Goal: Task Accomplishment & Management: Use online tool/utility

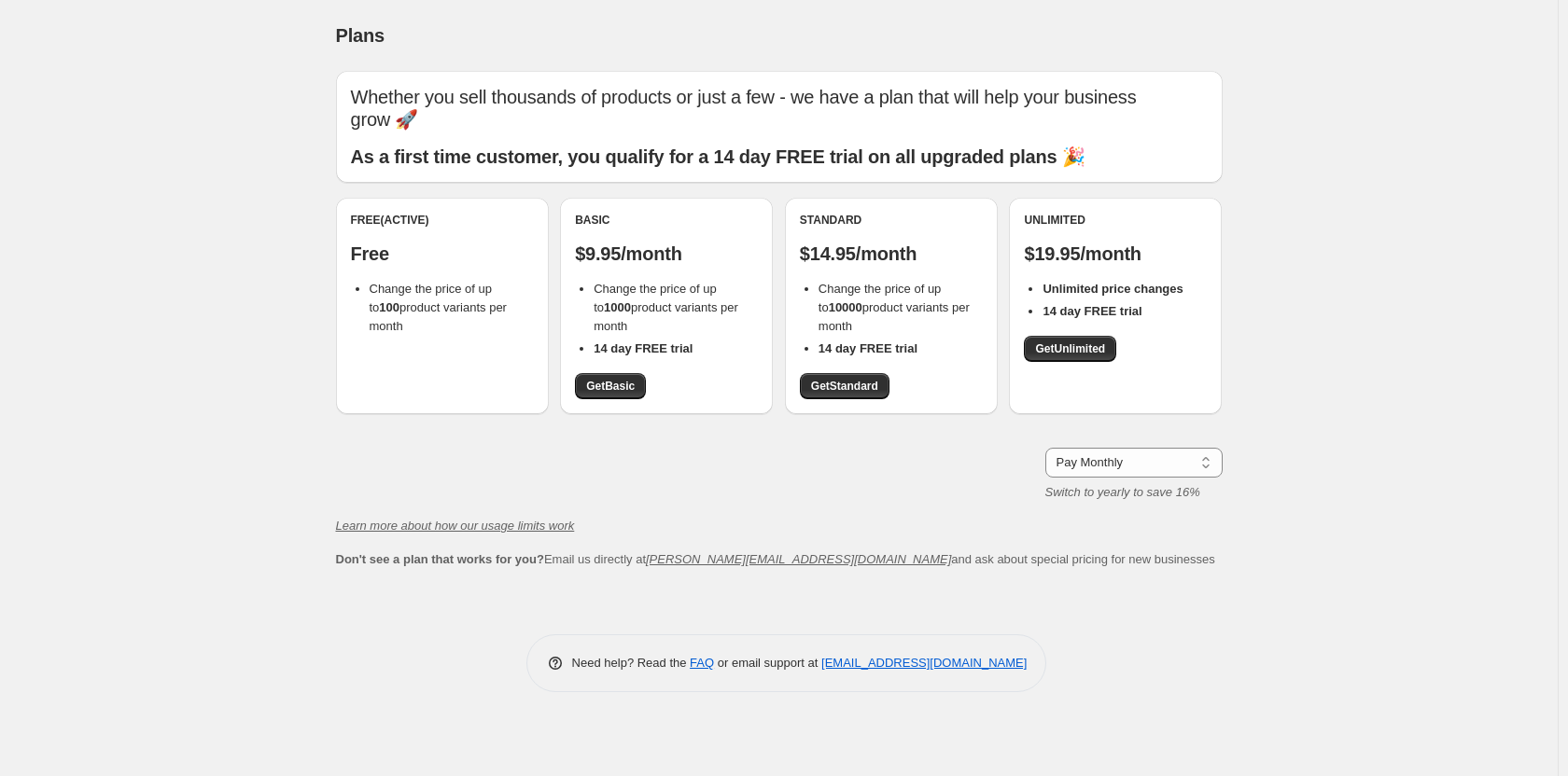
click at [425, 343] on div "Free (Active) Free Change the price of up to 100 product variants per month" at bounding box center [442, 306] width 213 height 217
click at [375, 256] on p "Free" at bounding box center [442, 254] width 183 height 23
click at [399, 210] on div "Free (Active) Free Change the price of up to 100 product variants per month" at bounding box center [442, 306] width 213 height 217
click at [1486, 47] on div "Plans. This page is ready Plans Whether you sell thousands of products or just …" at bounding box center [778, 388] width 1558 height 776
click at [1430, 25] on div "Plans. This page is ready Plans Whether you sell thousands of products or just …" at bounding box center [778, 388] width 1558 height 776
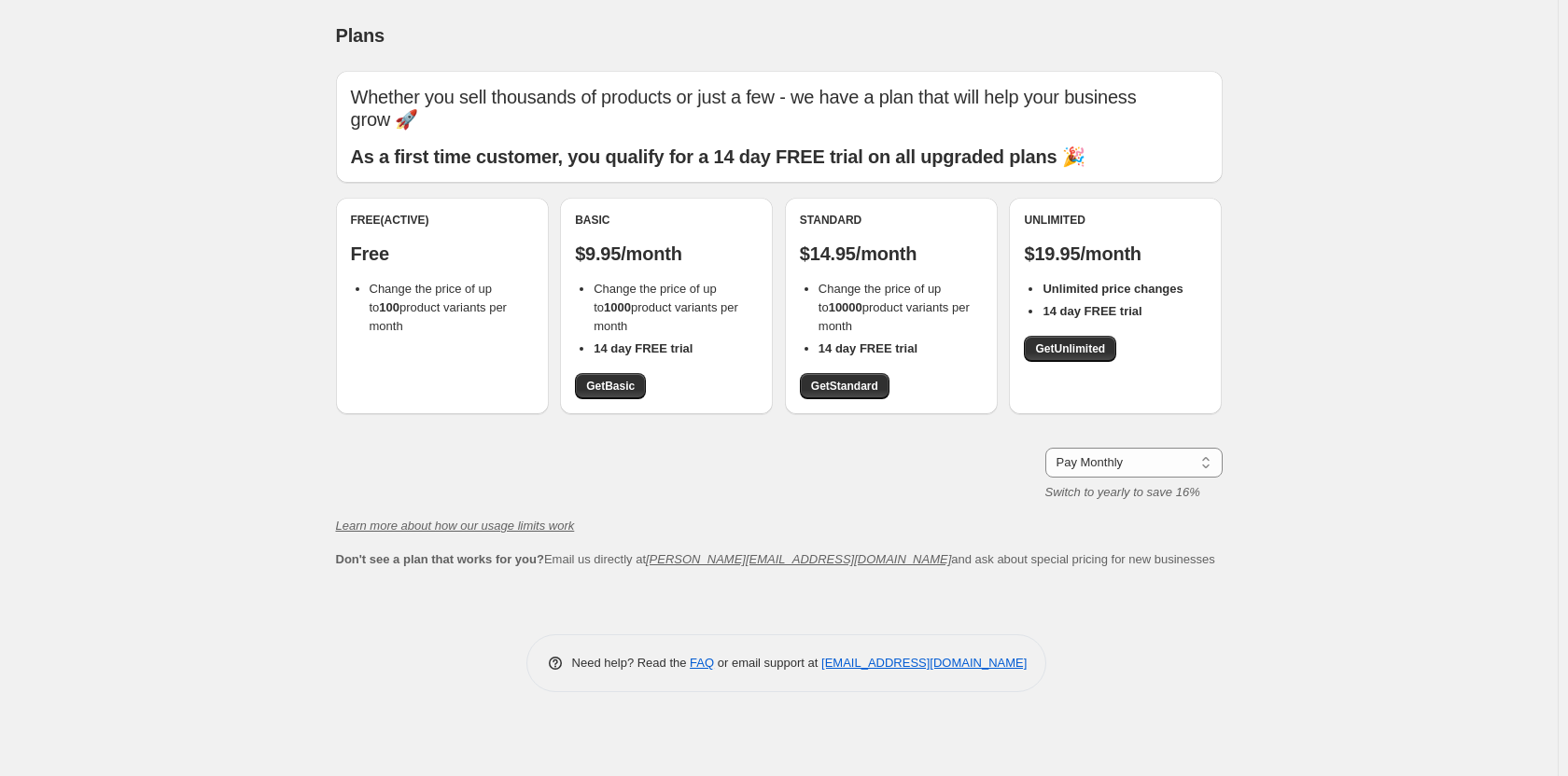
click at [1384, 253] on div "Plans. This page is ready Plans Whether you sell thousands of products or just …" at bounding box center [778, 388] width 1558 height 776
click at [436, 332] on div "Free (Active) Free Change the price of up to 100 product variants per month" at bounding box center [442, 306] width 213 height 217
click at [458, 531] on icon "Learn more about how our usage limits work" at bounding box center [455, 525] width 239 height 14
click at [1119, 475] on select "Pay Monthly Pay Yearly (Save 16%)" at bounding box center [1134, 463] width 177 height 30
click at [1436, 470] on div "Plans. This page is ready Plans Whether you sell thousands of products or just …" at bounding box center [778, 388] width 1558 height 776
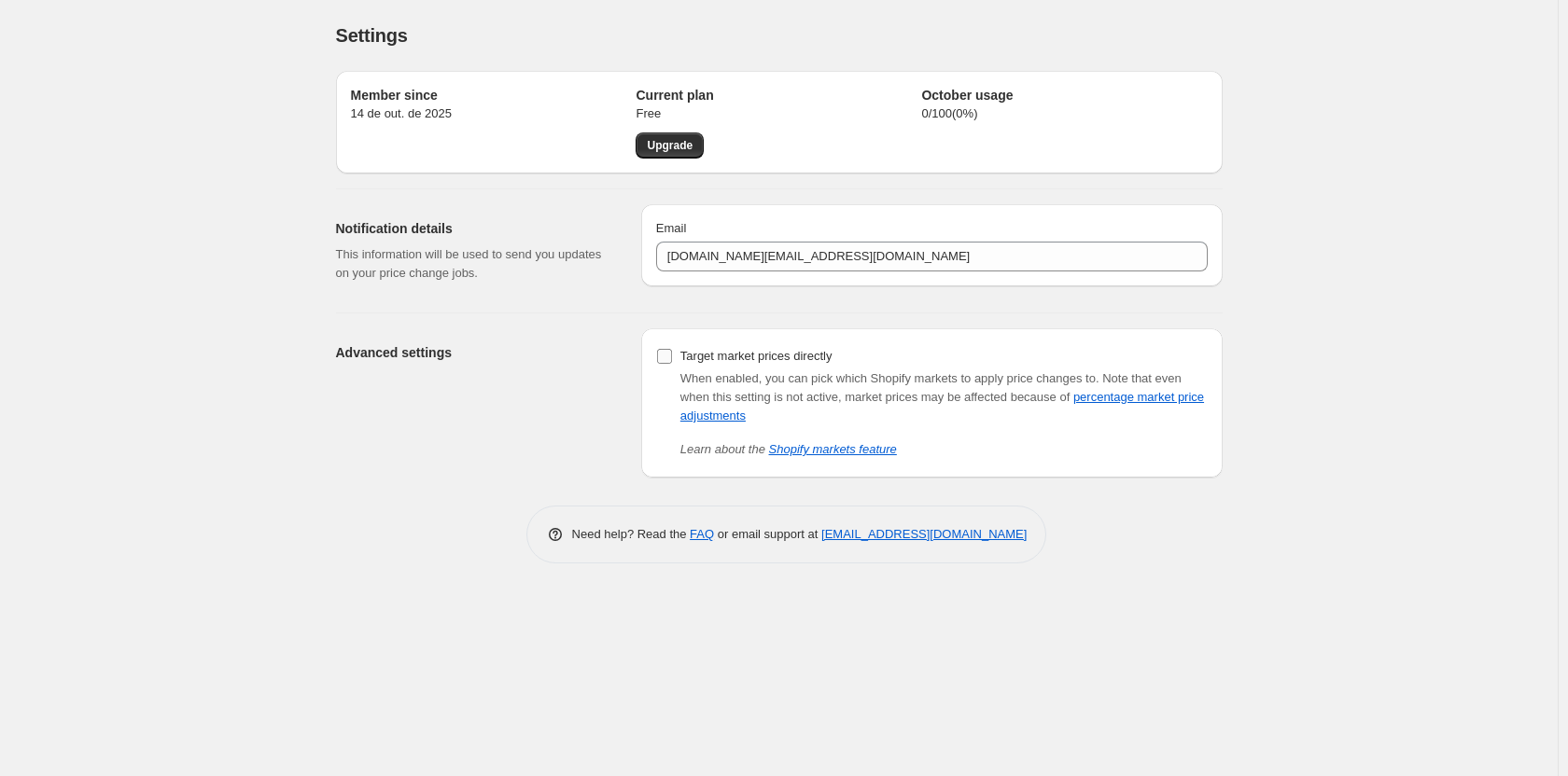
click at [660, 356] on input "Target market prices directly" at bounding box center [664, 356] width 15 height 15
checkbox input "true"
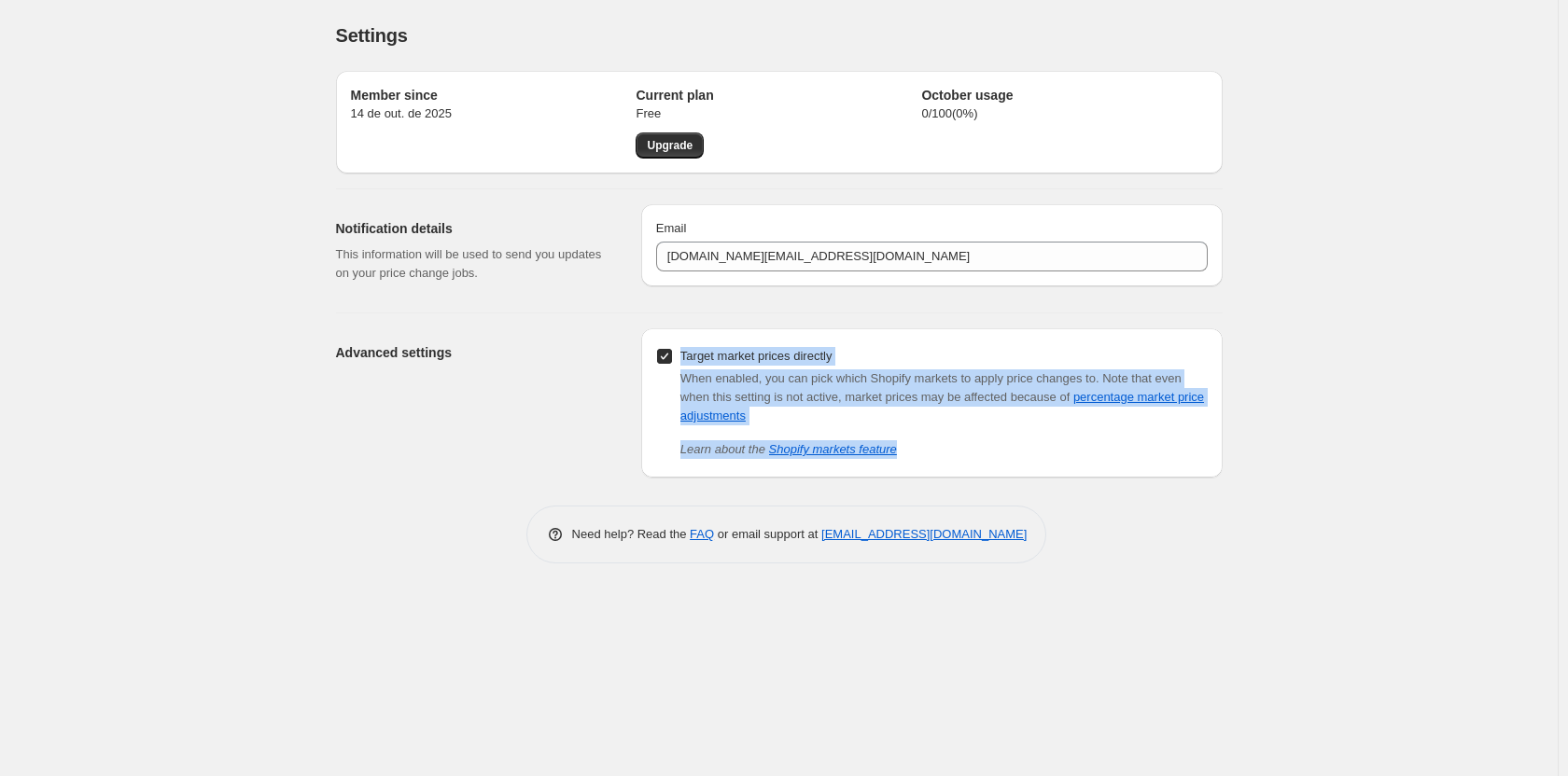
drag, startPoint x: 976, startPoint y: 457, endPoint x: 628, endPoint y: 346, distance: 365.3
click at [628, 346] on div "Advanced settings Target market prices directly When enabled, you can pick whic…" at bounding box center [772, 395] width 902 height 164
copy div "Target market prices directly When enabled, you can pick which Shopify markets …"
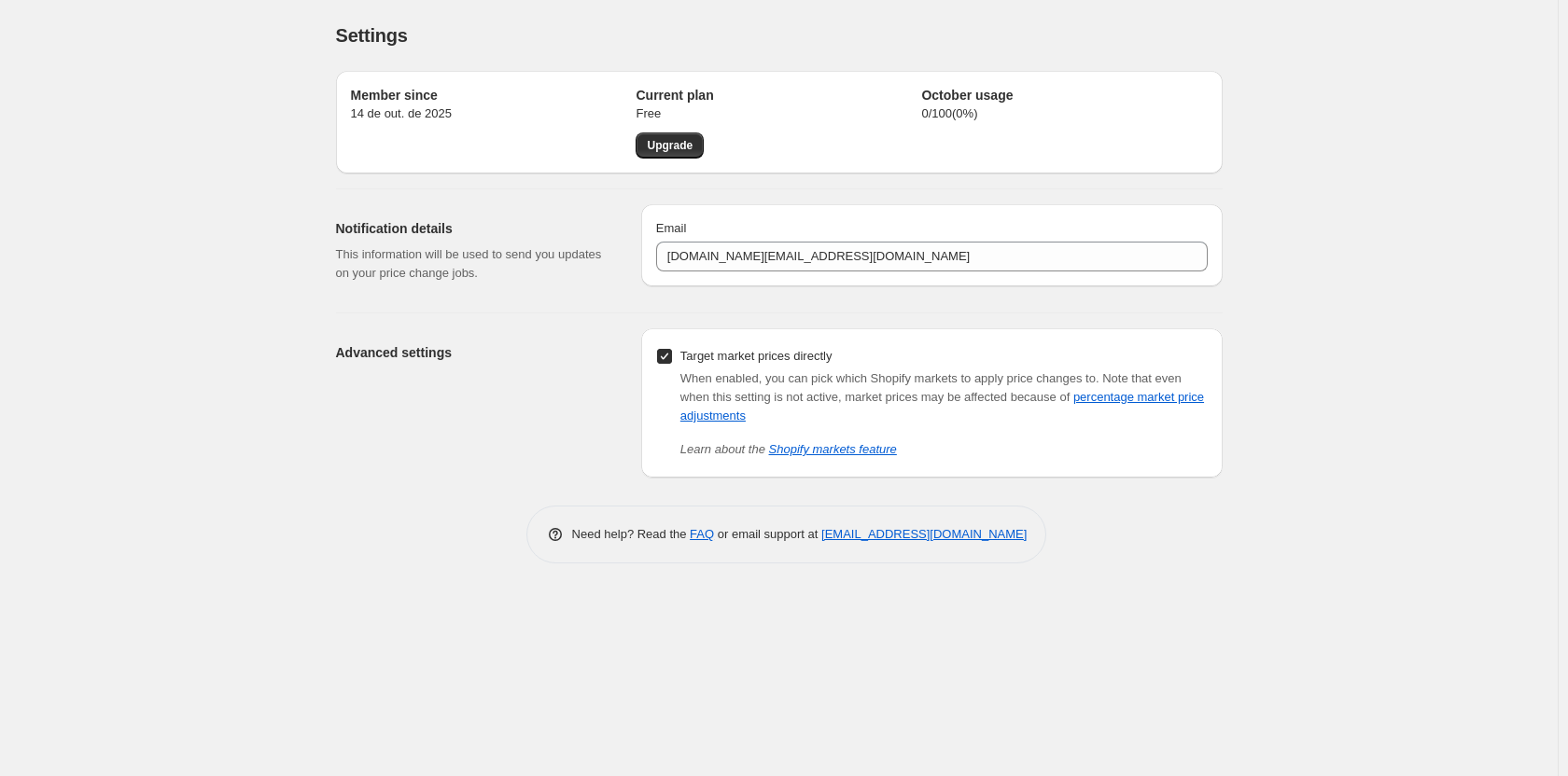
click at [1340, 567] on div "Settings. This page is ready Settings Member since 14 de out. de 2025 Current p…" at bounding box center [778, 388] width 1558 height 776
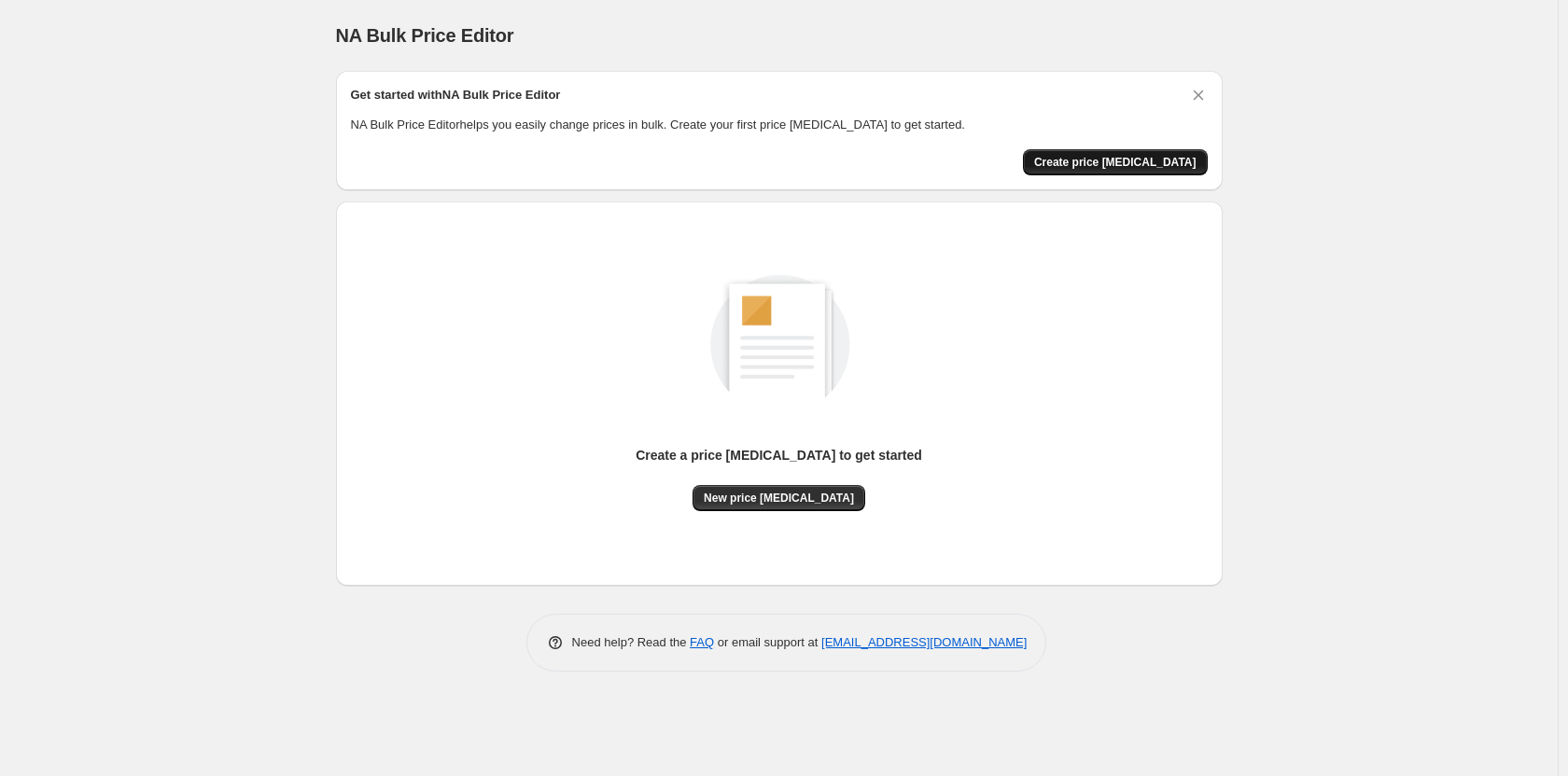
click at [1130, 162] on span "Create price [MEDICAL_DATA]" at bounding box center [1115, 162] width 162 height 15
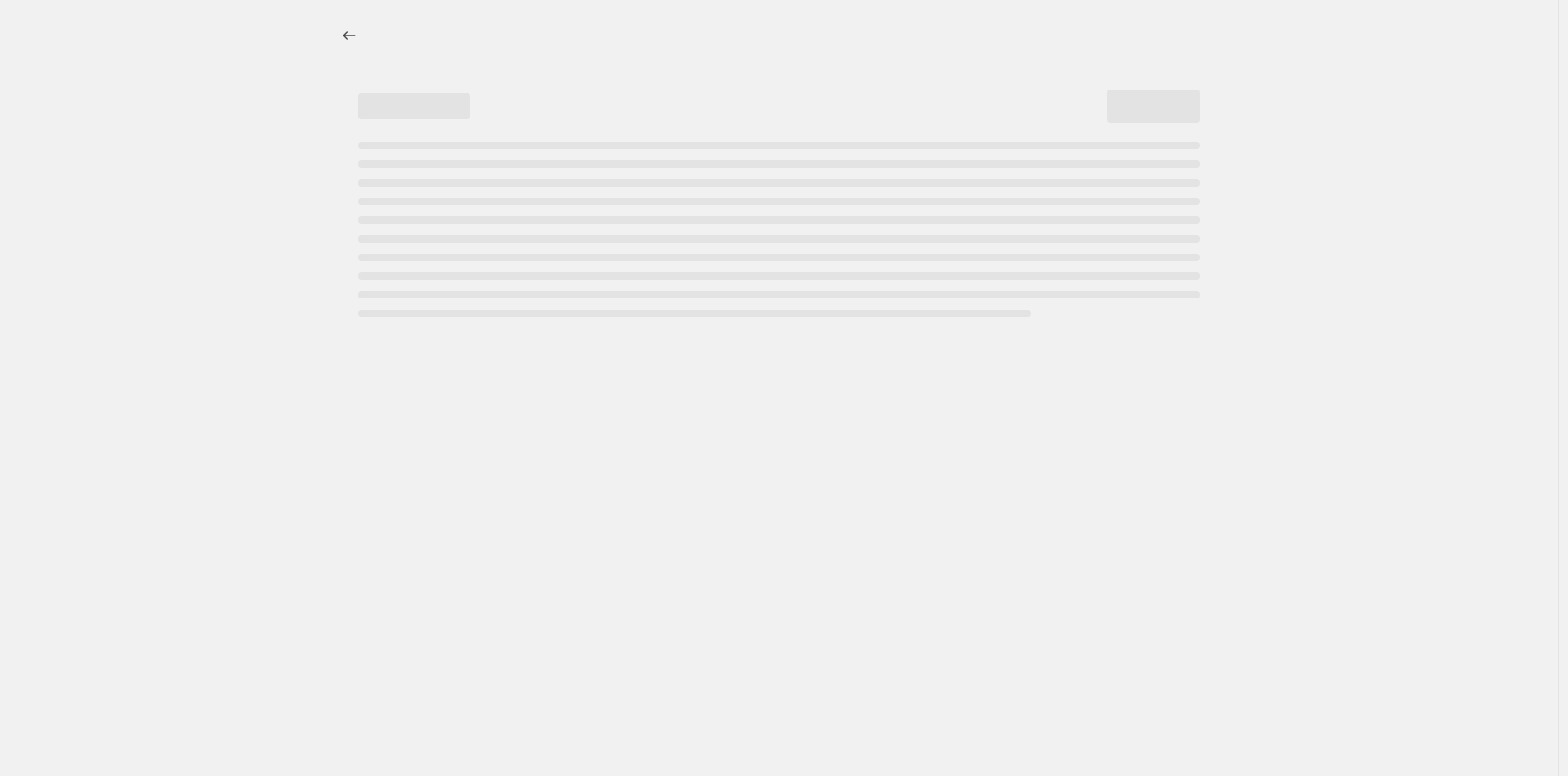
select select "percentage"
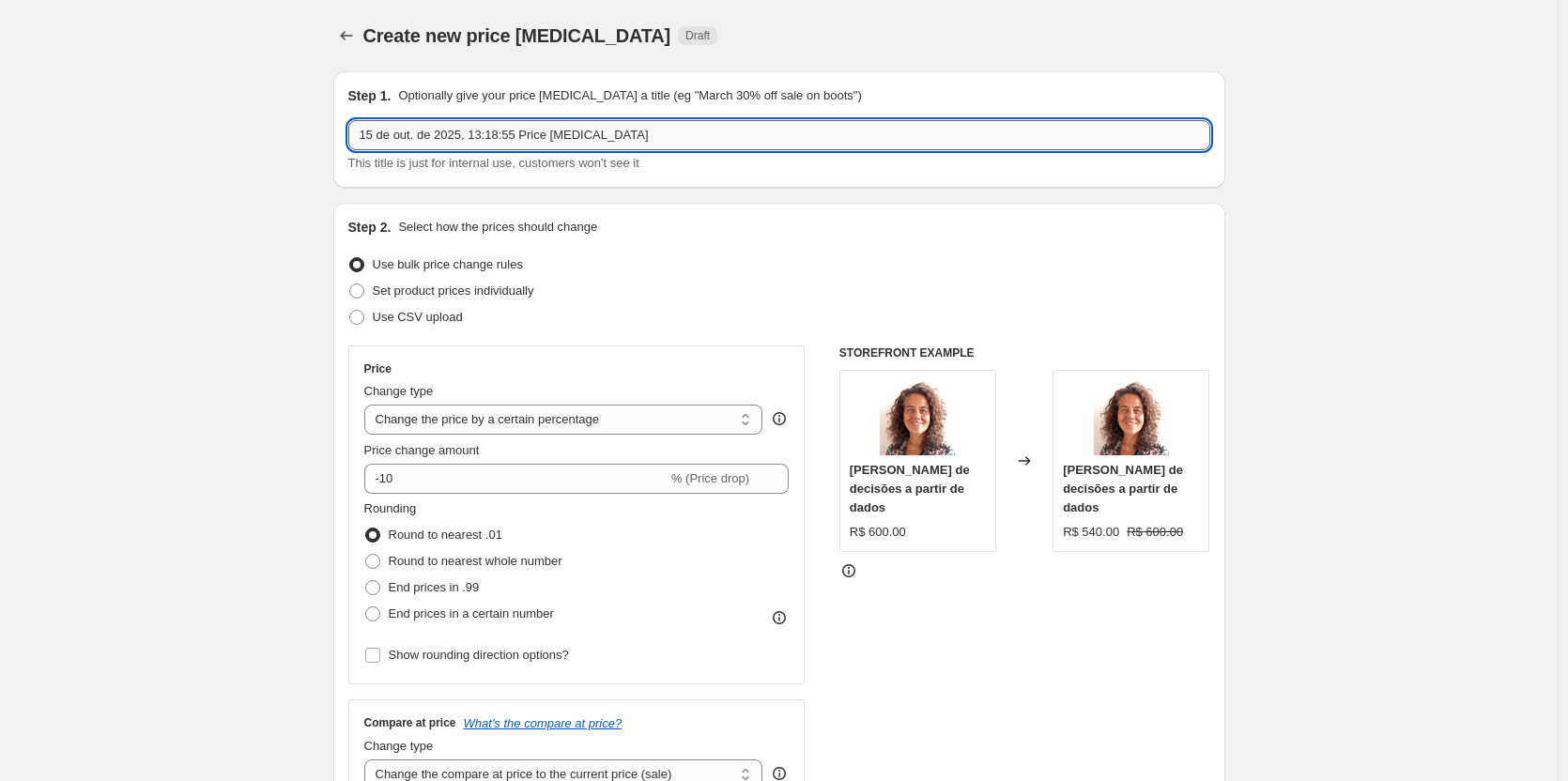
click at [677, 140] on input "15 de out. de 2025, 13:18:55 Price [MEDICAL_DATA]" at bounding box center [779, 136] width 862 height 30
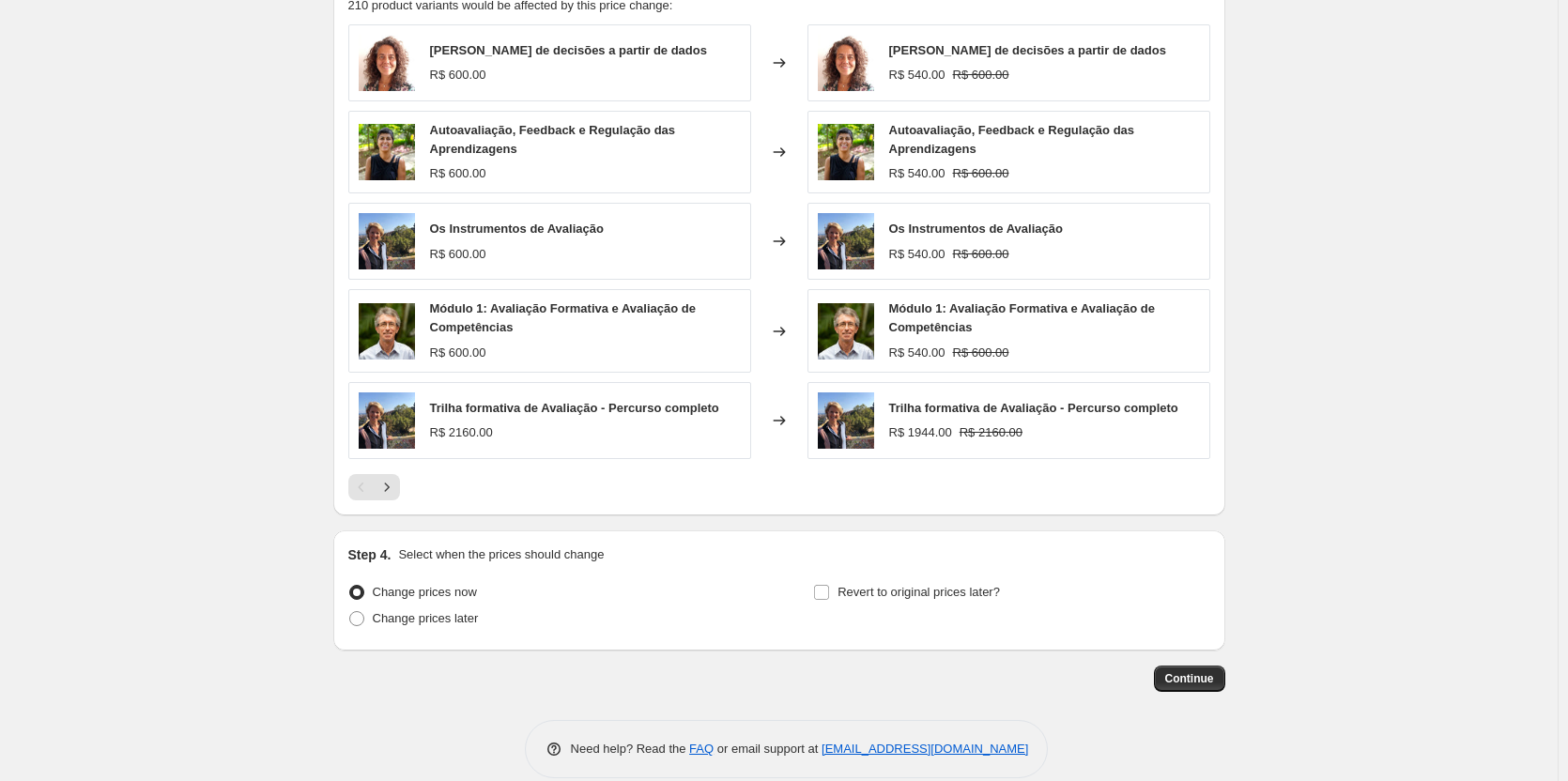
scroll to position [1108, 0]
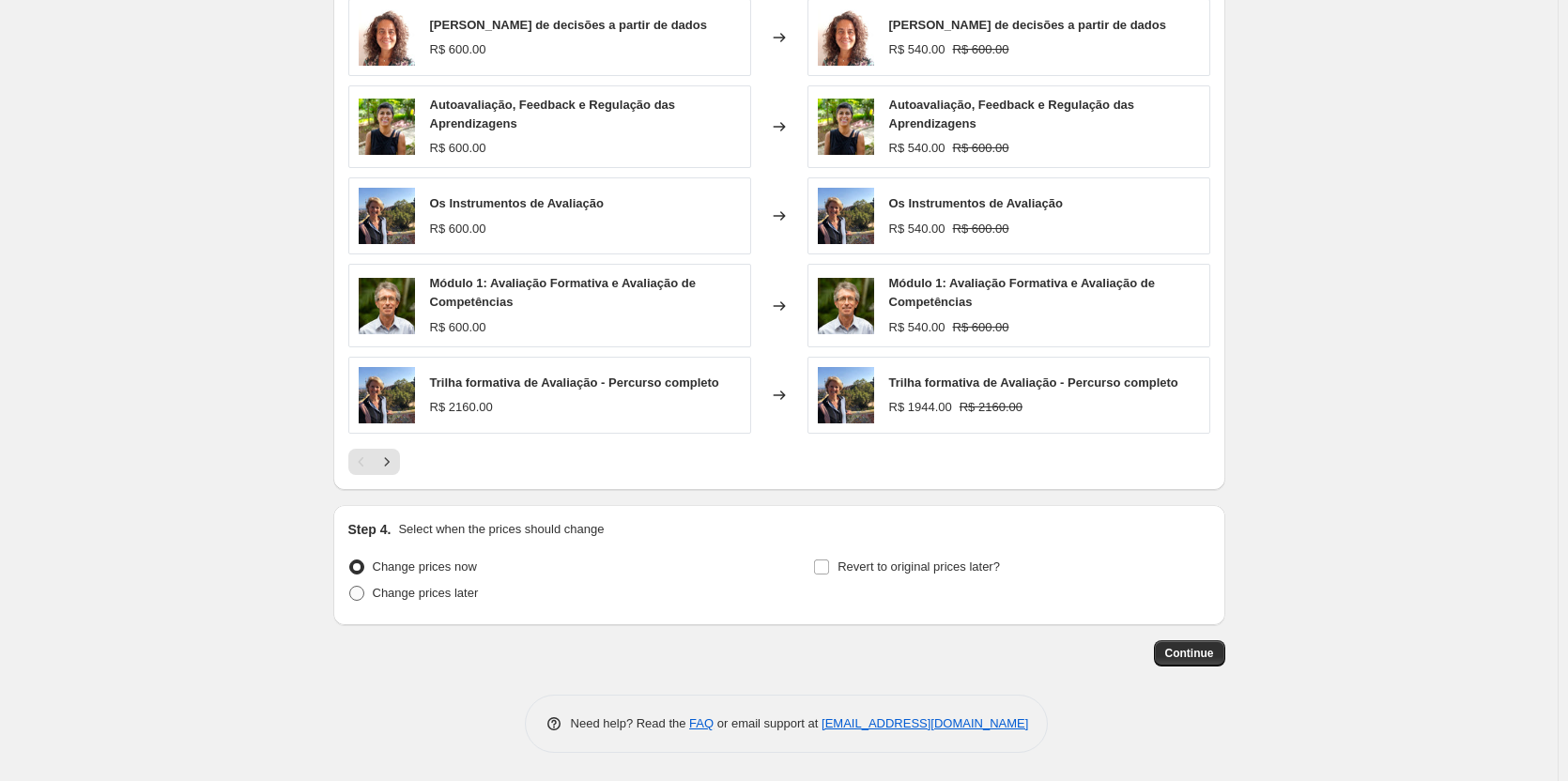
click at [356, 594] on span at bounding box center [357, 593] width 15 height 15
click at [350, 586] on input "Change prices later" at bounding box center [349, 586] width 1 height 1
radio input "true"
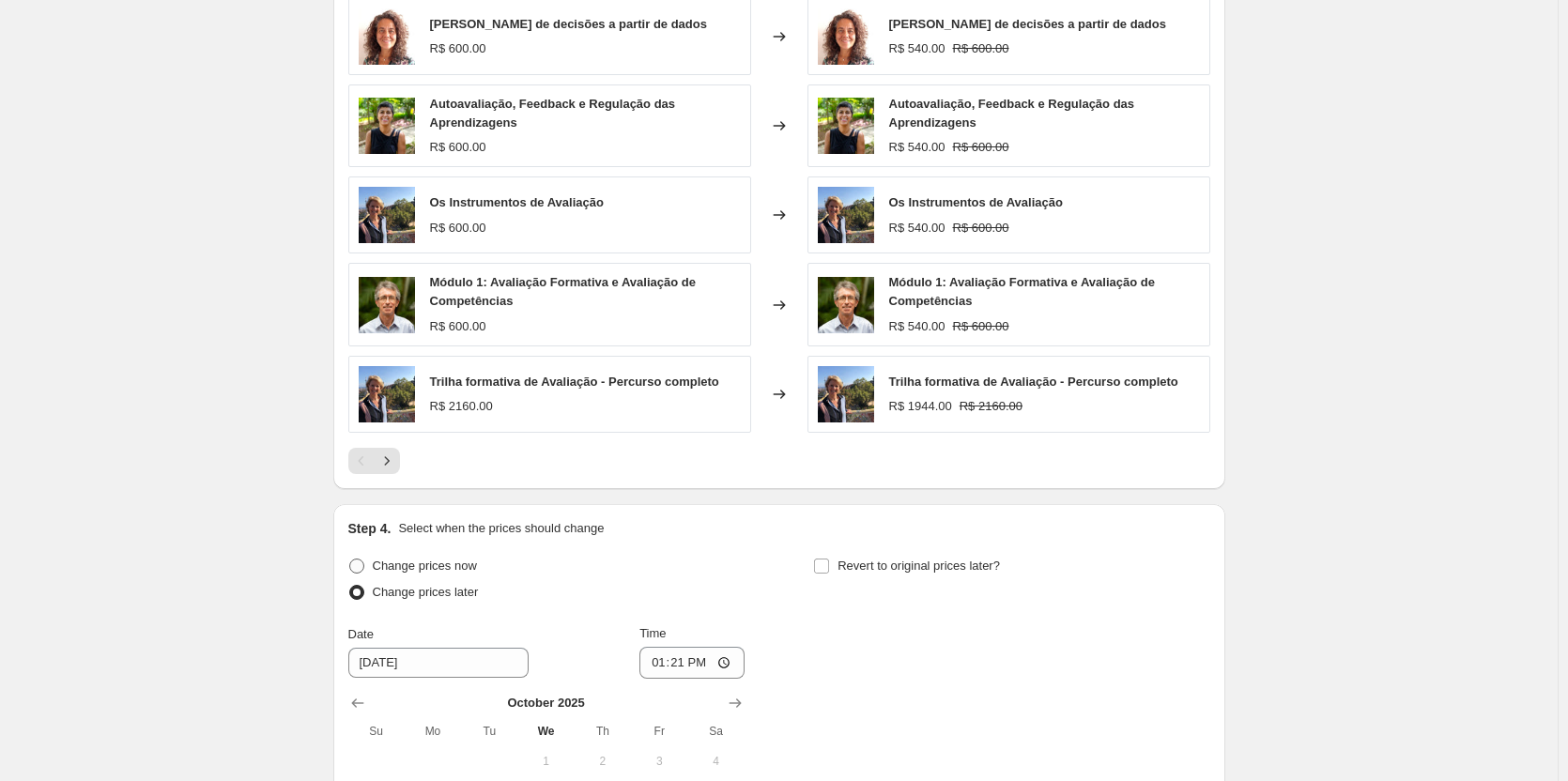
click at [361, 565] on span at bounding box center [357, 567] width 15 height 15
click at [350, 560] on input "Change prices now" at bounding box center [349, 559] width 1 height 1
radio input "true"
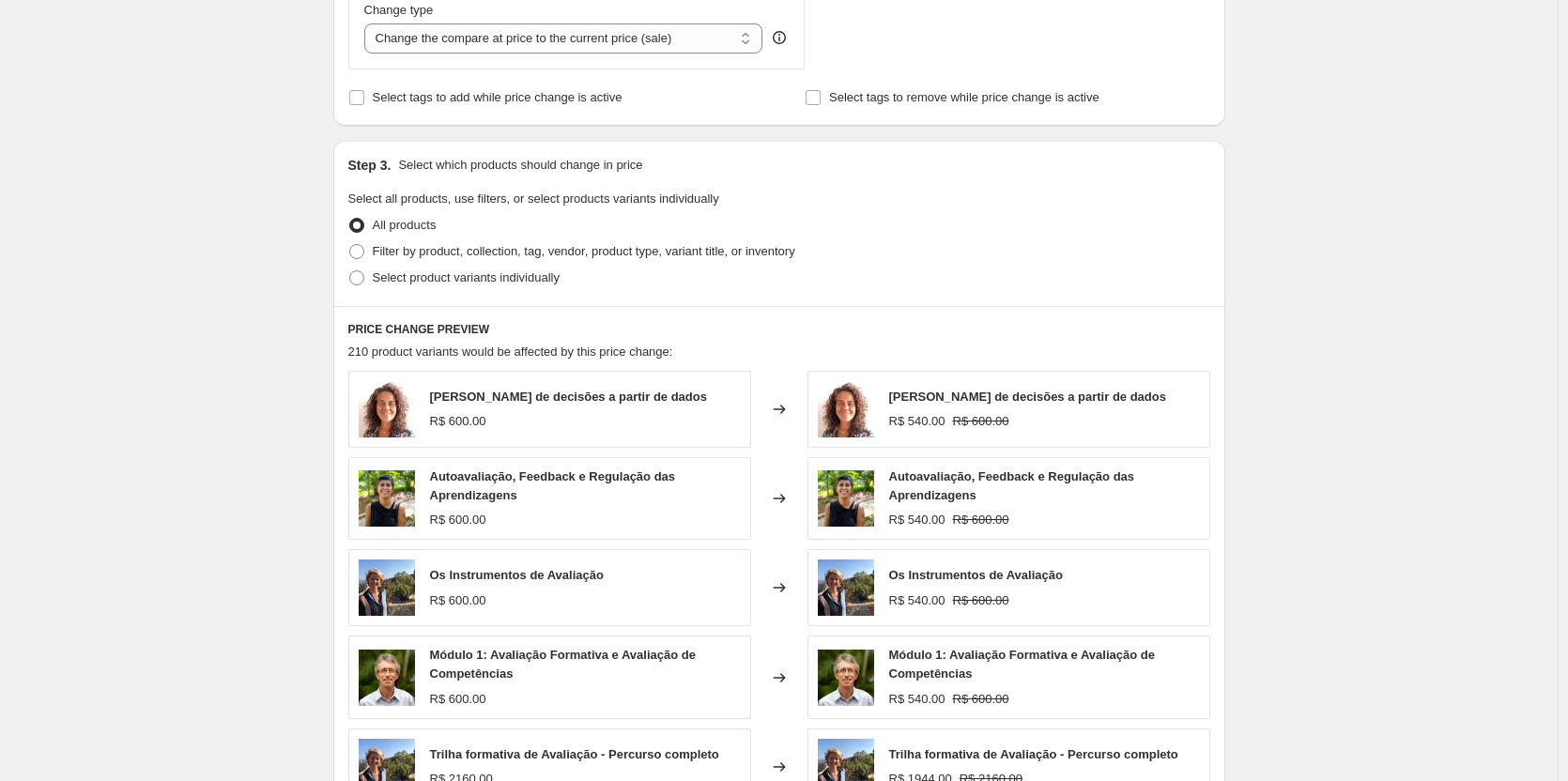
scroll to position [734, 0]
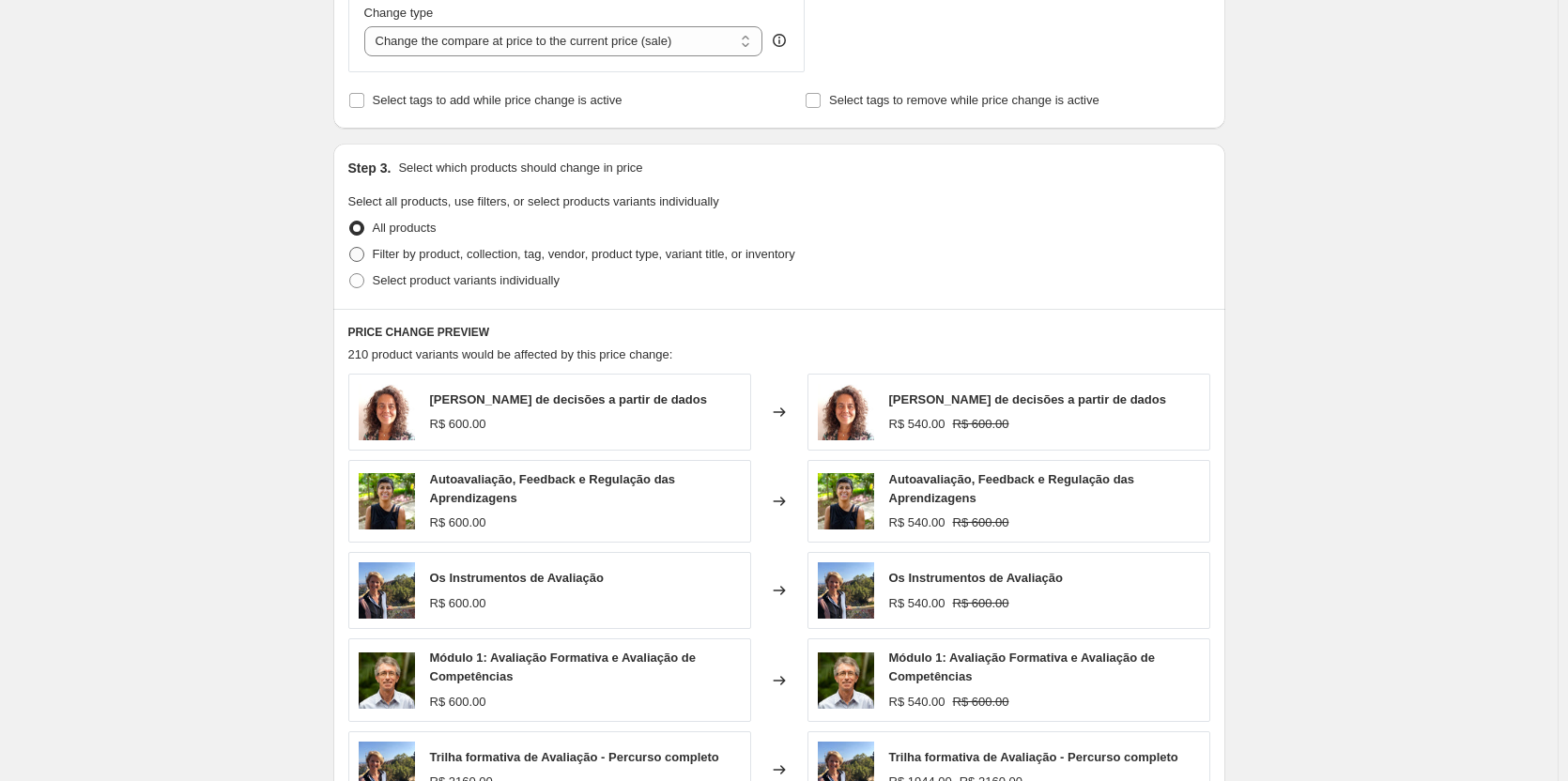
click at [448, 260] on span "Filter by product, collection, tag, vendor, product type, variant title, or inv…" at bounding box center [584, 253] width 422 height 14
click at [350, 248] on input "Filter by product, collection, tag, vendor, product type, variant title, or inv…" at bounding box center [349, 247] width 1 height 1
radio input "true"
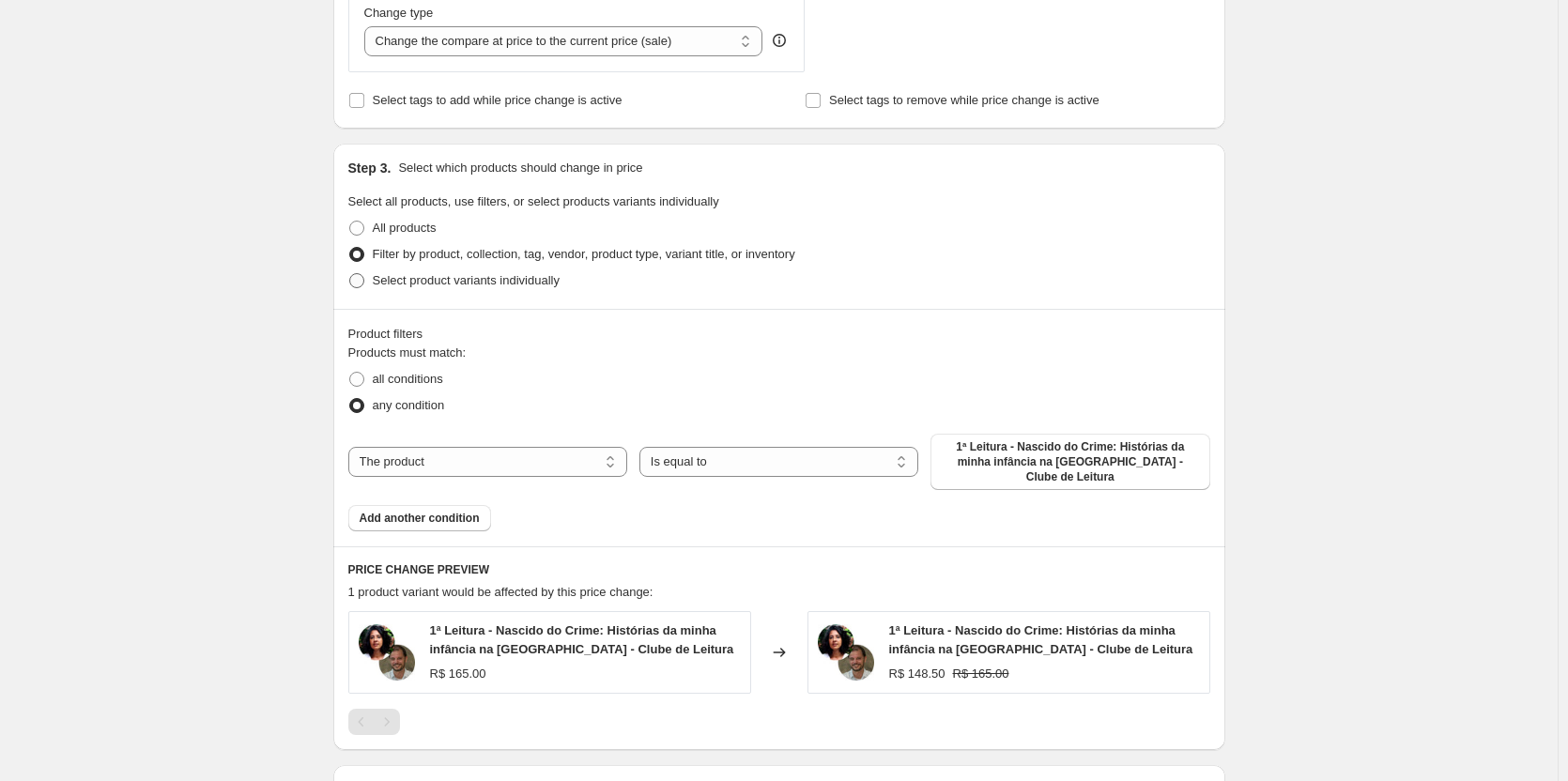
click at [440, 288] on span "Select product variants individually" at bounding box center [466, 280] width 187 height 14
click at [350, 274] on input "Select product variants individually" at bounding box center [349, 273] width 1 height 1
radio input "true"
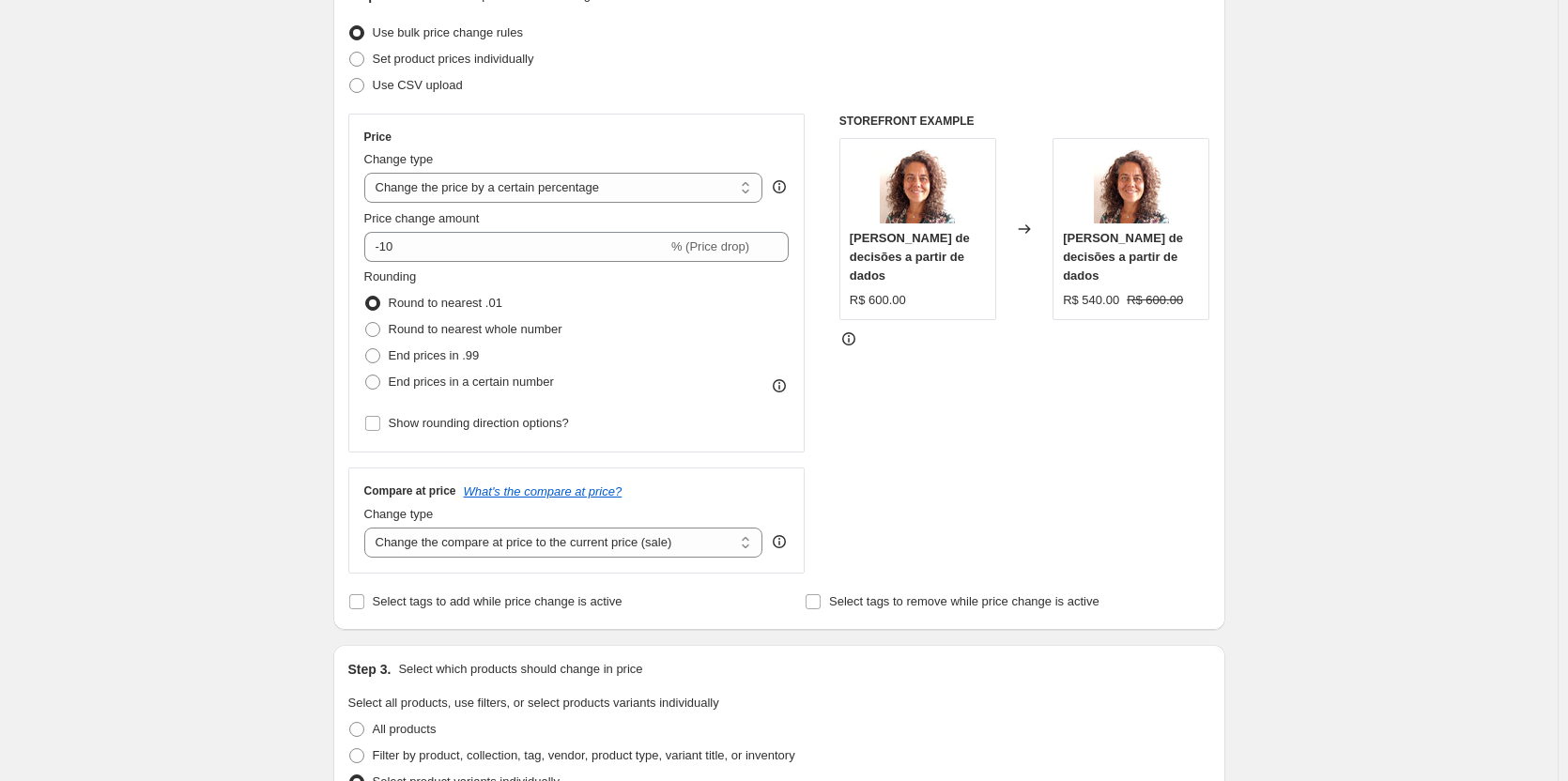
scroll to position [212, 0]
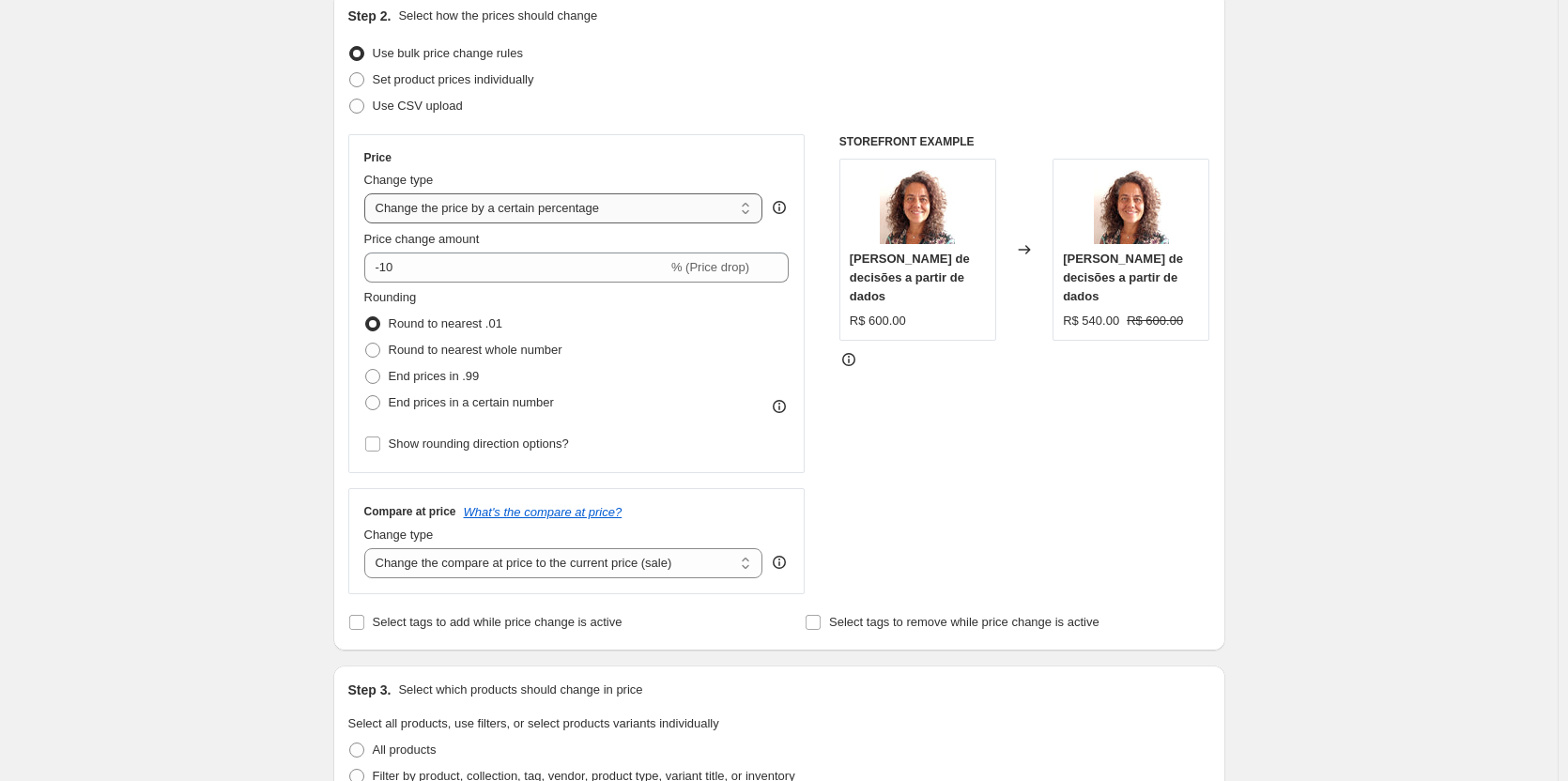
click at [532, 212] on select "Change the price to a certain amount Change the price by a certain amount Chang…" at bounding box center [564, 209] width 399 height 30
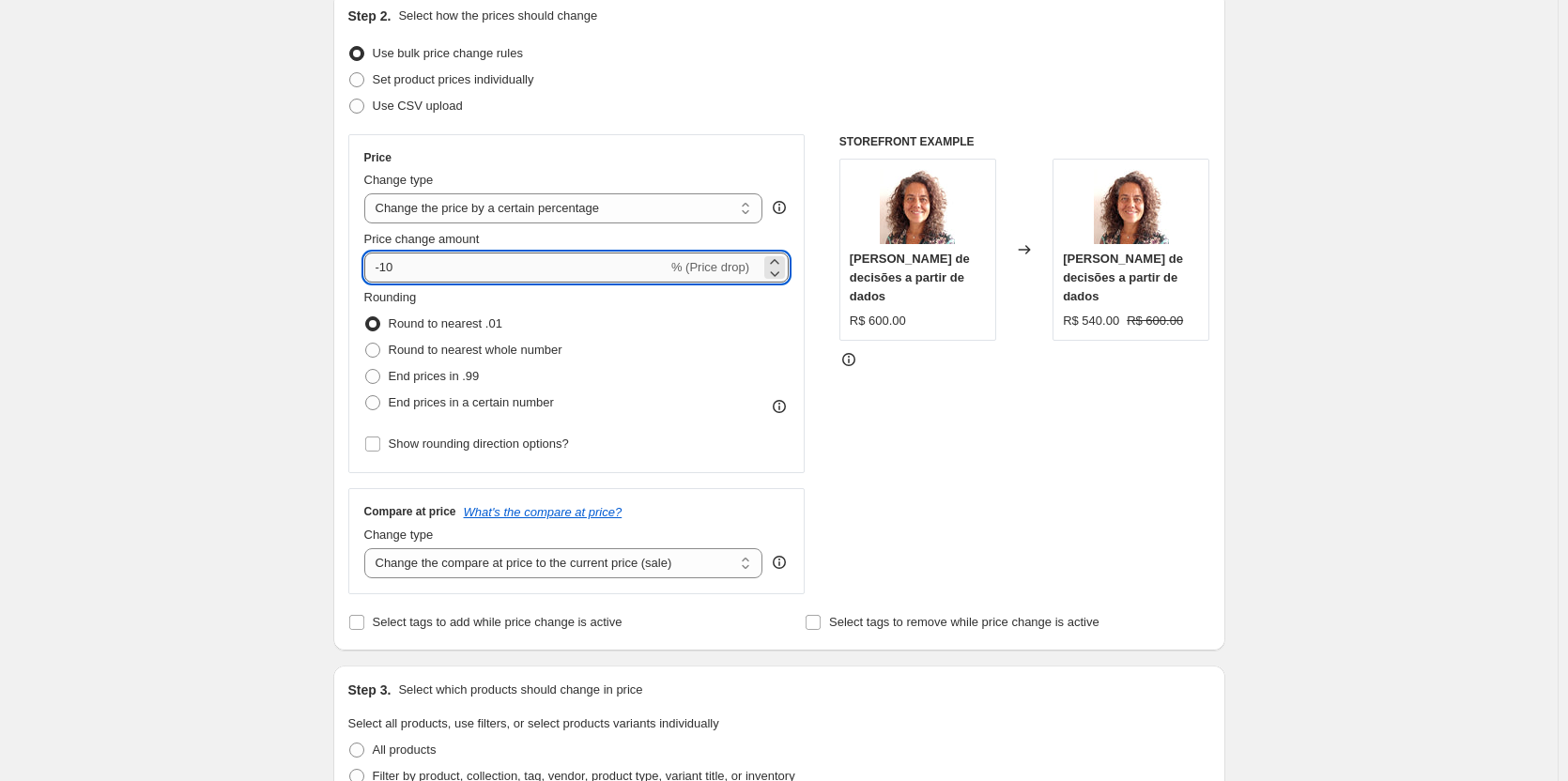
click at [502, 267] on input "-10" at bounding box center [516, 268] width 304 height 30
click at [784, 261] on icon at bounding box center [775, 262] width 19 height 19
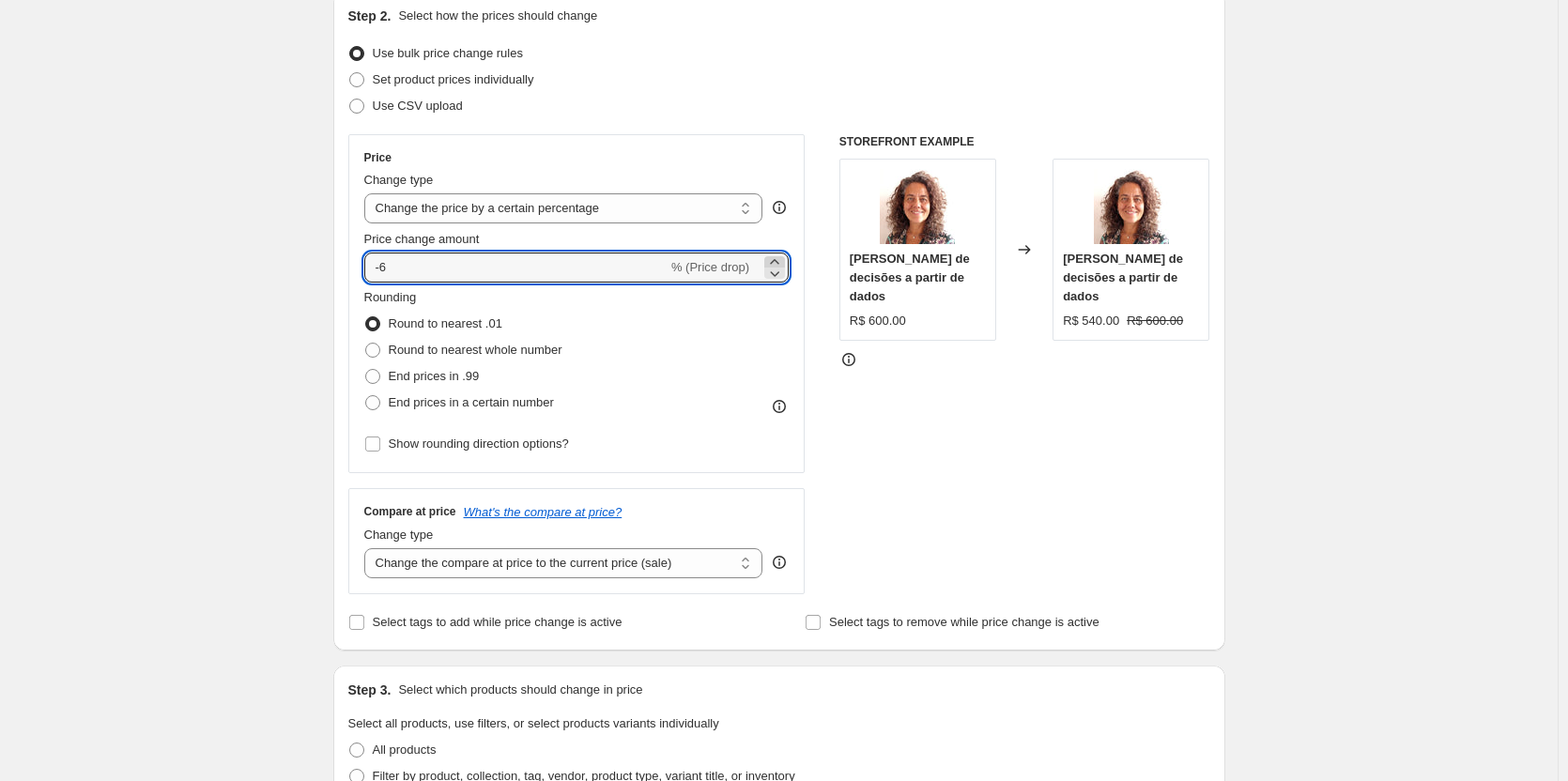
click at [784, 261] on icon at bounding box center [775, 262] width 19 height 19
type input "-3"
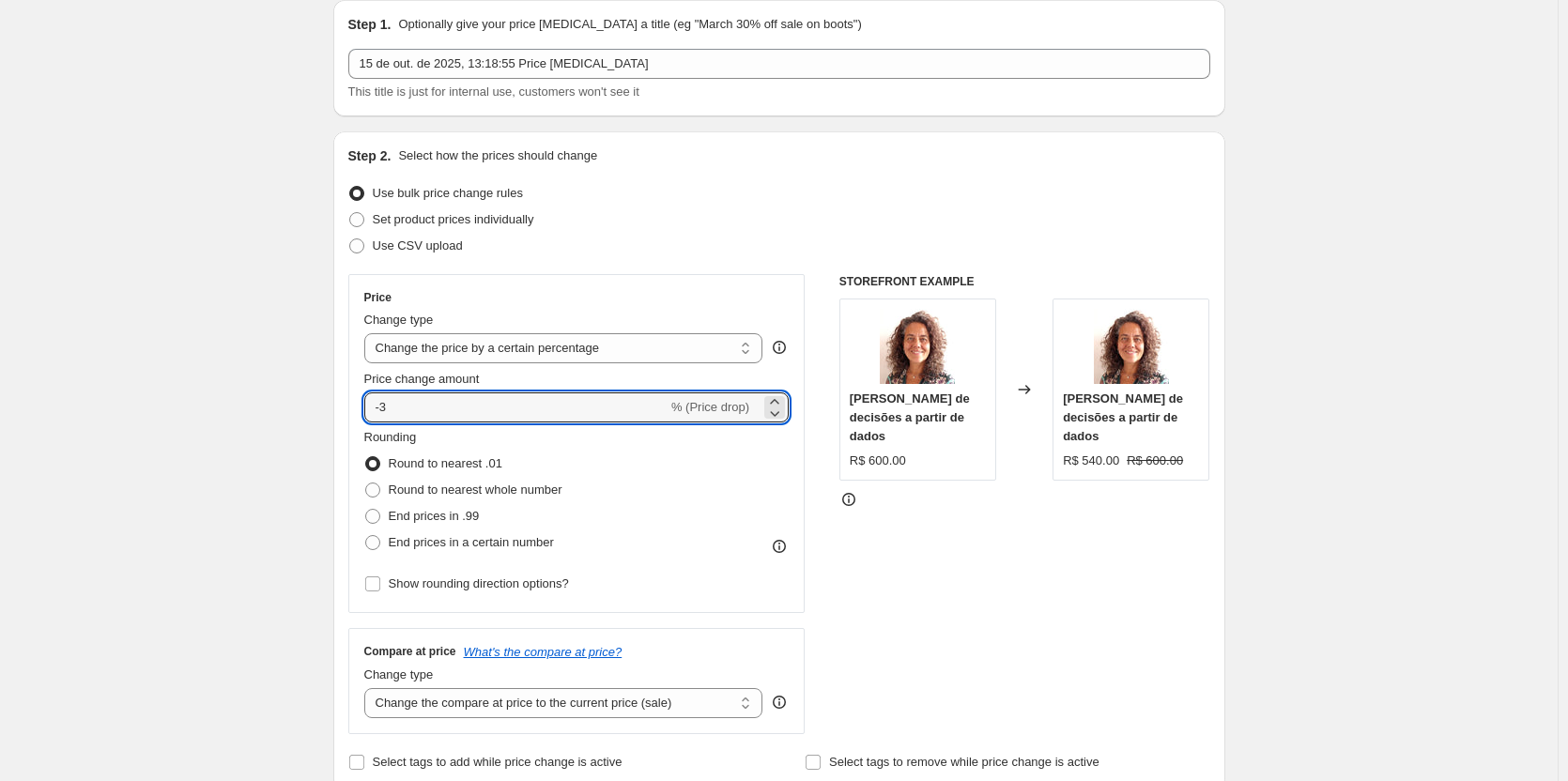
scroll to position [24, 0]
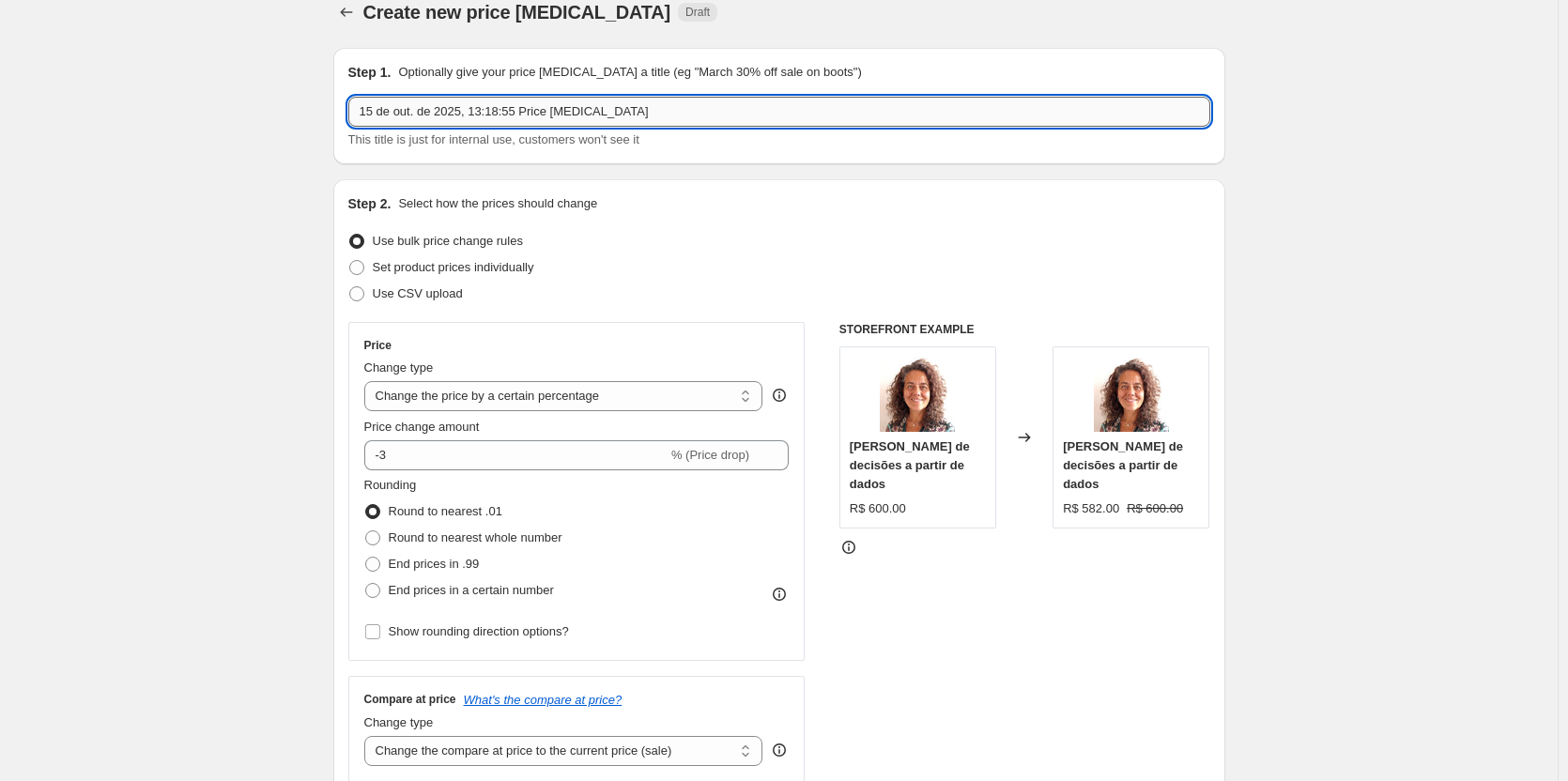
click at [549, 109] on input "15 de out. de 2025, 13:18:55 Price [MEDICAL_DATA]" at bounding box center [779, 112] width 862 height 30
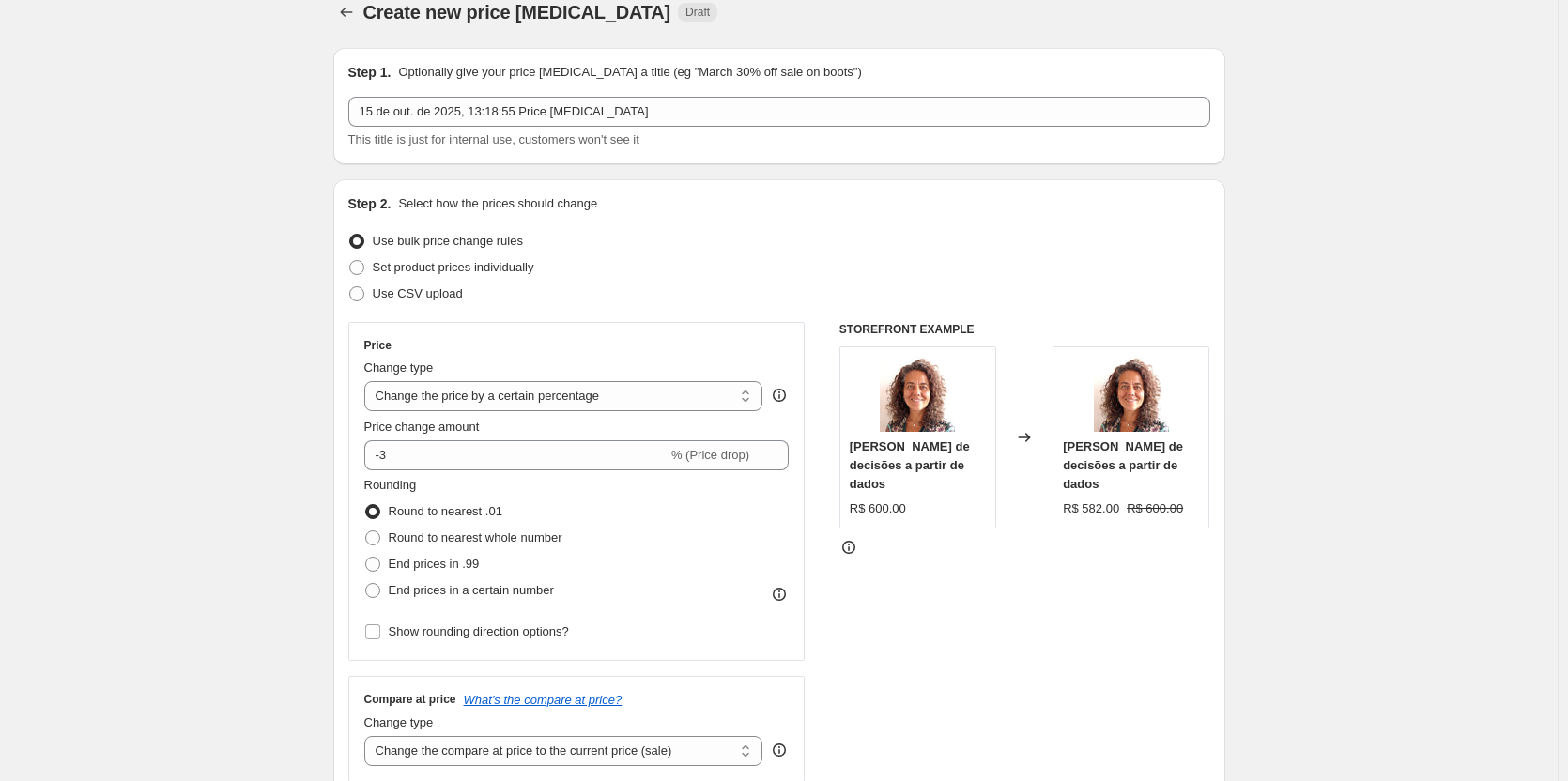
click at [685, 13] on span "Draft" at bounding box center [698, 12] width 25 height 15
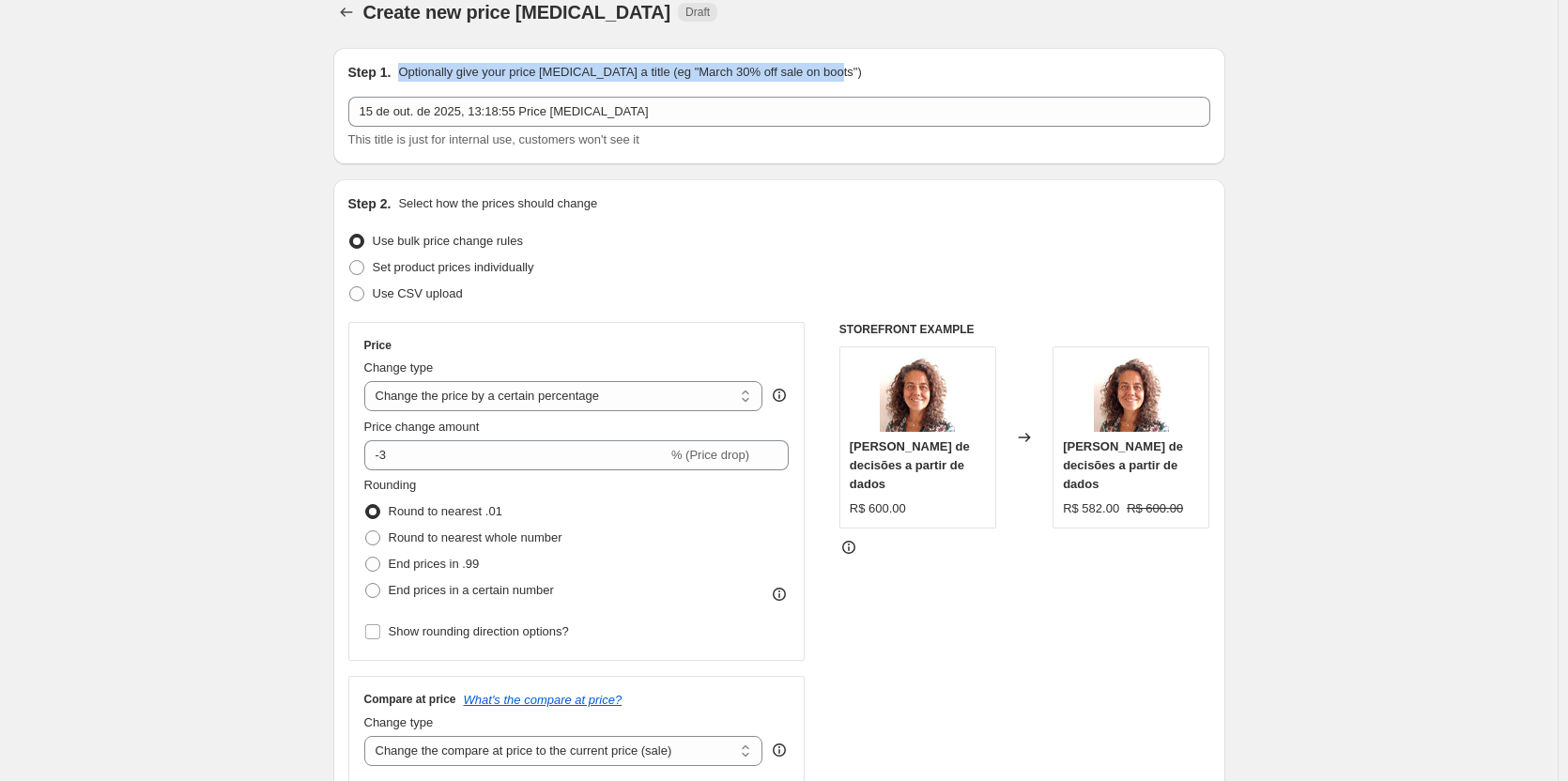
drag, startPoint x: 849, startPoint y: 72, endPoint x: 395, endPoint y: 72, distance: 454.0
click at [395, 72] on div "Step 1. Optionally give your price [MEDICAL_DATA] a title (eg "March 30% off sa…" at bounding box center [779, 72] width 862 height 19
copy div "Optionally give your price [MEDICAL_DATA] a title (eg "March 30% off sale on bo…"
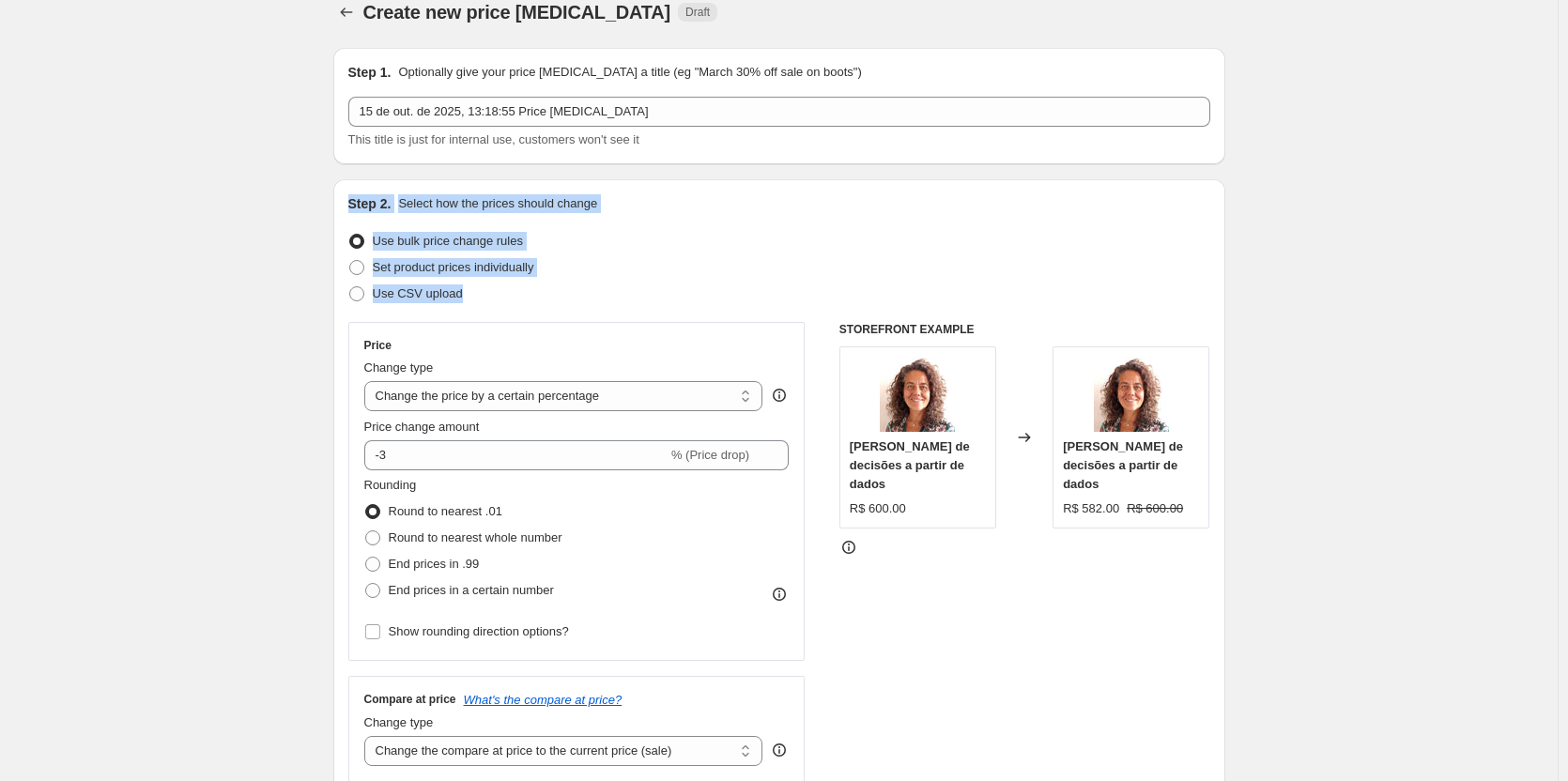
drag, startPoint x: 351, startPoint y: 201, endPoint x: 478, endPoint y: 306, distance: 164.8
click at [478, 306] on div "Step 2. Select how the prices should change Use bulk price change rules Set pro…" at bounding box center [779, 509] width 892 height 659
copy div "Step 2. Select how the prices should change Use bulk price change rules Set pro…"
click at [751, 245] on div "Use bulk price change rules" at bounding box center [779, 241] width 862 height 27
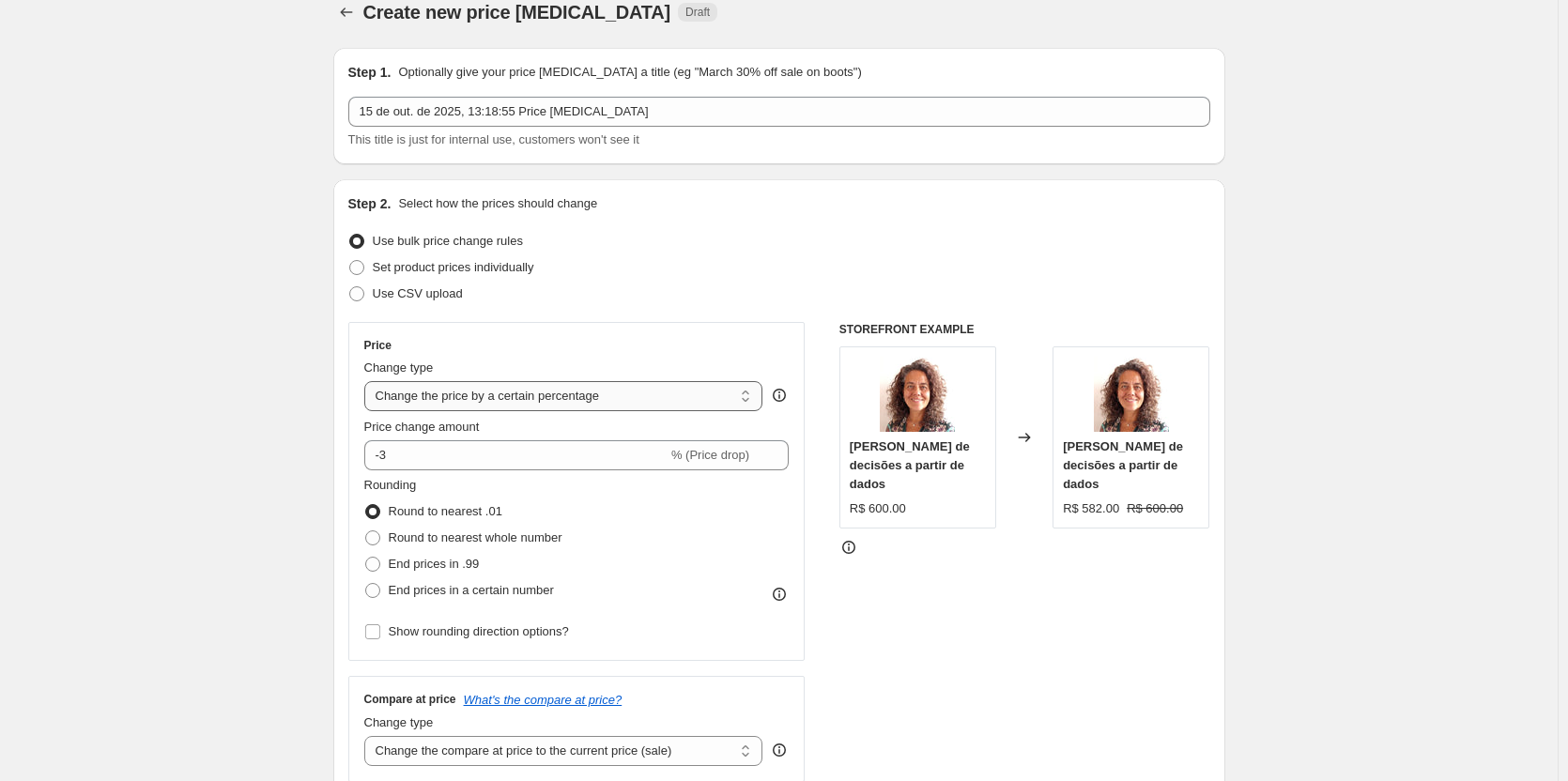
click at [522, 401] on select "Change the price to a certain amount Change the price by a certain amount Chang…" at bounding box center [564, 397] width 399 height 30
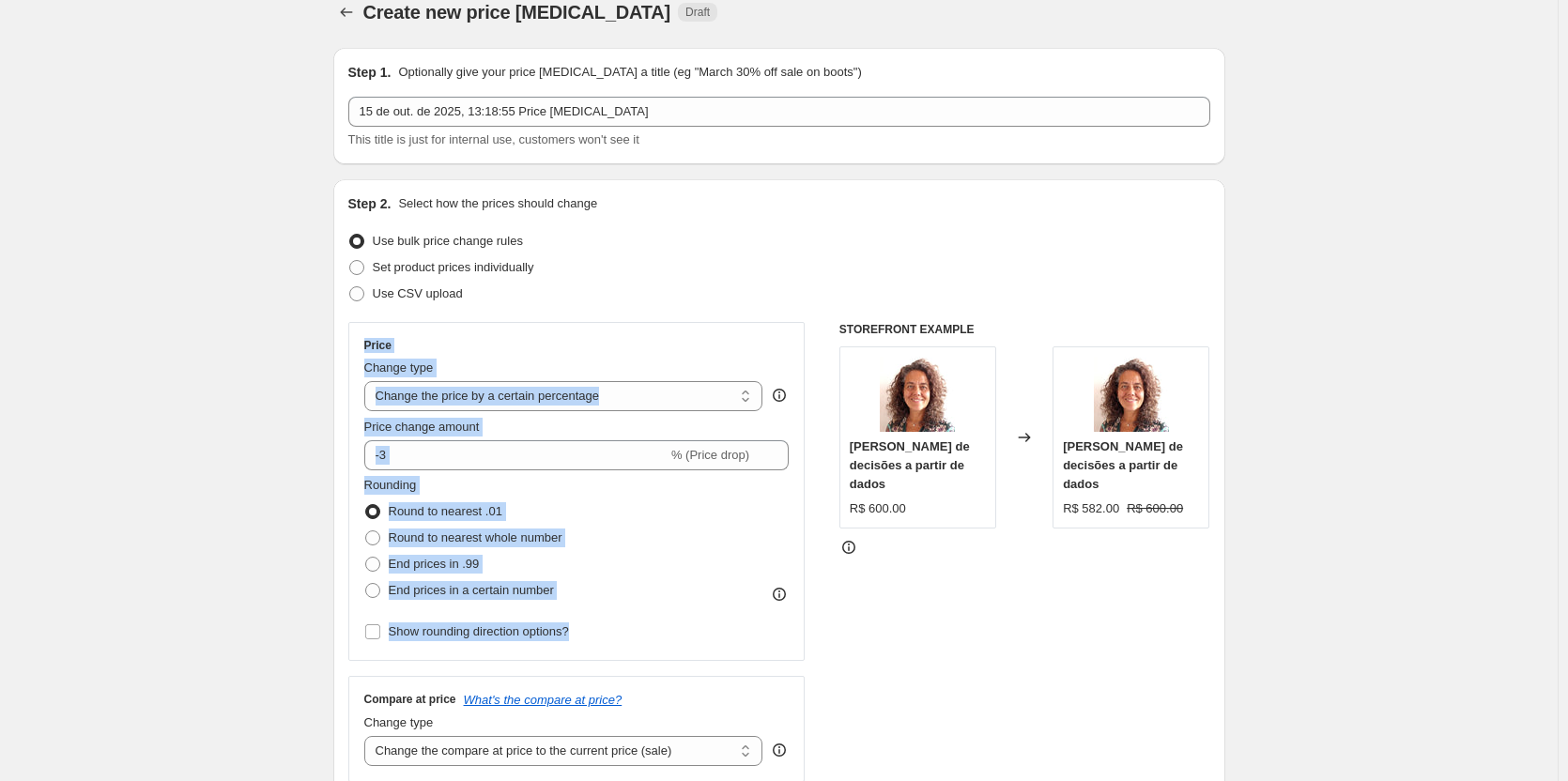
drag, startPoint x: 366, startPoint y: 344, endPoint x: 605, endPoint y: 659, distance: 395.4
click at [605, 659] on div "Price Change type Change the price to a certain amount Change the price by a ce…" at bounding box center [577, 491] width 457 height 339
copy div "Price Change type Change the price to a certain amount Change the price by a ce…"
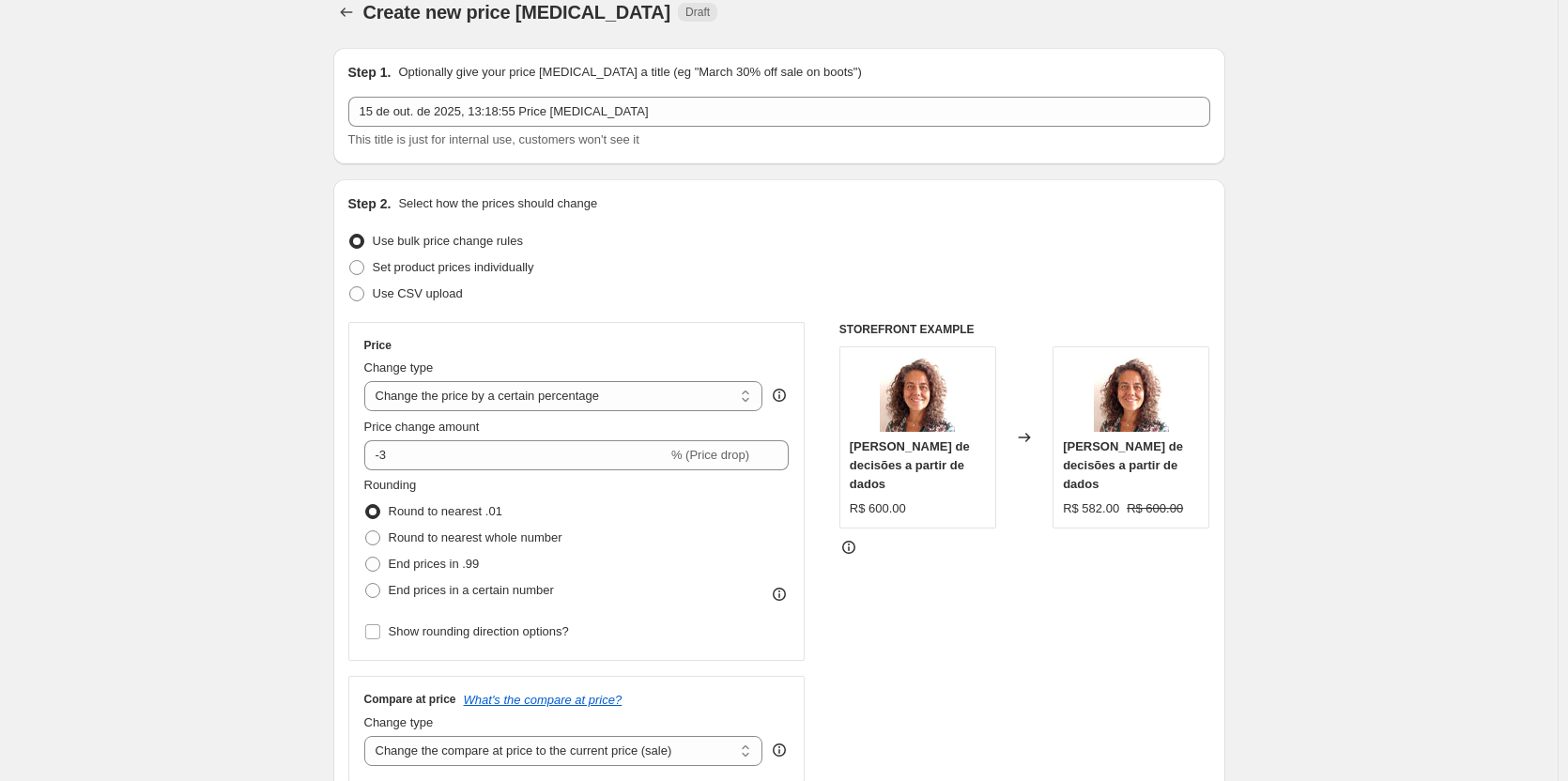
click at [1061, 676] on div "STOREFRONT EXAMPLE [PERSON_NAME] de decisões a partir de dados R$ 600.00 Change…" at bounding box center [1024, 551] width 371 height 460
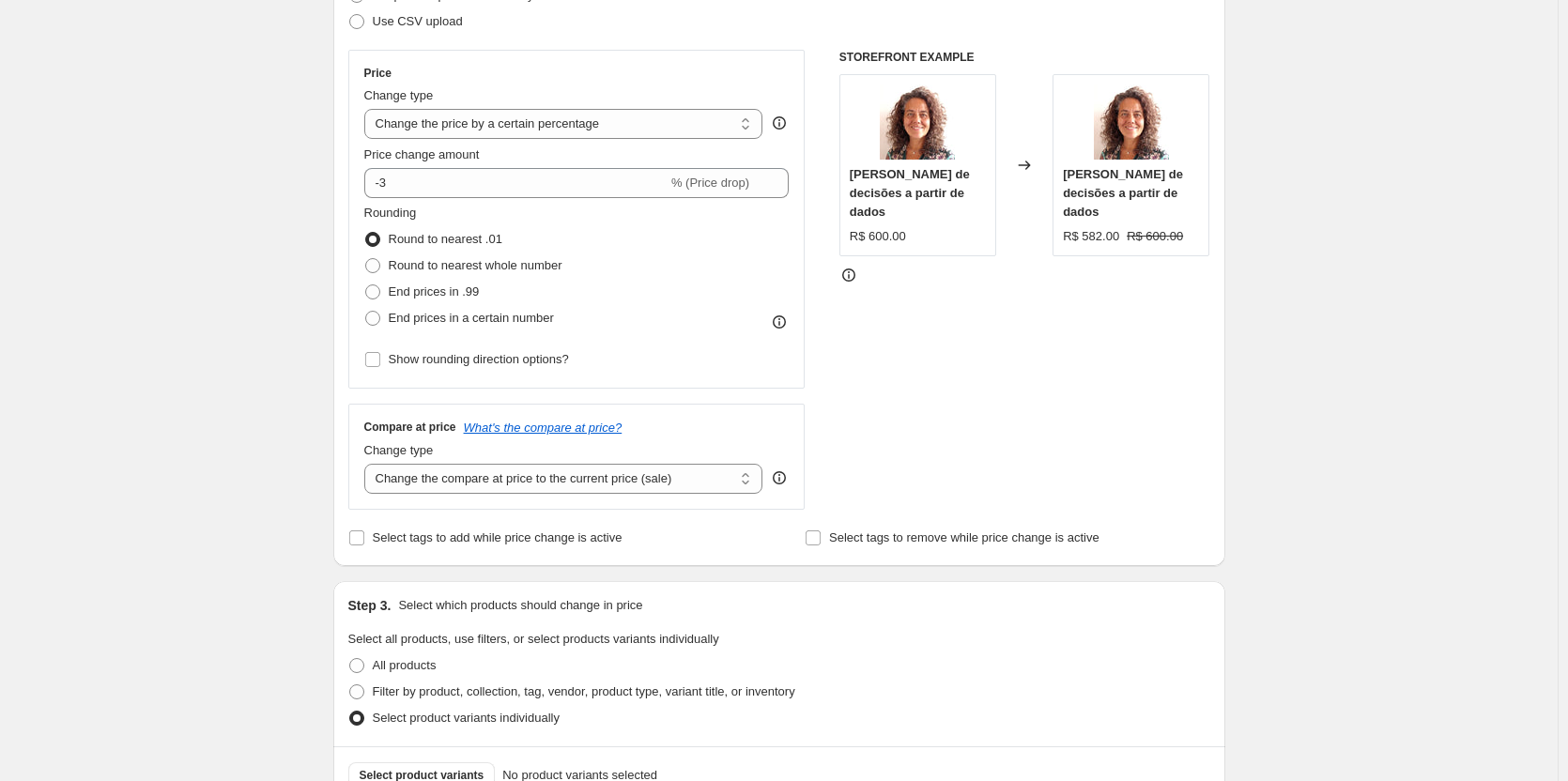
scroll to position [306, 0]
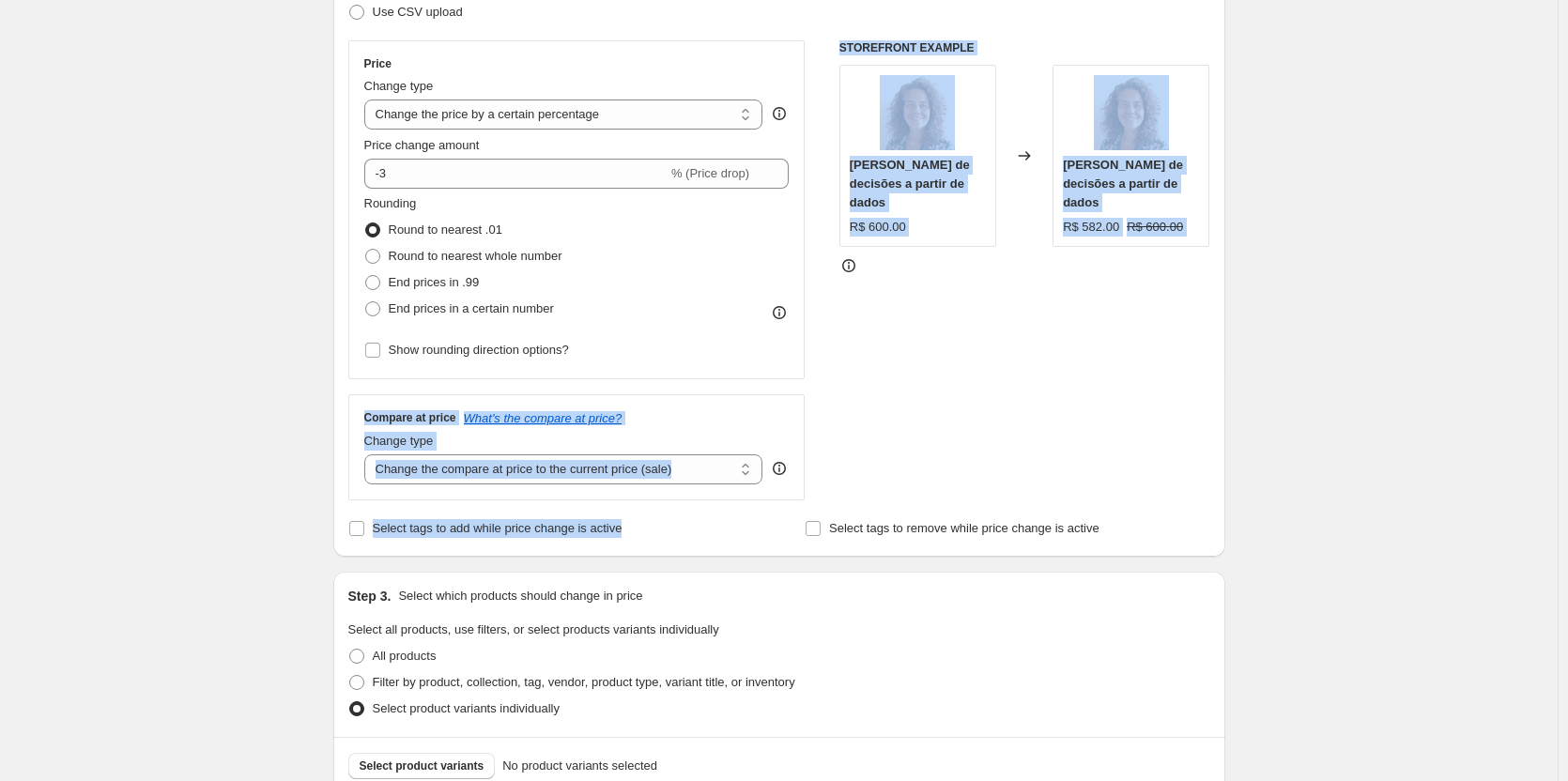
drag, startPoint x: 370, startPoint y: 420, endPoint x: 625, endPoint y: 528, distance: 276.9
click at [625, 528] on div "Step 2. Select how the prices should change Use bulk price change rules Set pro…" at bounding box center [779, 227] width 862 height 629
copy div "Compare at price What's the compare at price? Change type Change the compare at…"
click at [954, 438] on div "STOREFRONT EXAMPLE [PERSON_NAME] de decisões a partir de dados R$ 600.00 Change…" at bounding box center [1024, 270] width 371 height 460
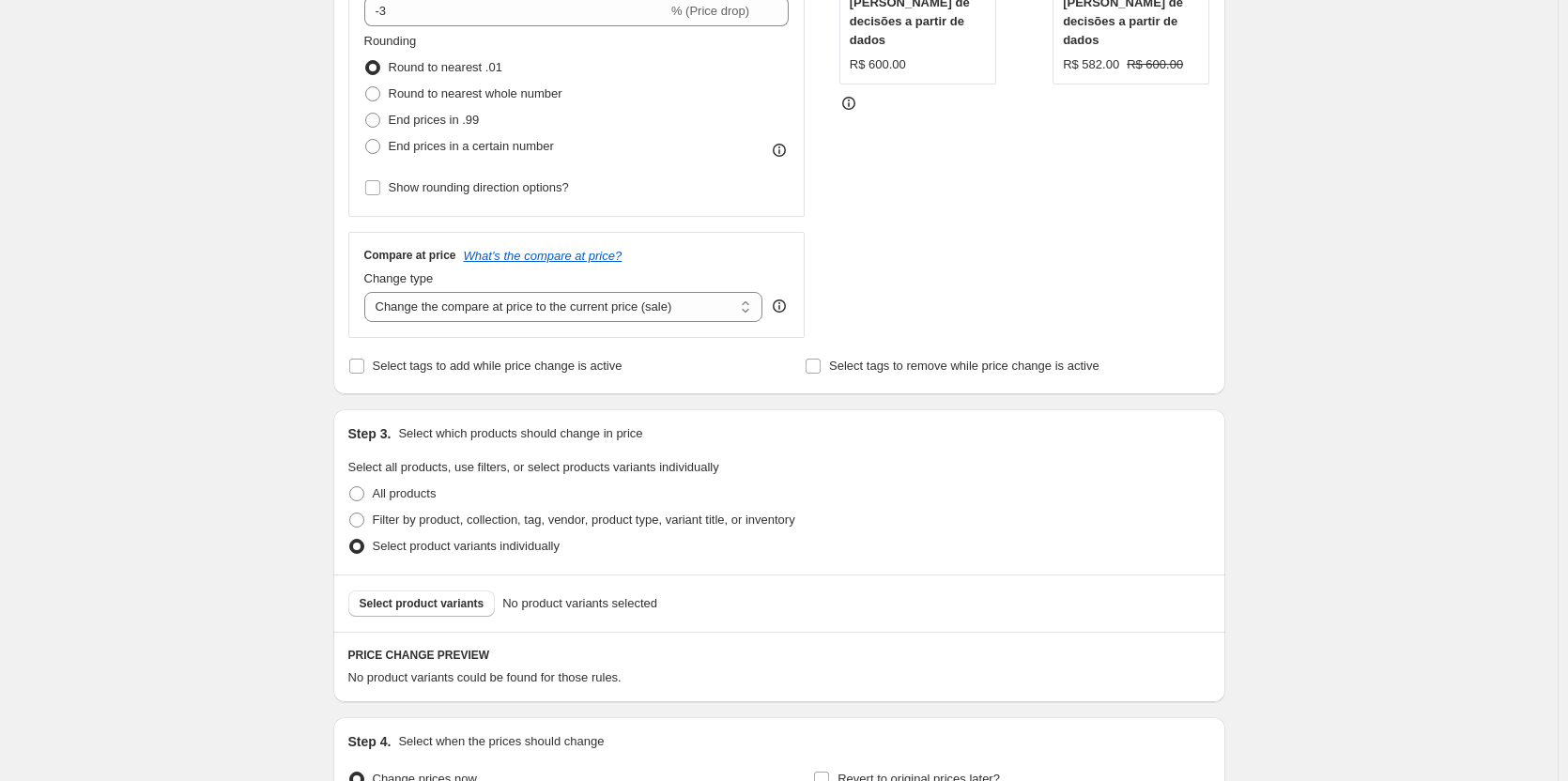
scroll to position [493, 0]
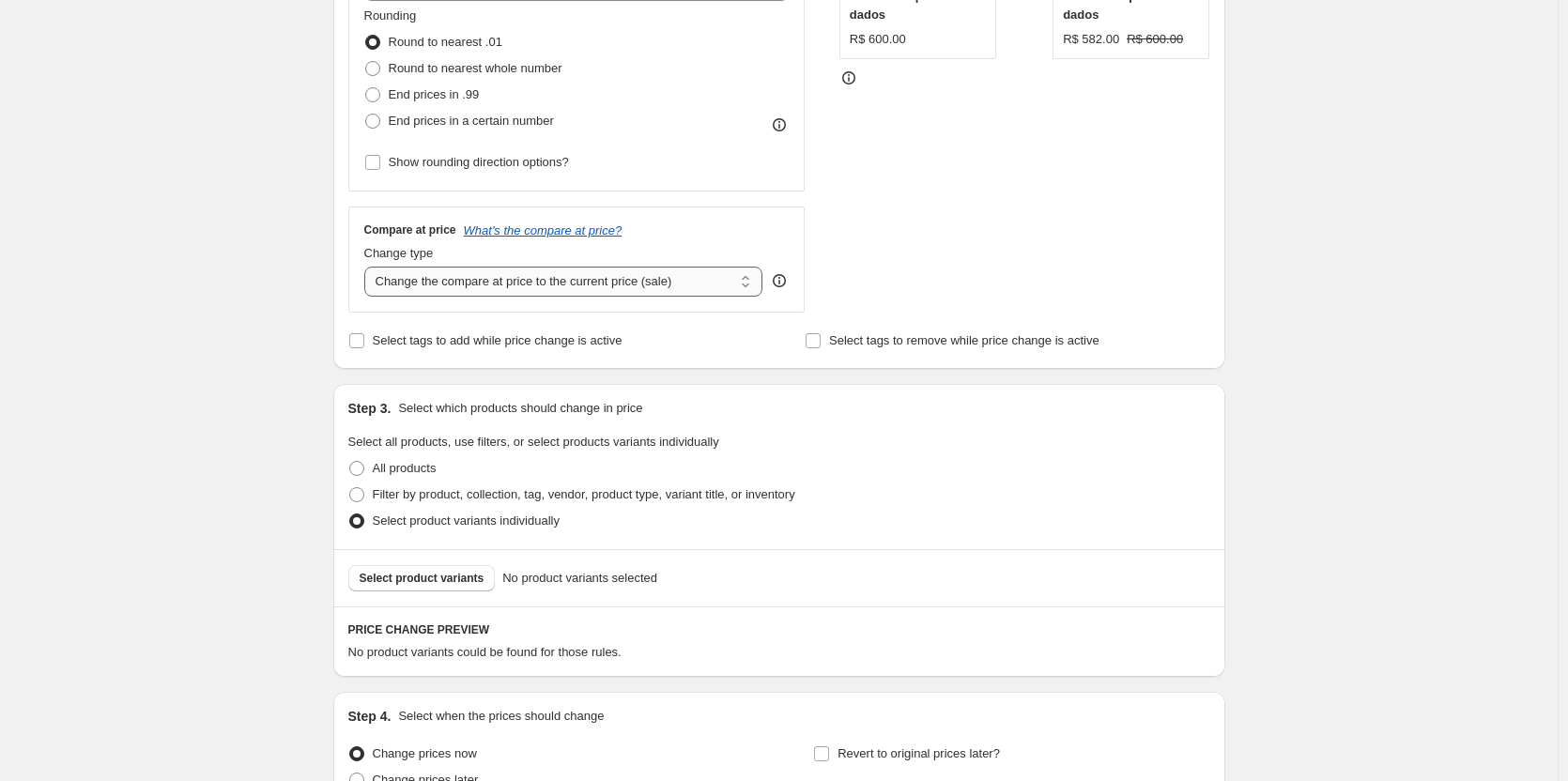
click at [454, 289] on select "Change the compare at price to the current price (sale) Change the compare at p…" at bounding box center [564, 282] width 399 height 30
click at [1013, 250] on div "STOREFRONT EXAMPLE [PERSON_NAME] de decisões a partir de dados R$ 600.00 Change…" at bounding box center [1024, 83] width 371 height 460
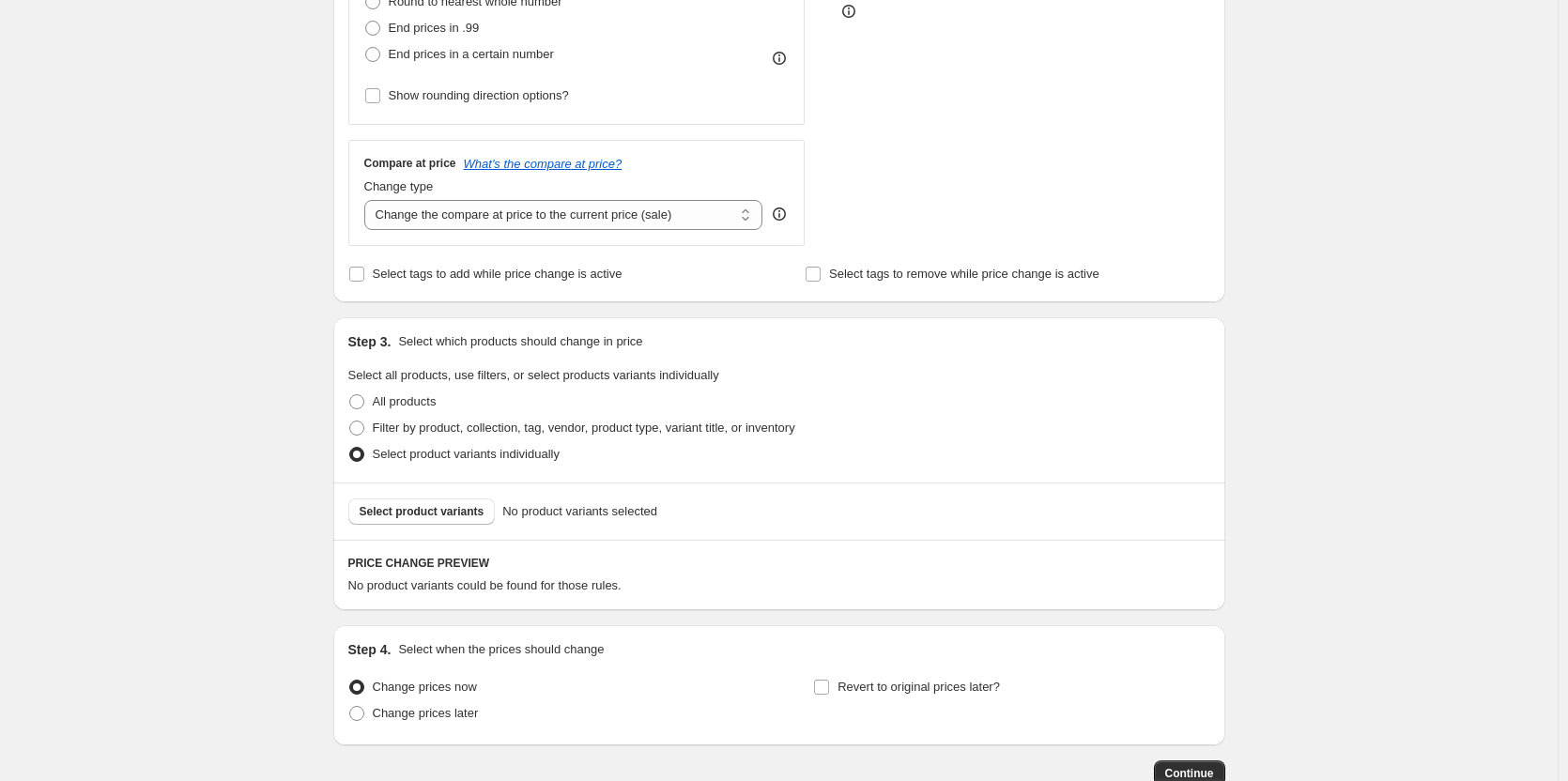
scroll to position [586, 0]
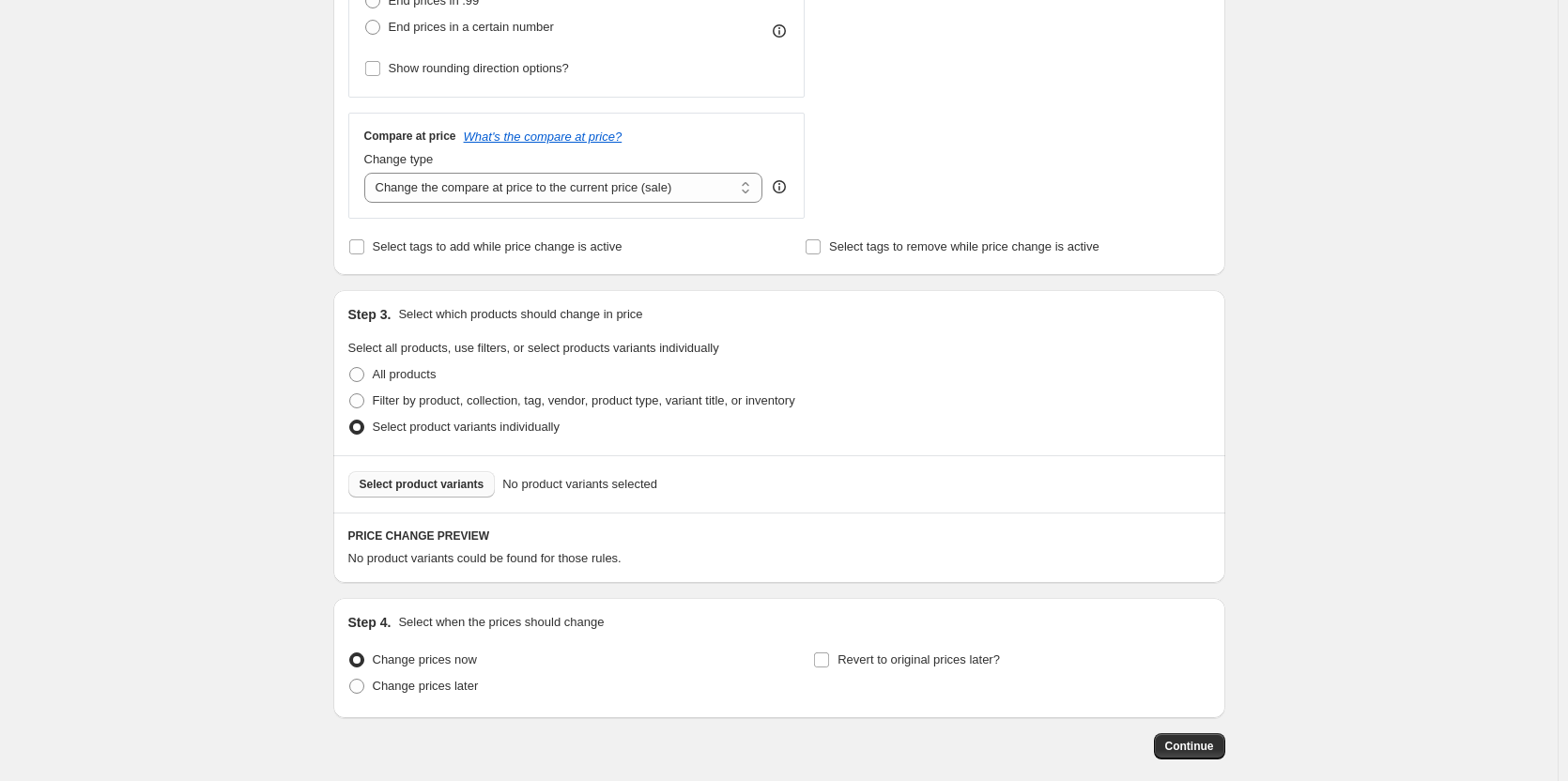
click at [415, 490] on span "Select product variants" at bounding box center [422, 485] width 125 height 15
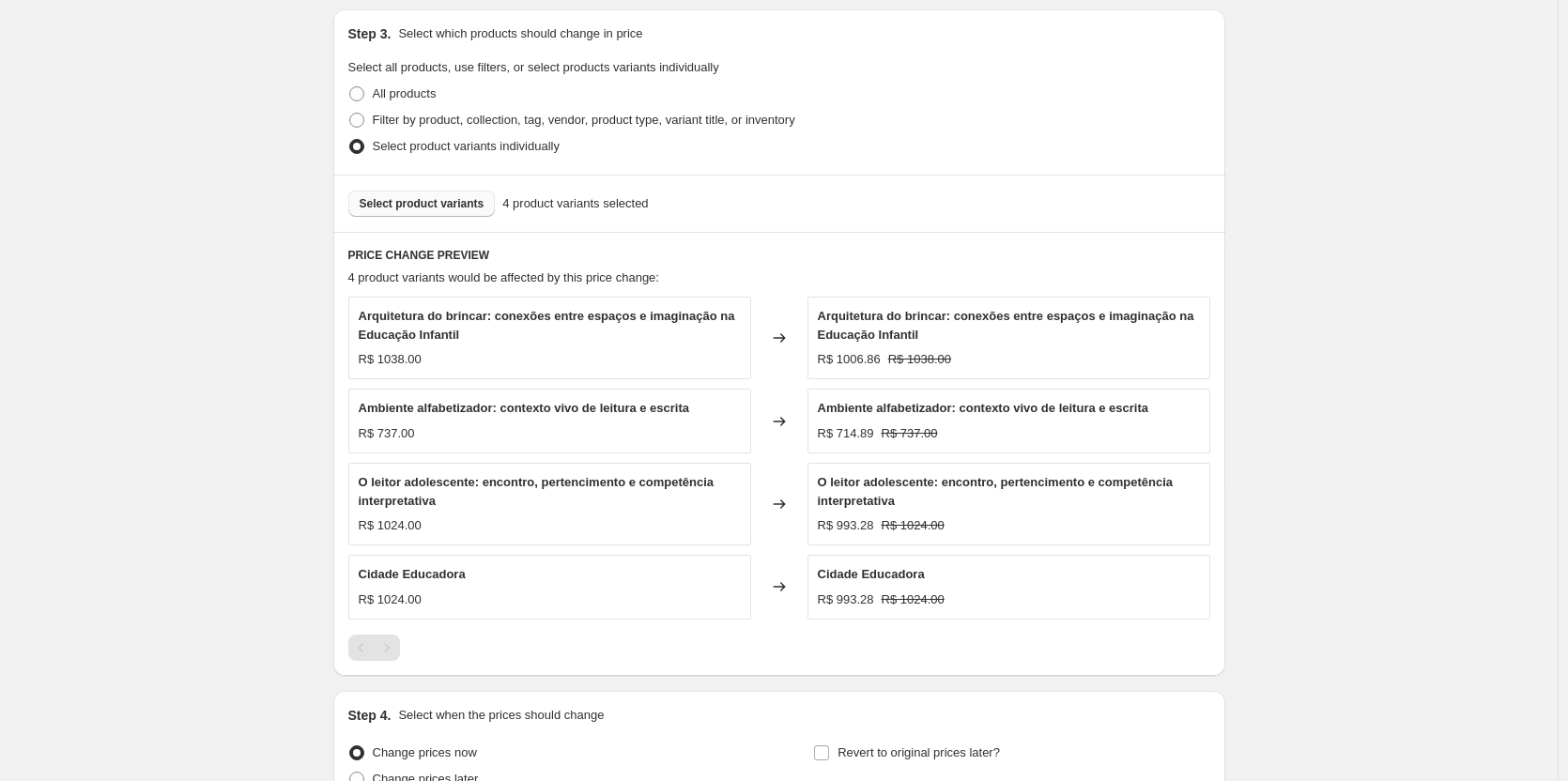
scroll to position [868, 0]
click at [416, 205] on span "Select product variants" at bounding box center [422, 203] width 125 height 15
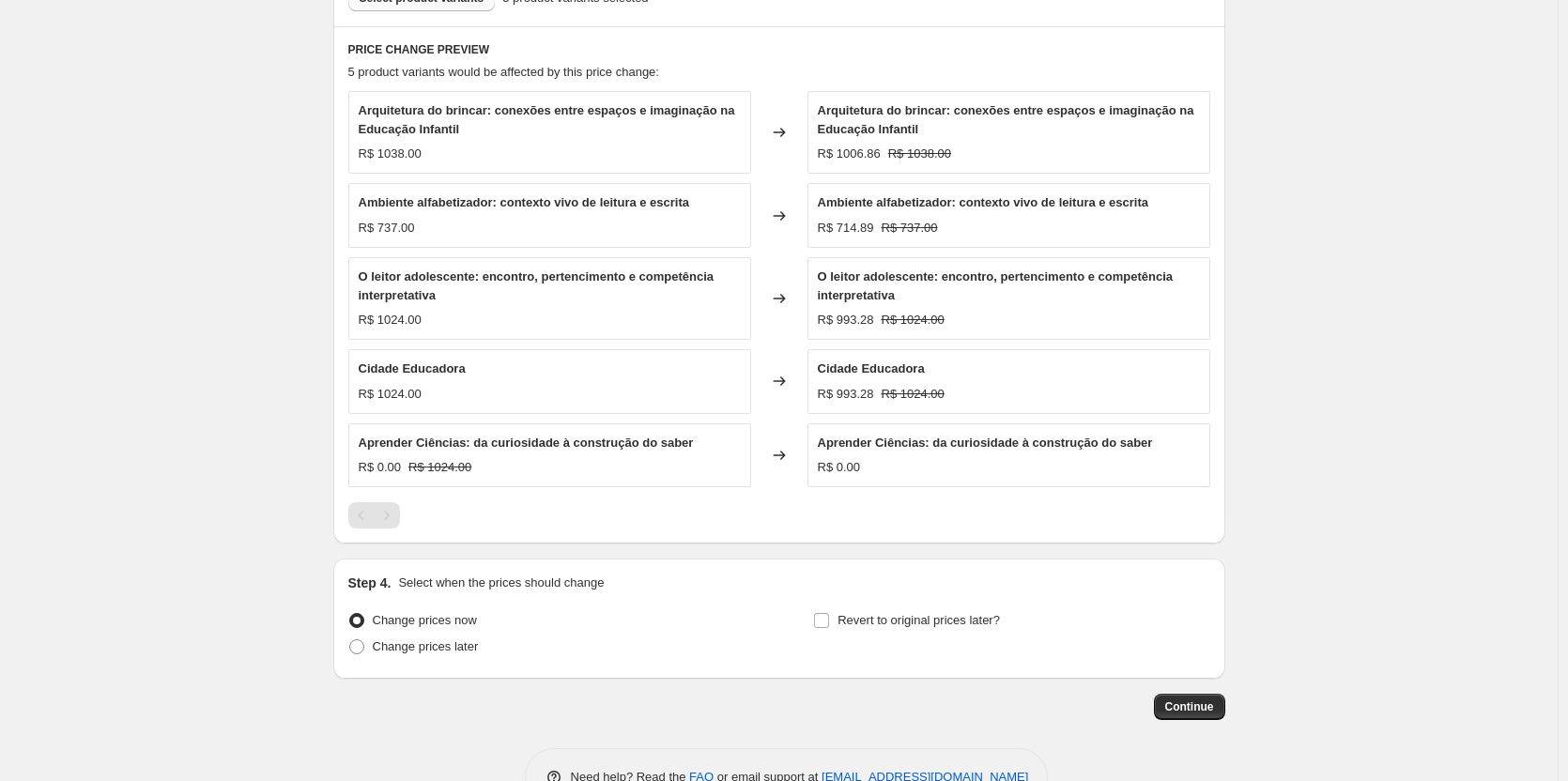
scroll to position [1127, 0]
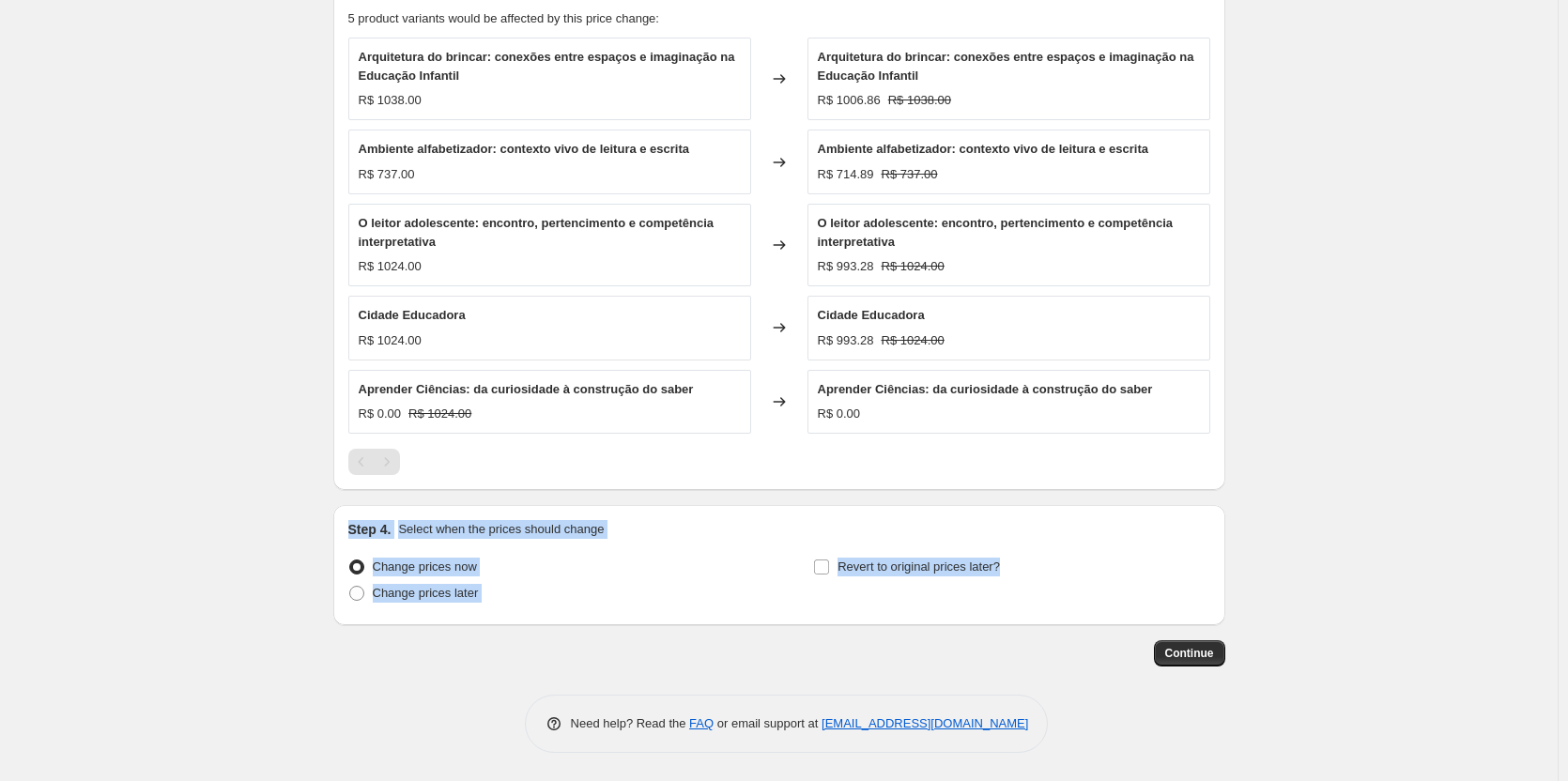
drag, startPoint x: 947, startPoint y: 604, endPoint x: 308, endPoint y: 522, distance: 644.2
copy div "Step 4. Select when the prices should change Change prices now Change prices la…"
click at [657, 573] on div "Change prices now" at bounding box center [546, 567] width 396 height 27
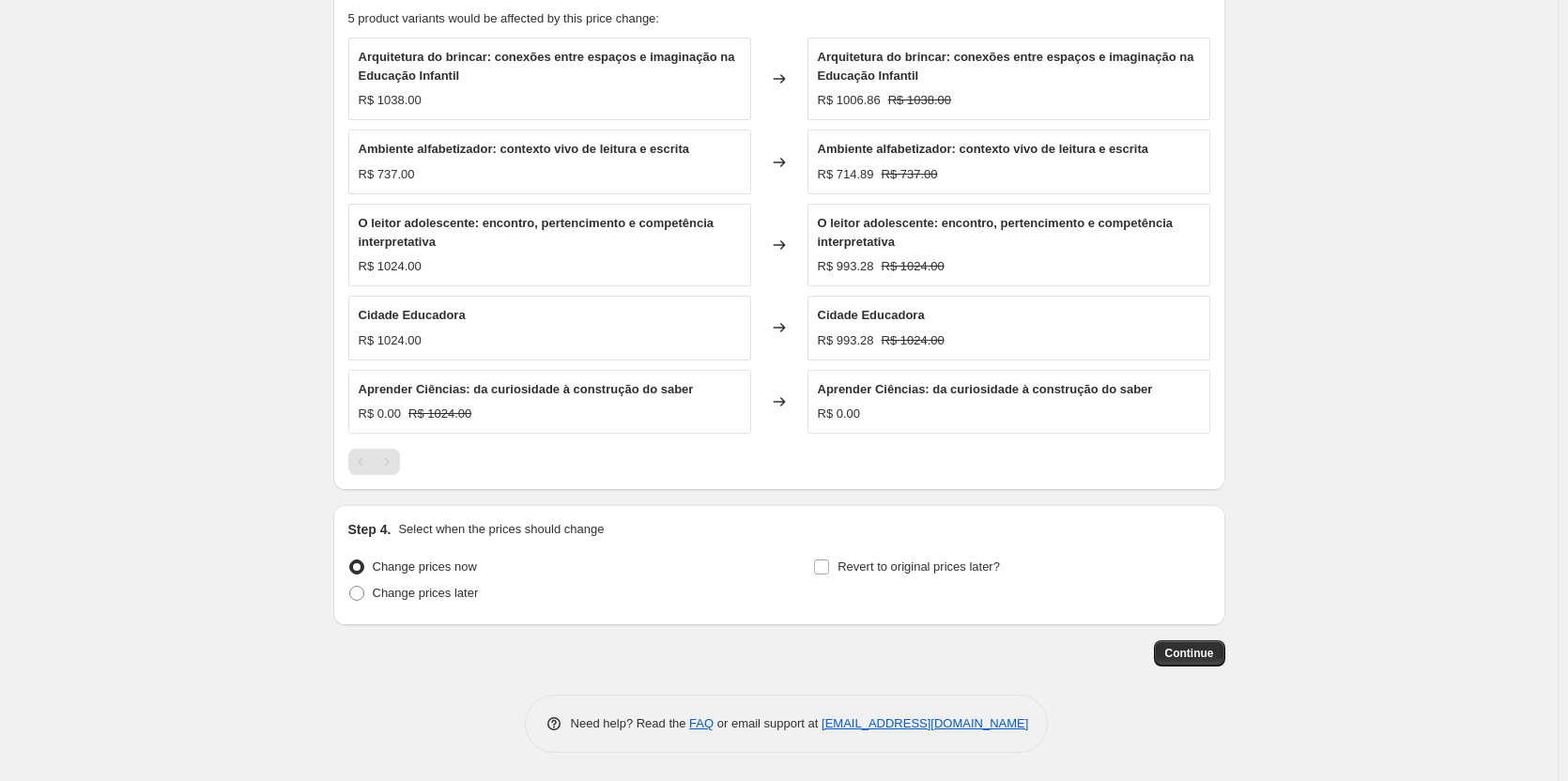
click at [395, 567] on span "Change prices now" at bounding box center [425, 567] width 104 height 14
click at [350, 561] on input "Change prices now" at bounding box center [349, 560] width 1 height 1
click at [397, 589] on span "Change prices later" at bounding box center [426, 592] width 106 height 14
click at [350, 586] on input "Change prices later" at bounding box center [349, 586] width 1 height 1
radio input "true"
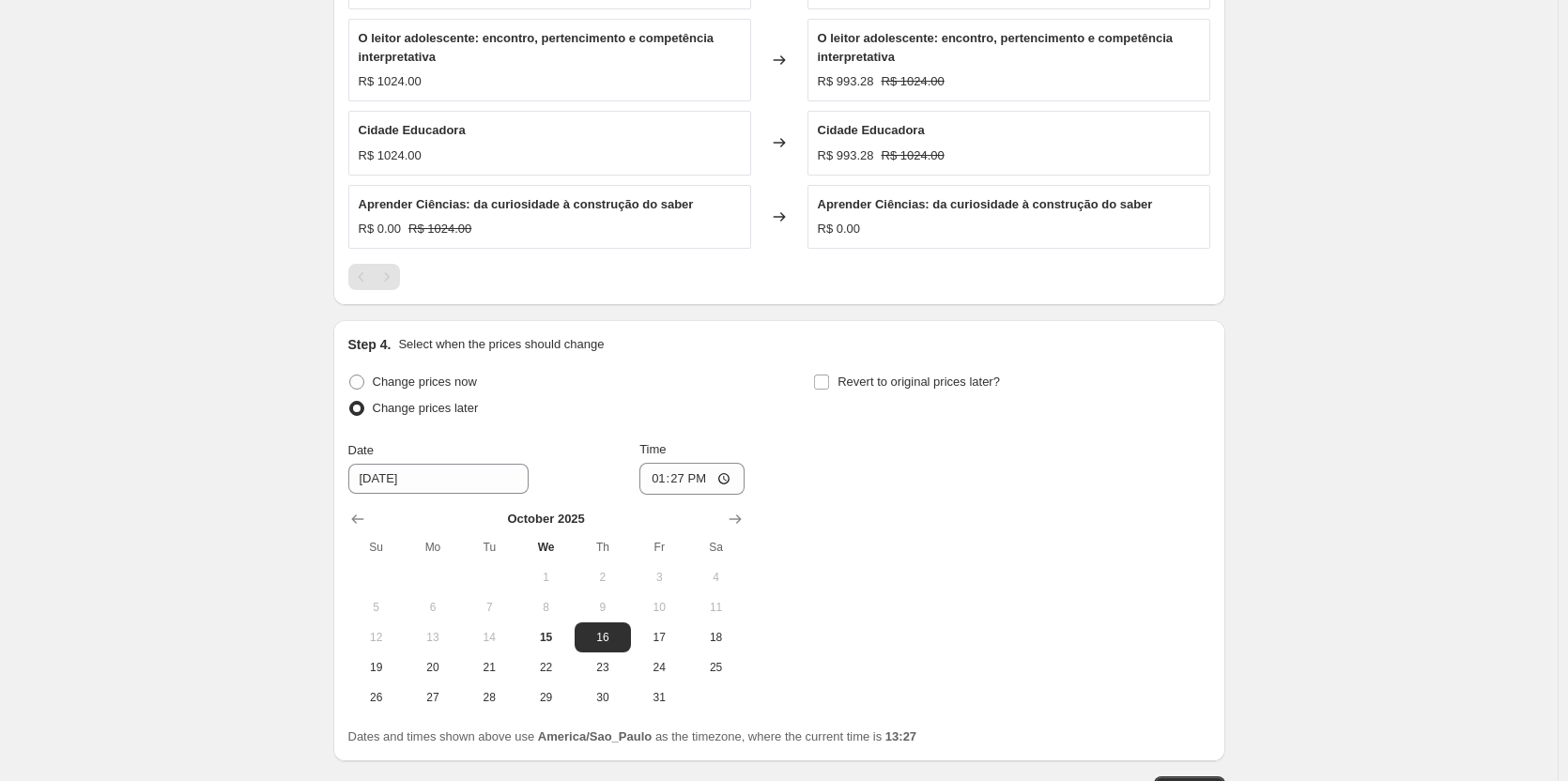
scroll to position [1409, 0]
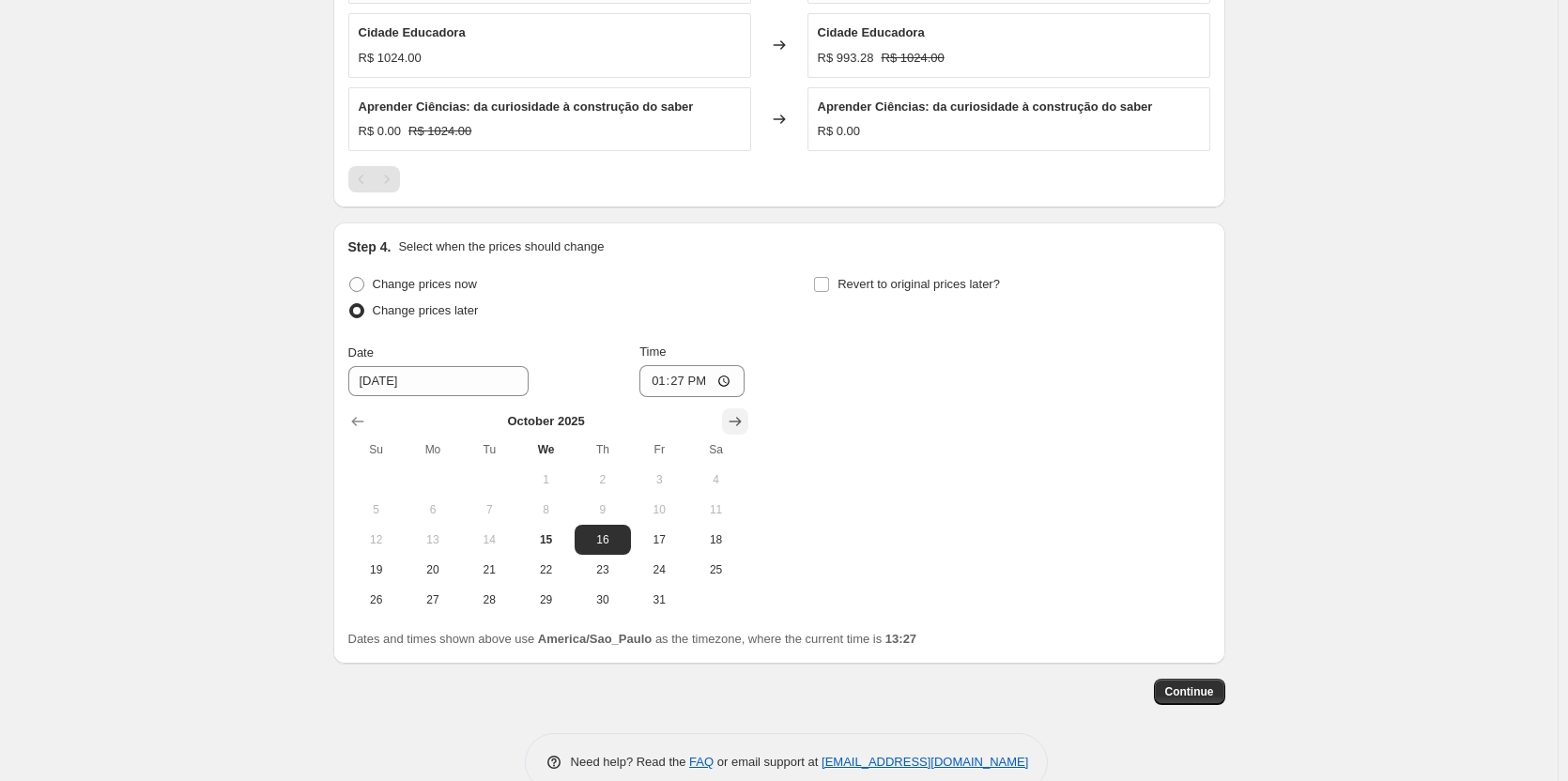
click at [744, 422] on icon "Show next month, November 2025" at bounding box center [736, 421] width 19 height 19
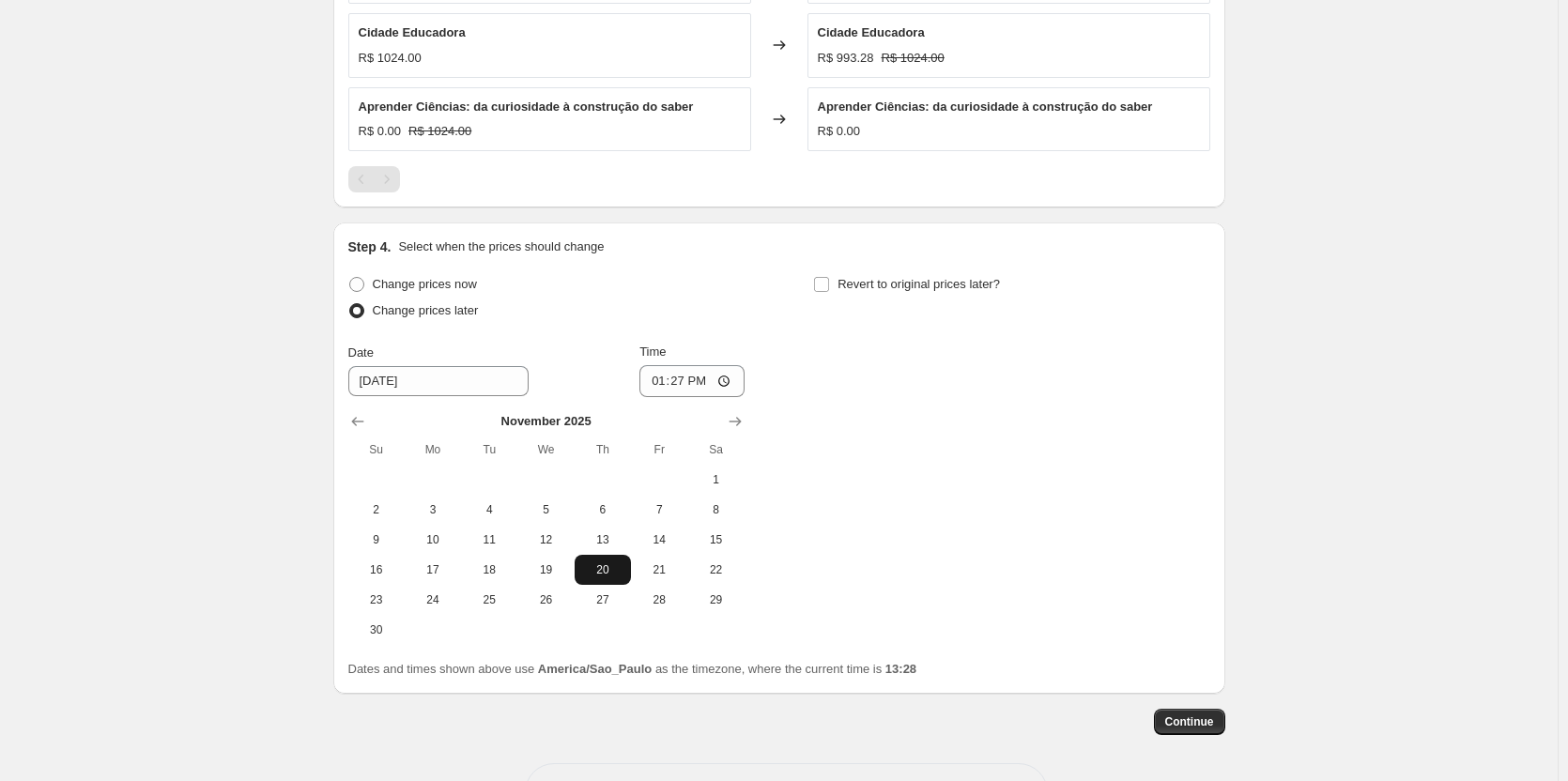
click at [600, 576] on span "20" at bounding box center [603, 570] width 42 height 15
click at [700, 382] on input "13:27" at bounding box center [692, 381] width 105 height 32
click at [666, 572] on span "21" at bounding box center [660, 570] width 42 height 15
click at [609, 572] on span "20" at bounding box center [603, 570] width 42 height 15
type input "[DATE]"
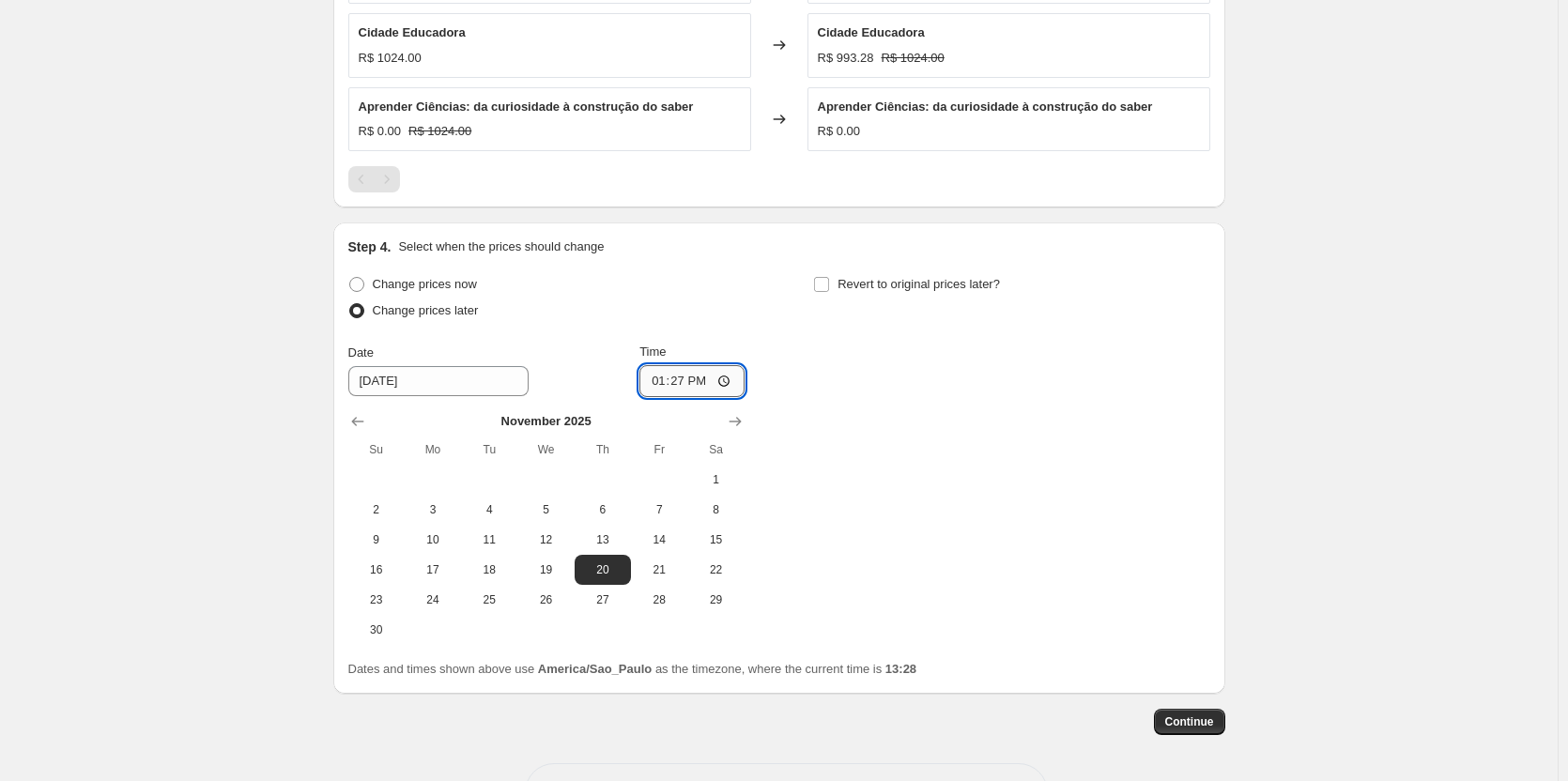
click at [695, 383] on input "13:27" at bounding box center [692, 381] width 105 height 32
click at [687, 384] on input "13:27" at bounding box center [692, 381] width 105 height 32
type input "00:00"
click at [1003, 498] on div "Change prices now Change prices later Date [DATE] Time 00:00 [DATE] Su Mo Tu We…" at bounding box center [779, 458] width 862 height 374
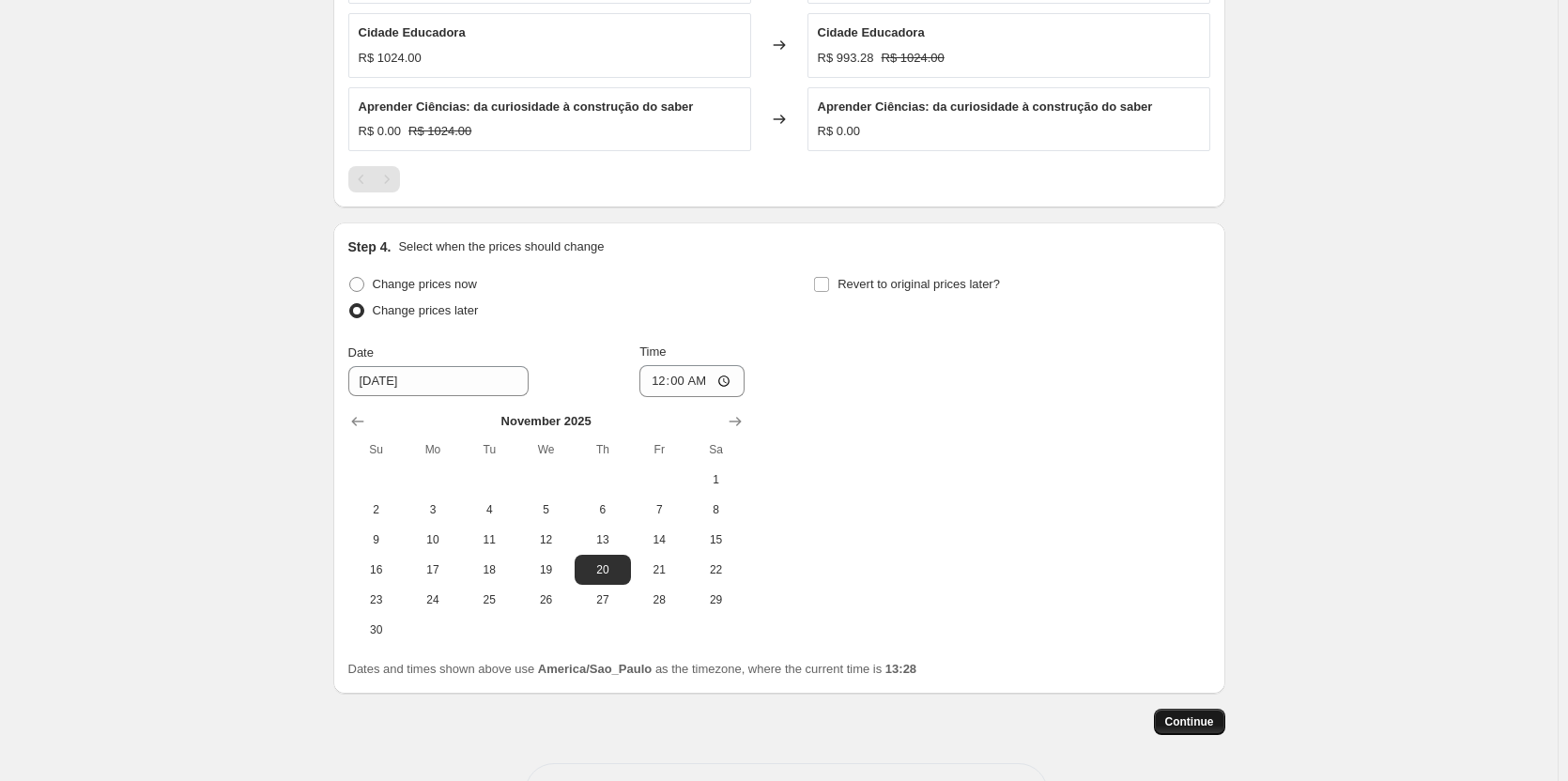
click at [1195, 725] on span "Continue" at bounding box center [1189, 722] width 48 height 15
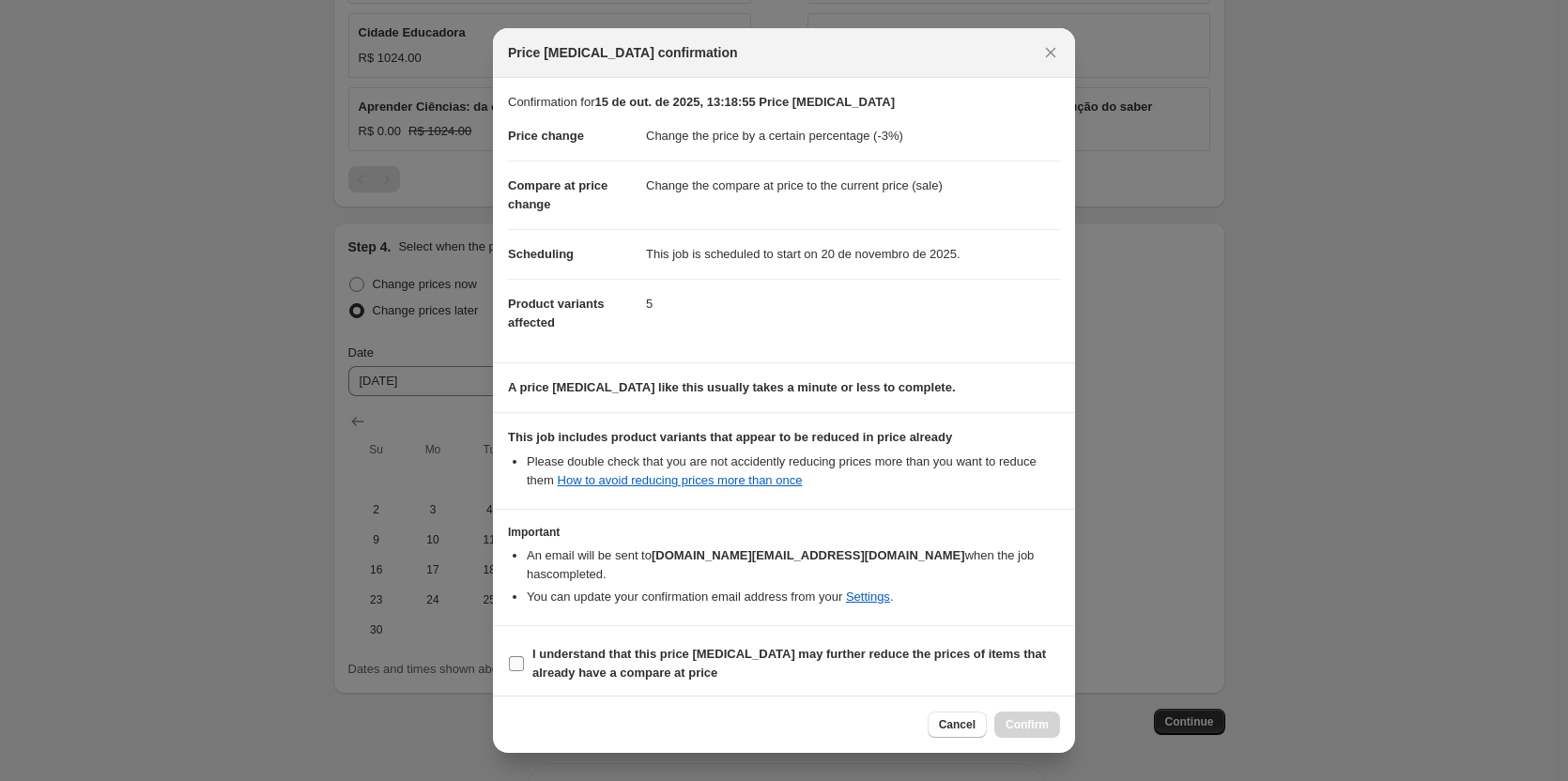
click at [514, 656] on input "I understand that this price [MEDICAL_DATA] may further reduce the prices of it…" at bounding box center [516, 663] width 15 height 15
checkbox input "true"
click at [1029, 718] on span "Confirm" at bounding box center [1027, 725] width 44 height 15
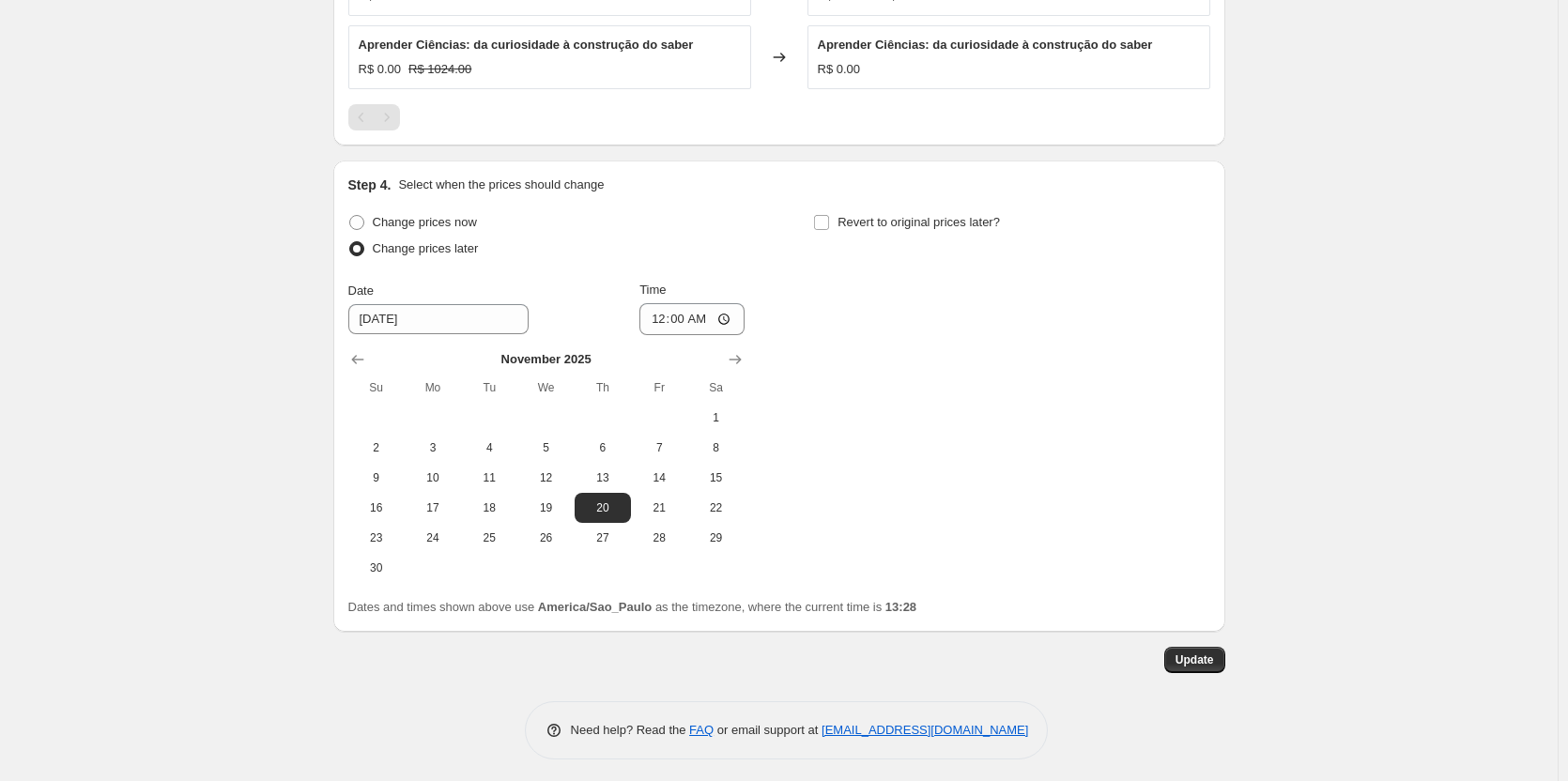
scroll to position [1593, 0]
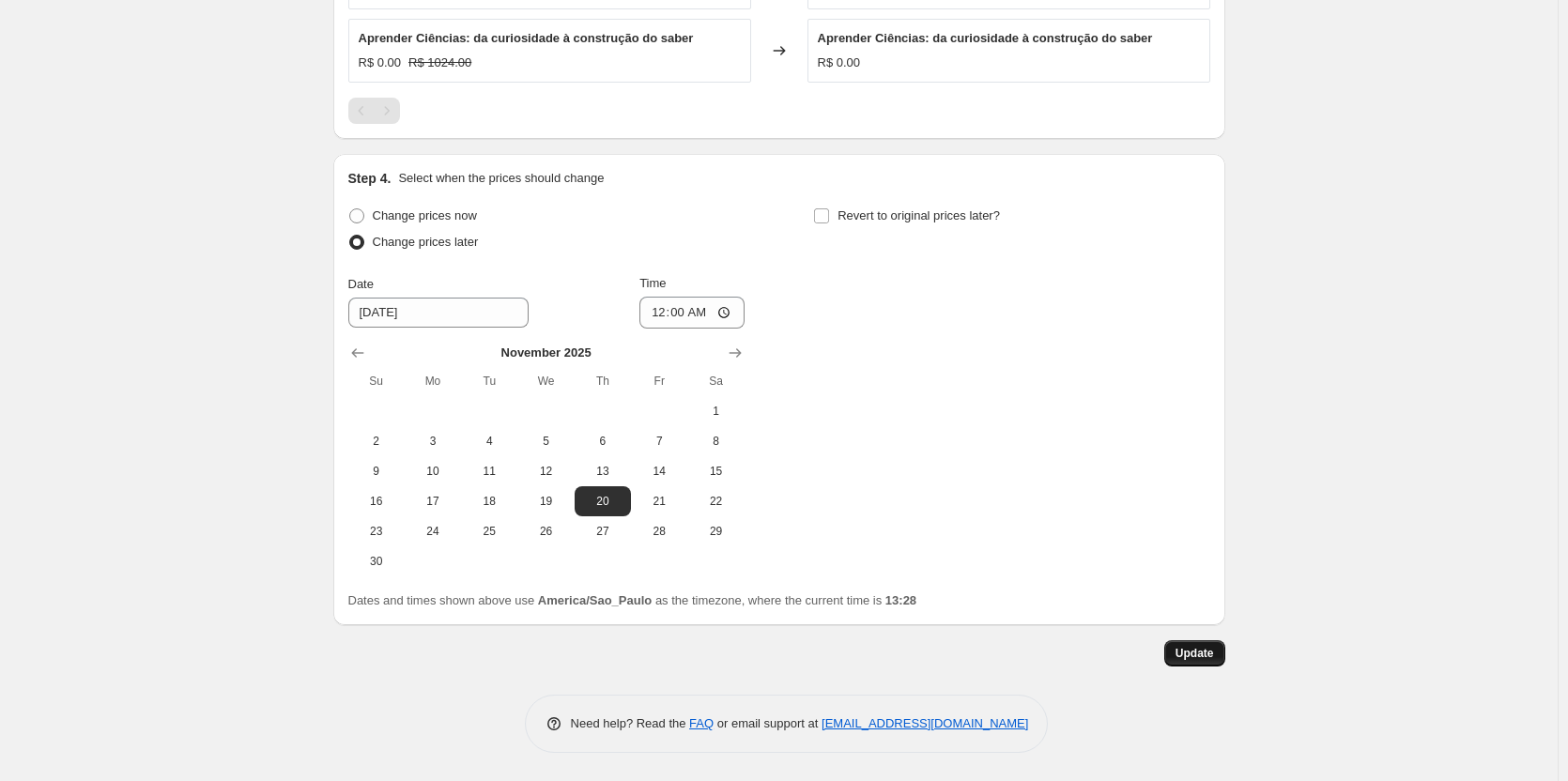
click at [1197, 663] on button "Update" at bounding box center [1195, 654] width 61 height 27
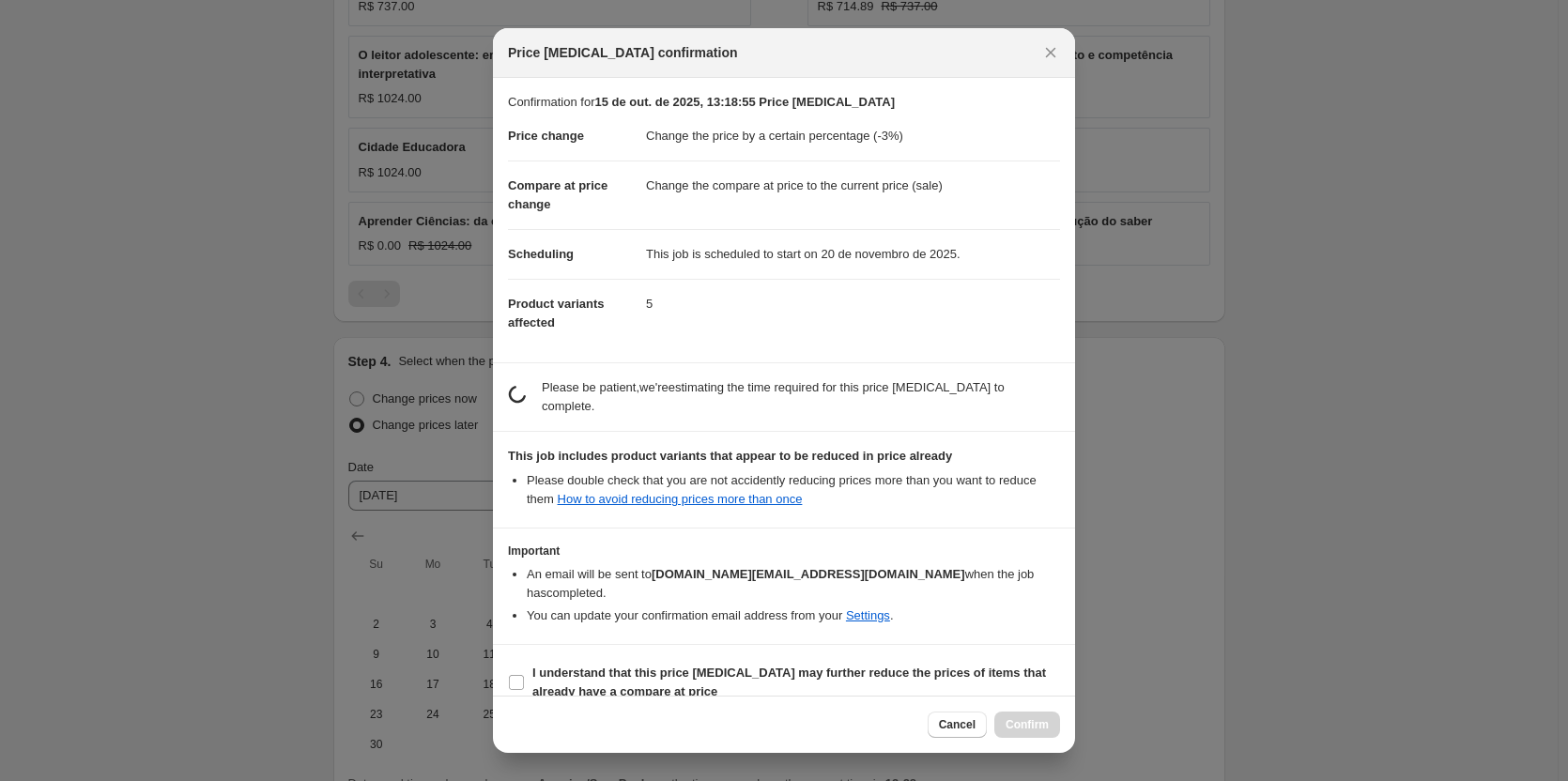
scroll to position [0, 0]
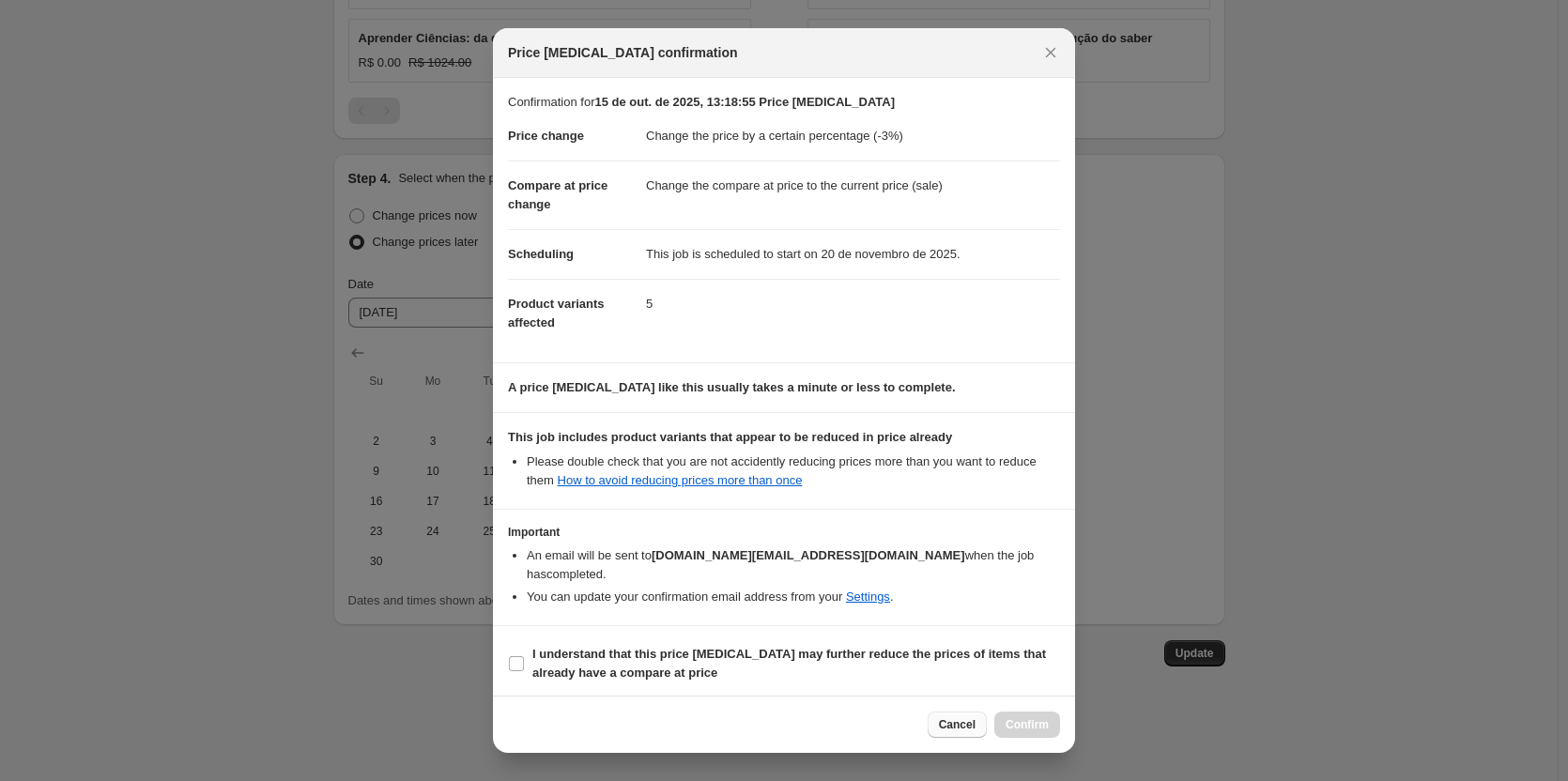
click at [961, 725] on span "Cancel" at bounding box center [957, 725] width 37 height 15
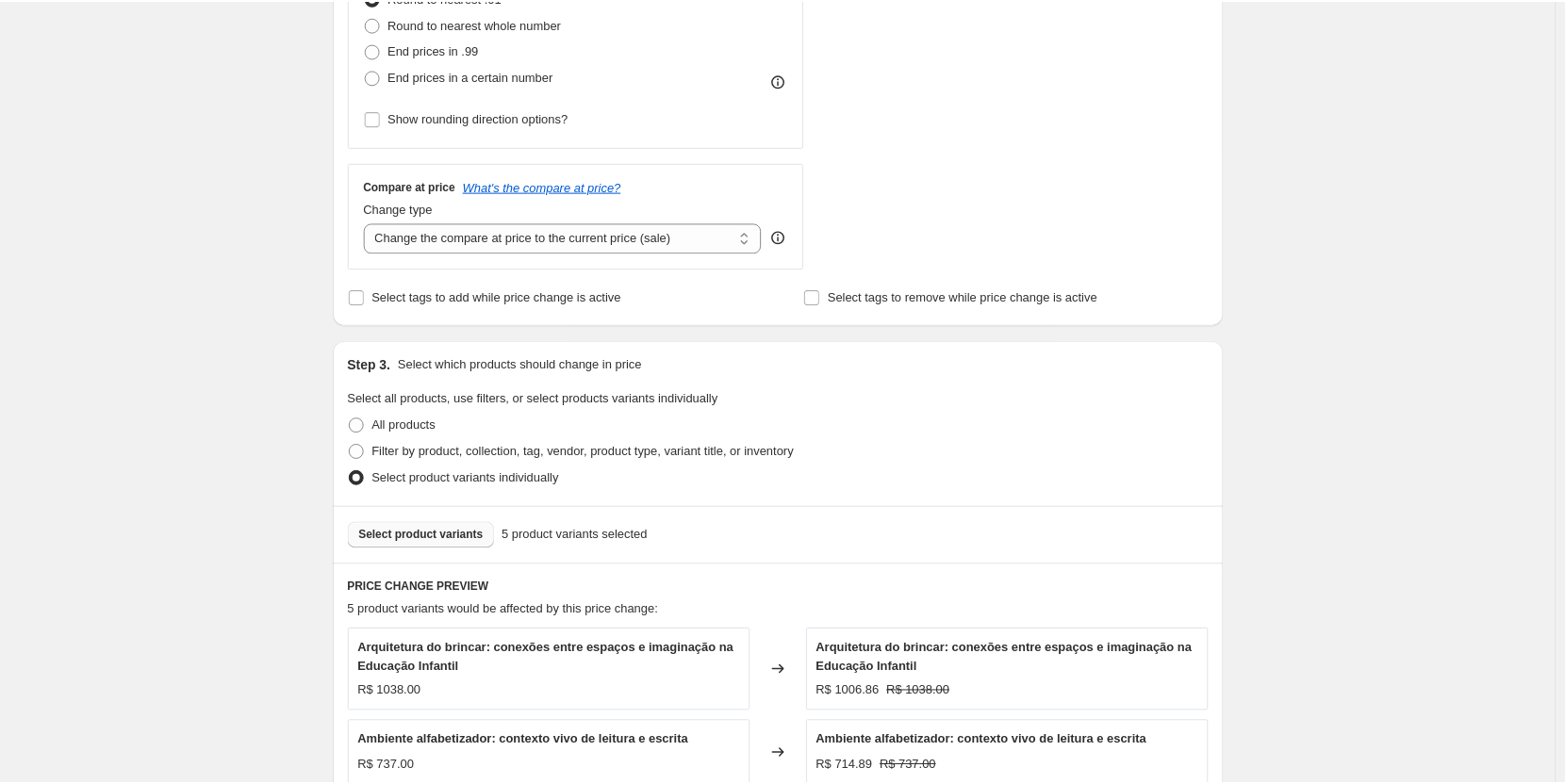
scroll to position [374, 0]
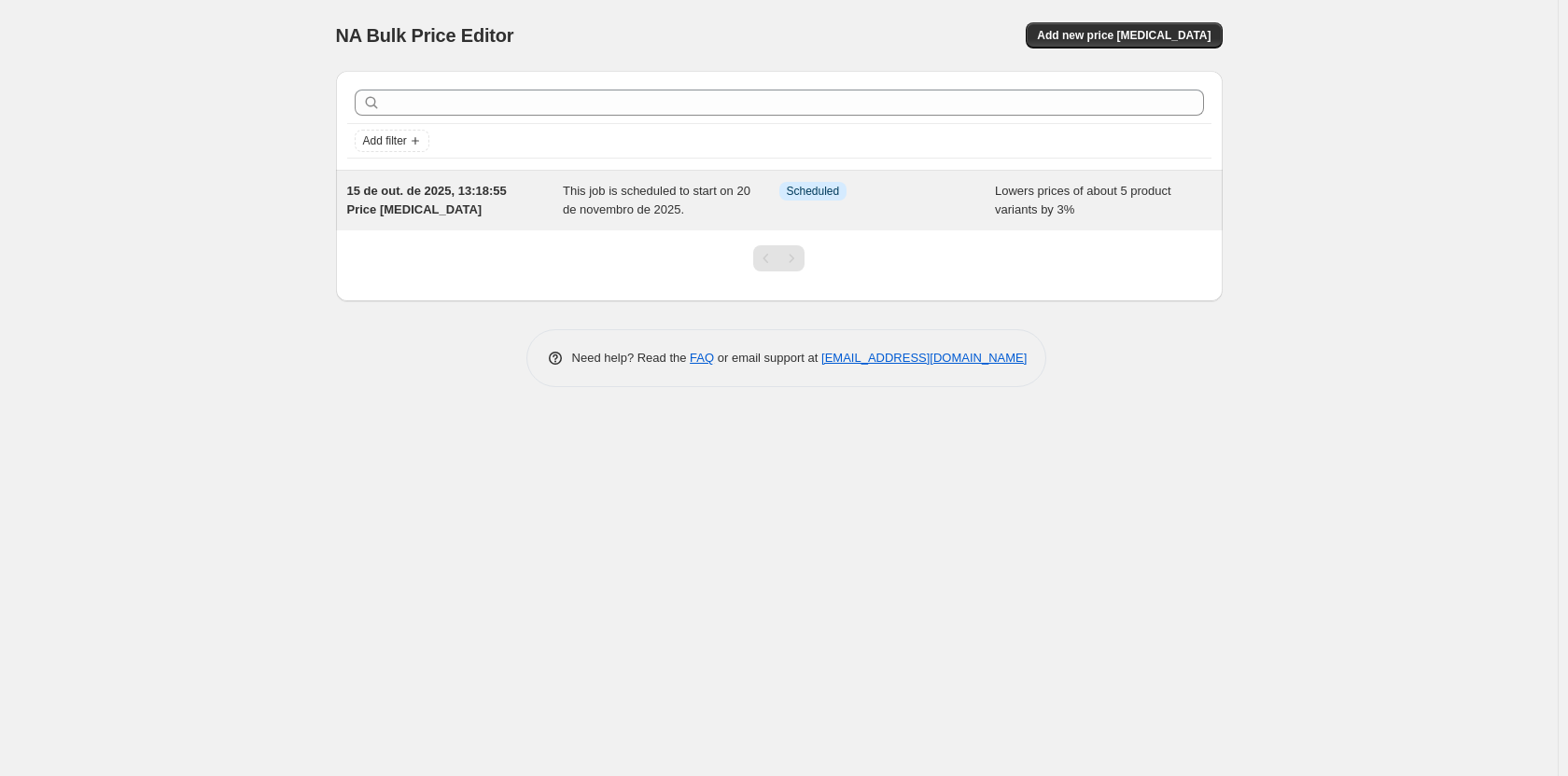
click at [472, 195] on span "15 de out. de 2025, 13:18:55 Price [MEDICAL_DATA]" at bounding box center [426, 200] width 159 height 33
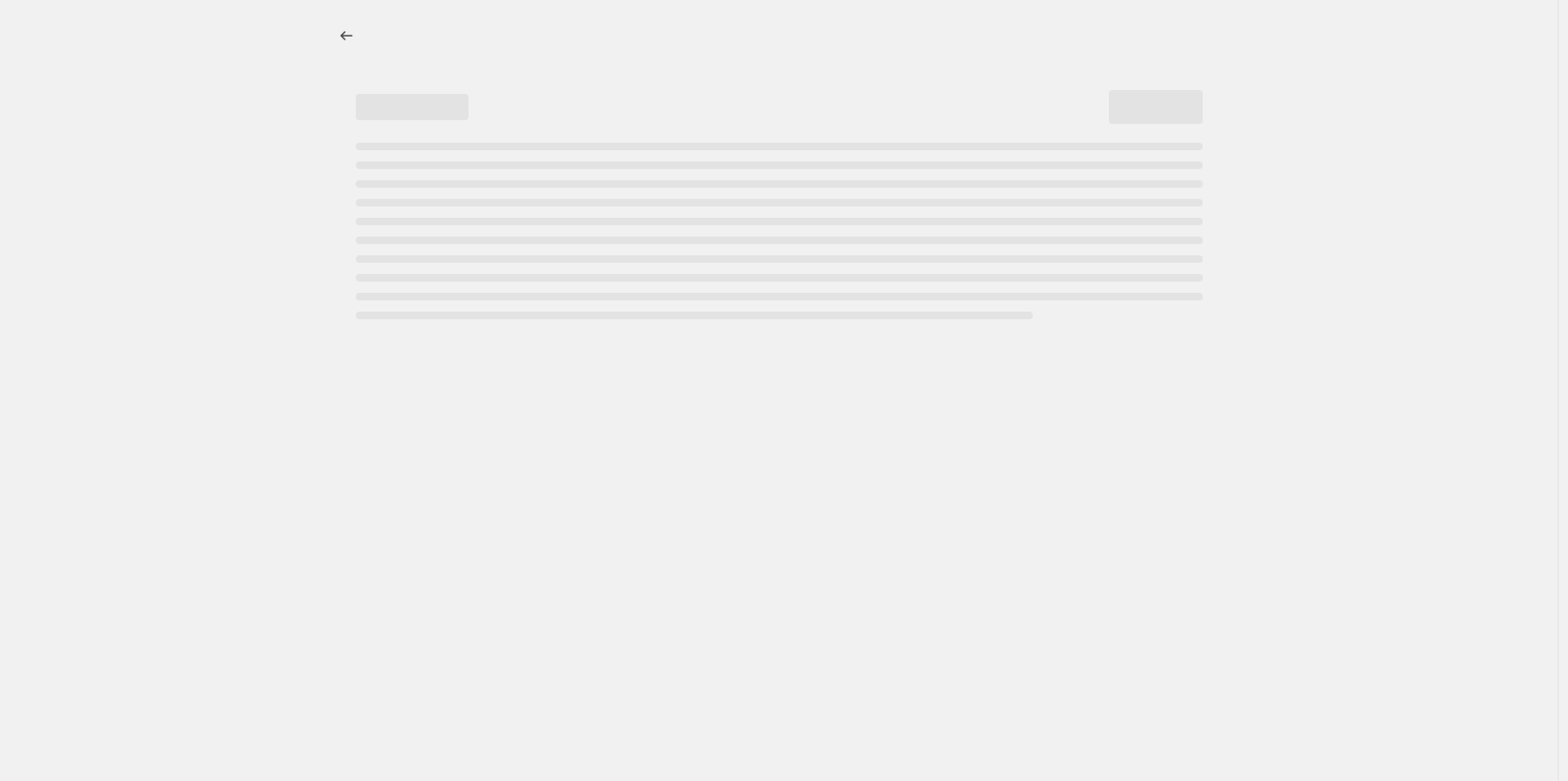
select select "percentage"
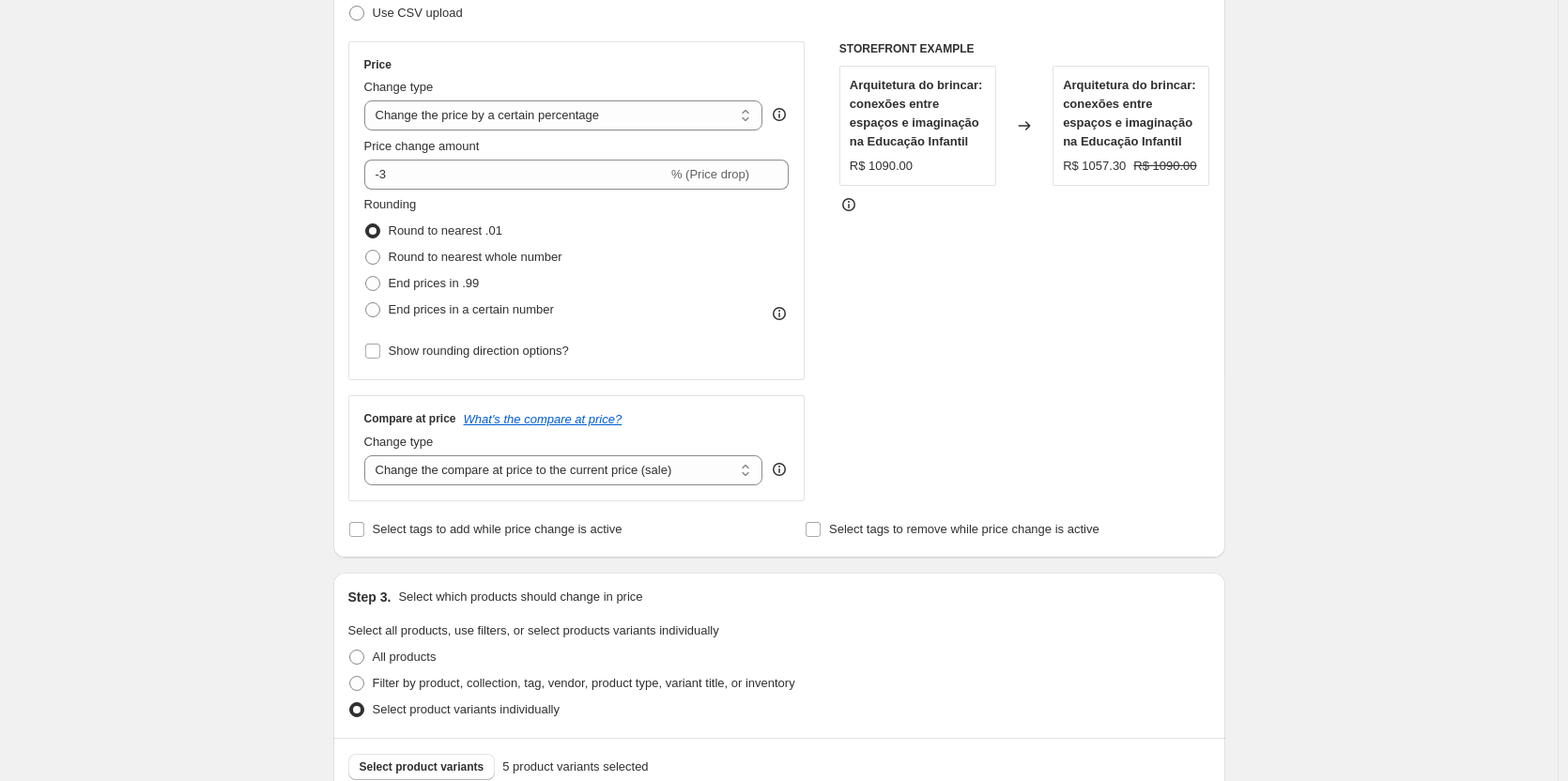
scroll to position [376, 0]
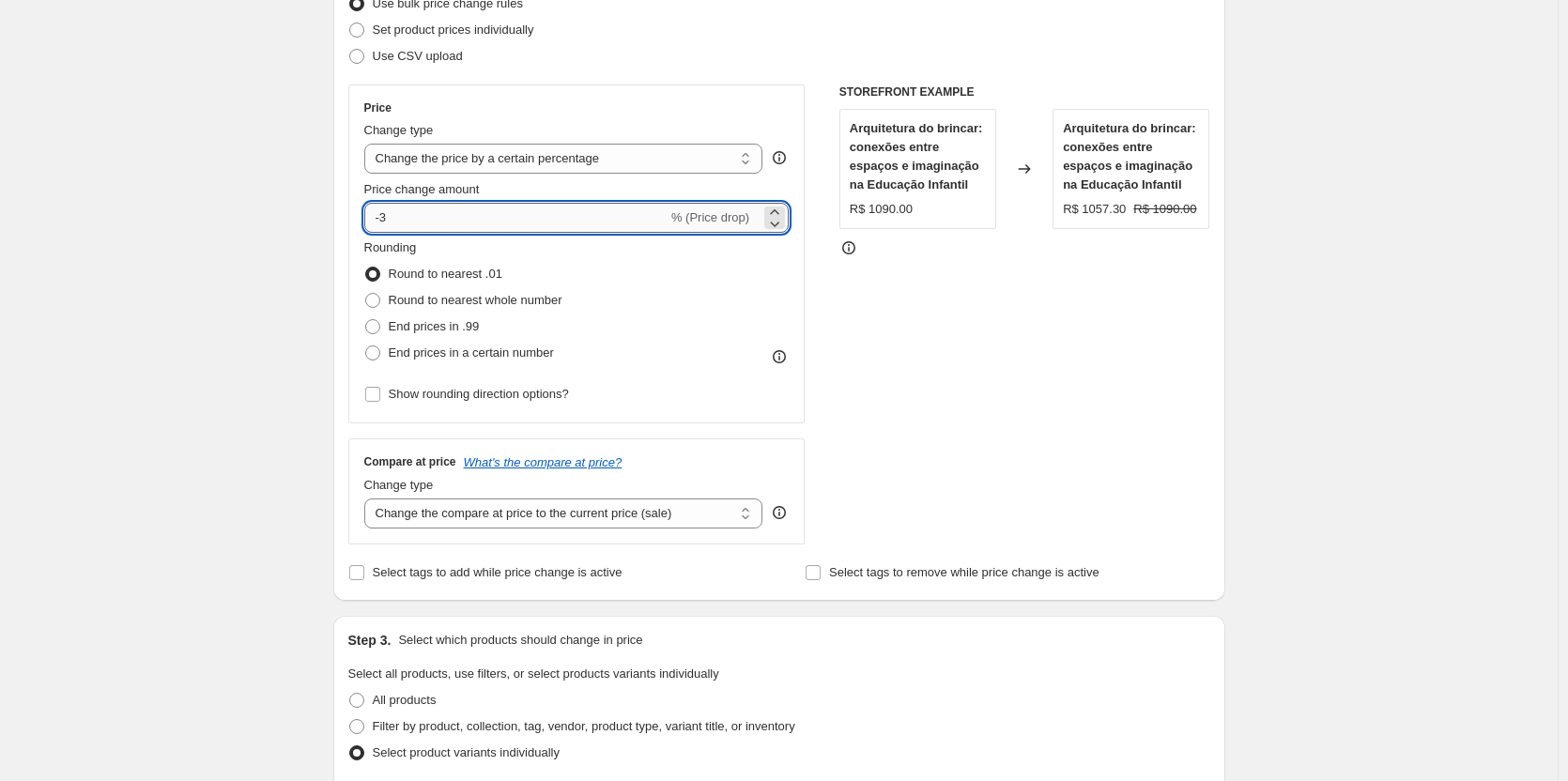
click at [417, 218] on input "-3" at bounding box center [516, 218] width 304 height 30
click at [773, 223] on icon at bounding box center [775, 224] width 19 height 19
click at [780, 207] on icon at bounding box center [775, 213] width 19 height 19
click at [780, 214] on icon at bounding box center [775, 224] width 19 height 19
click at [778, 225] on icon at bounding box center [775, 224] width 9 height 6
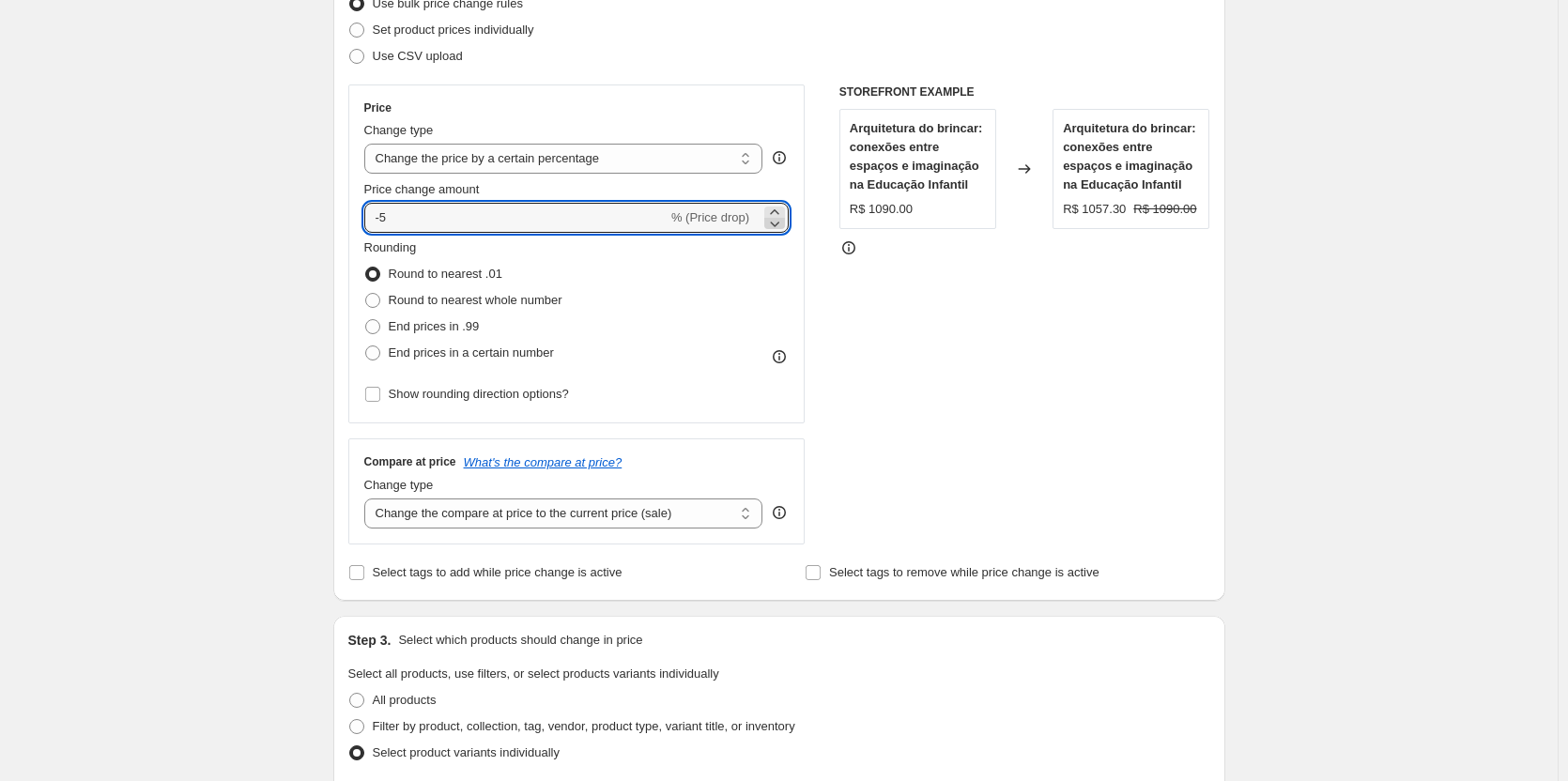
click at [778, 225] on icon at bounding box center [775, 224] width 9 height 6
click at [783, 207] on icon at bounding box center [775, 213] width 19 height 19
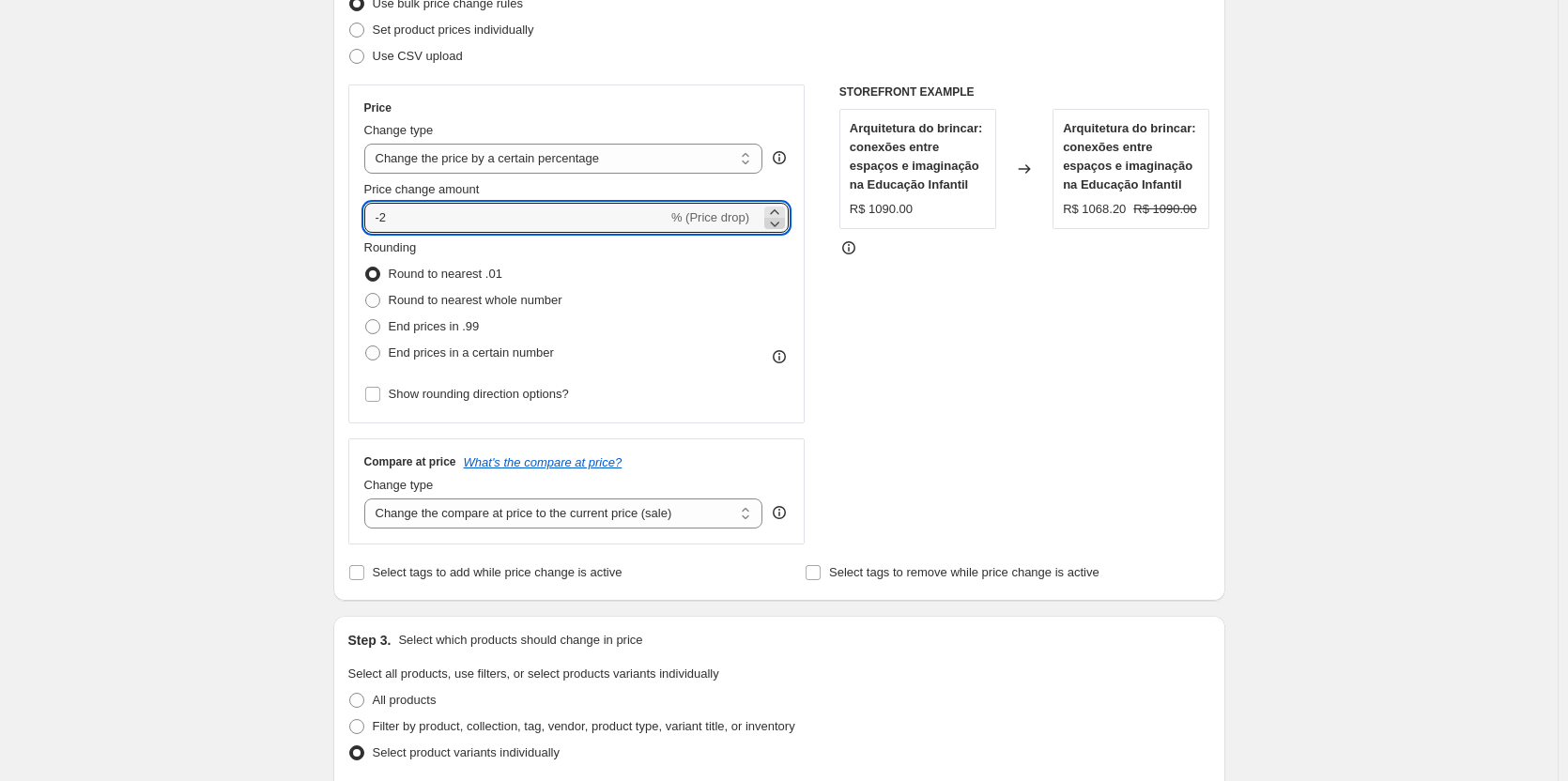
click at [775, 214] on icon at bounding box center [775, 224] width 19 height 19
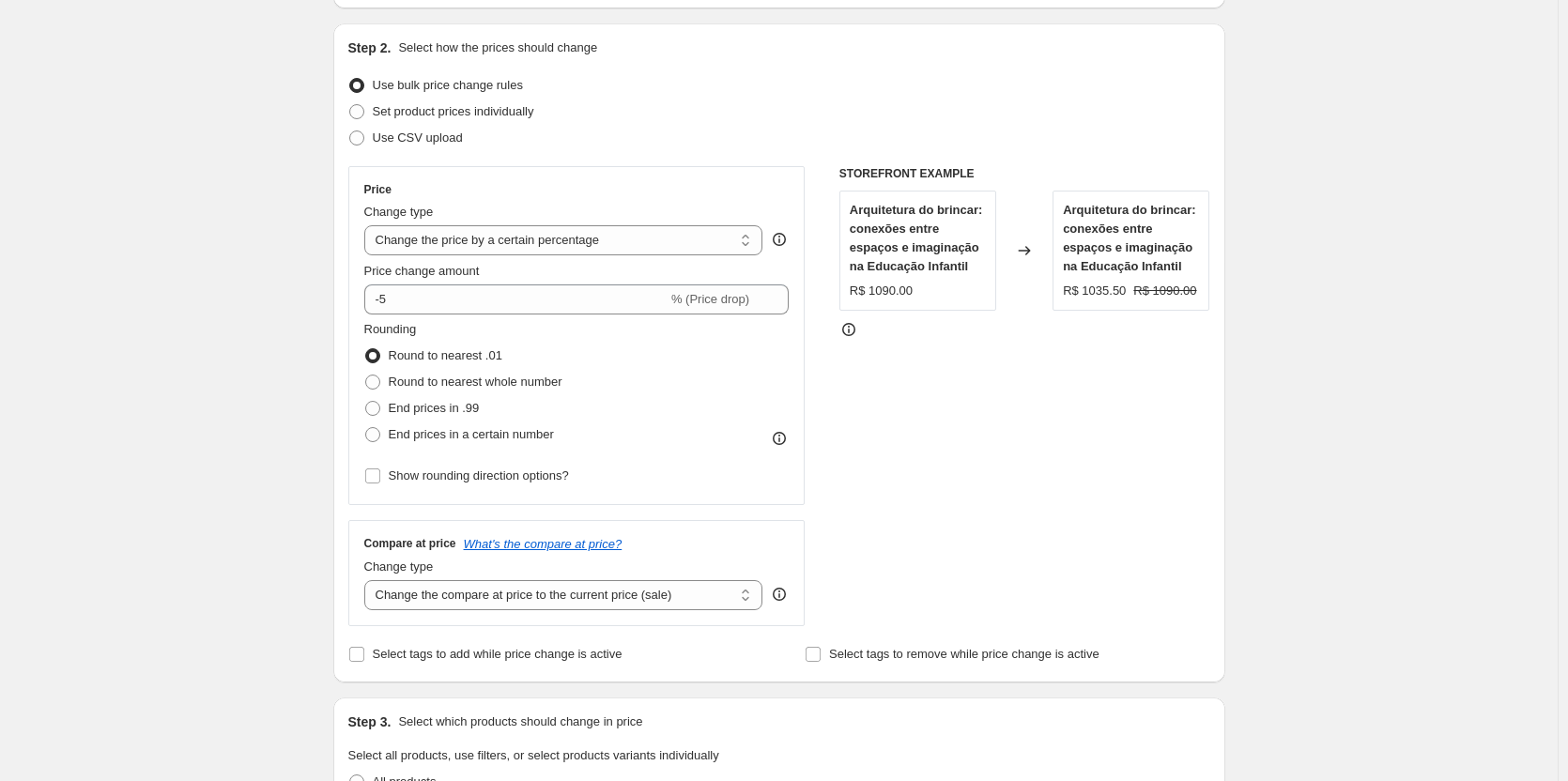
scroll to position [282, 0]
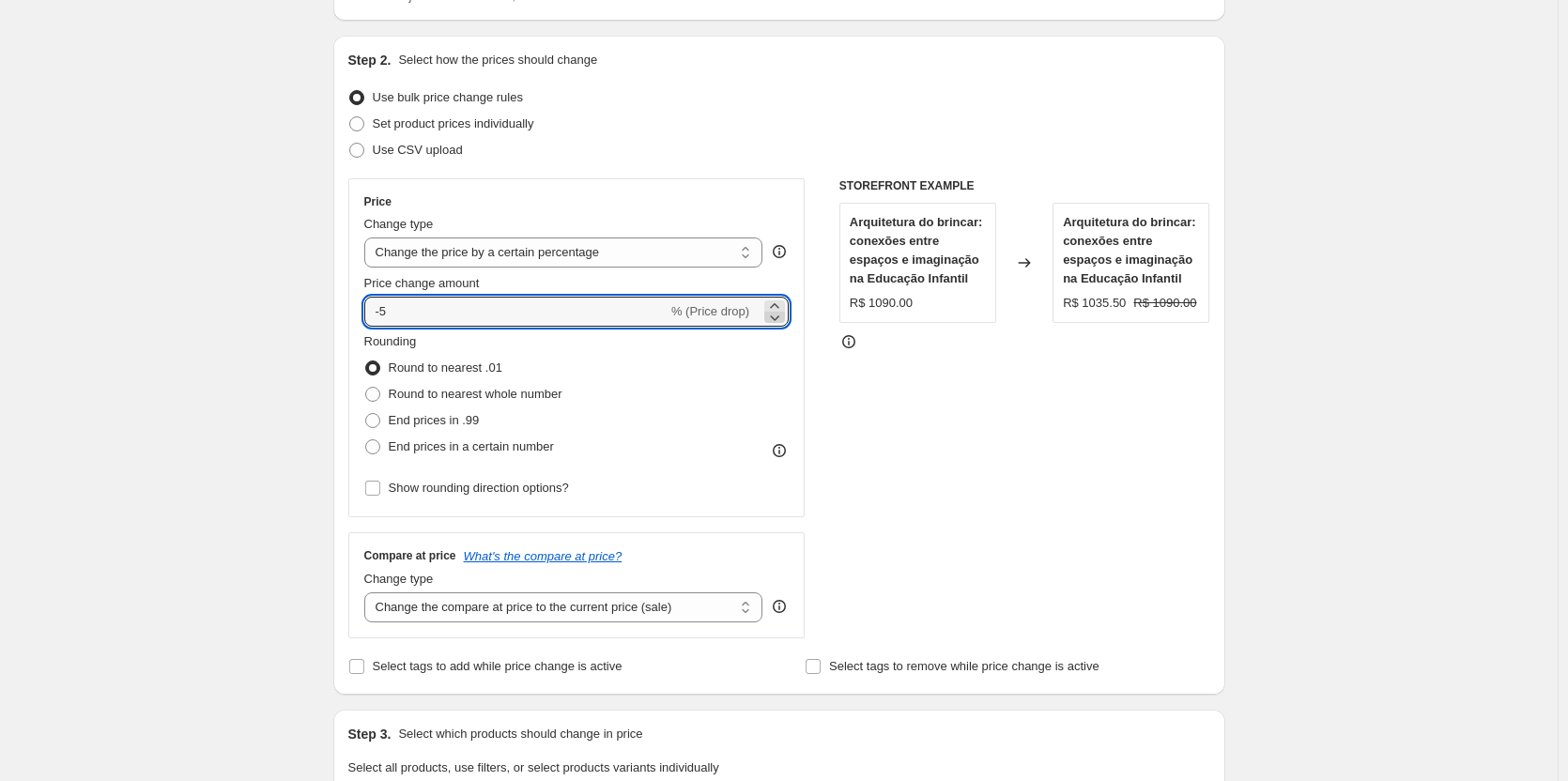
click at [782, 319] on icon at bounding box center [775, 317] width 19 height 19
click at [777, 301] on icon at bounding box center [775, 307] width 19 height 19
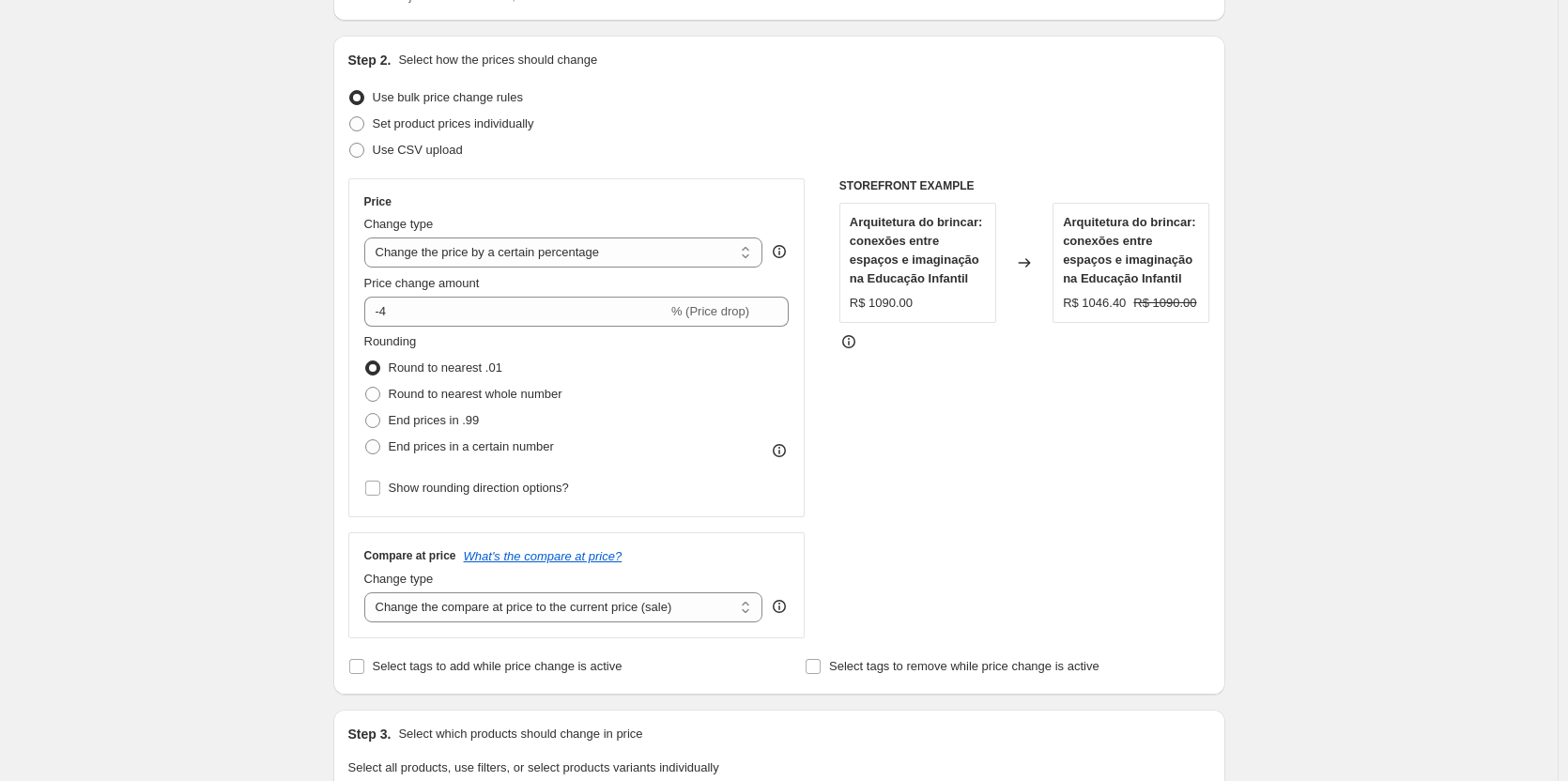
click at [1204, 423] on div "STOREFRONT EXAMPLE Arquitetura do brincar: conexões entre espaços e imaginação …" at bounding box center [1024, 408] width 371 height 460
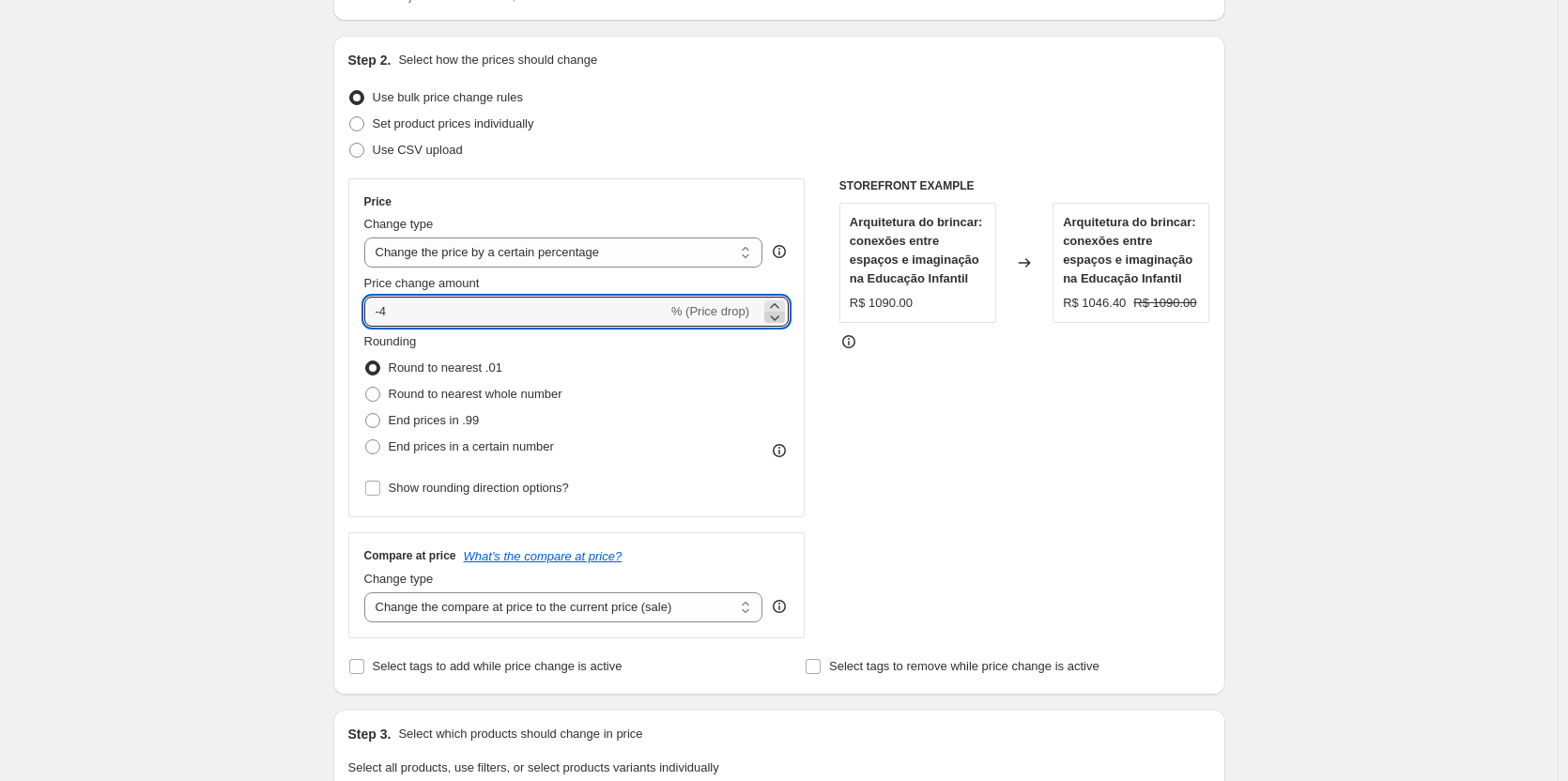
click at [777, 317] on icon at bounding box center [775, 318] width 9 height 6
type input "-5"
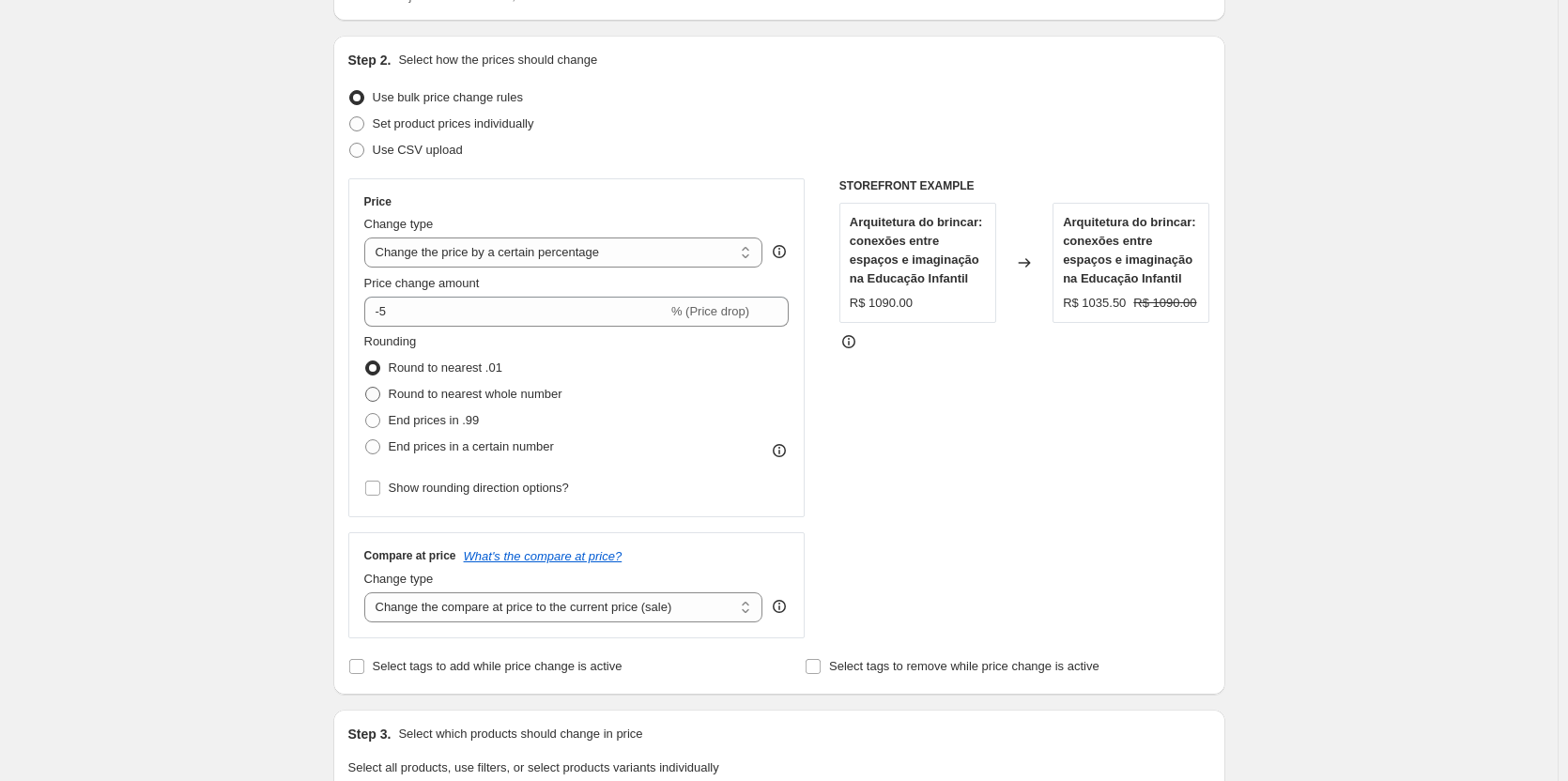
click at [498, 393] on span "Round to nearest whole number" at bounding box center [476, 394] width 174 height 14
click at [366, 388] on input "Round to nearest whole number" at bounding box center [365, 387] width 1 height 1
radio input "true"
click at [465, 418] on span "End prices in .99" at bounding box center [435, 419] width 91 height 14
click at [366, 414] on input "End prices in .99" at bounding box center [365, 413] width 1 height 1
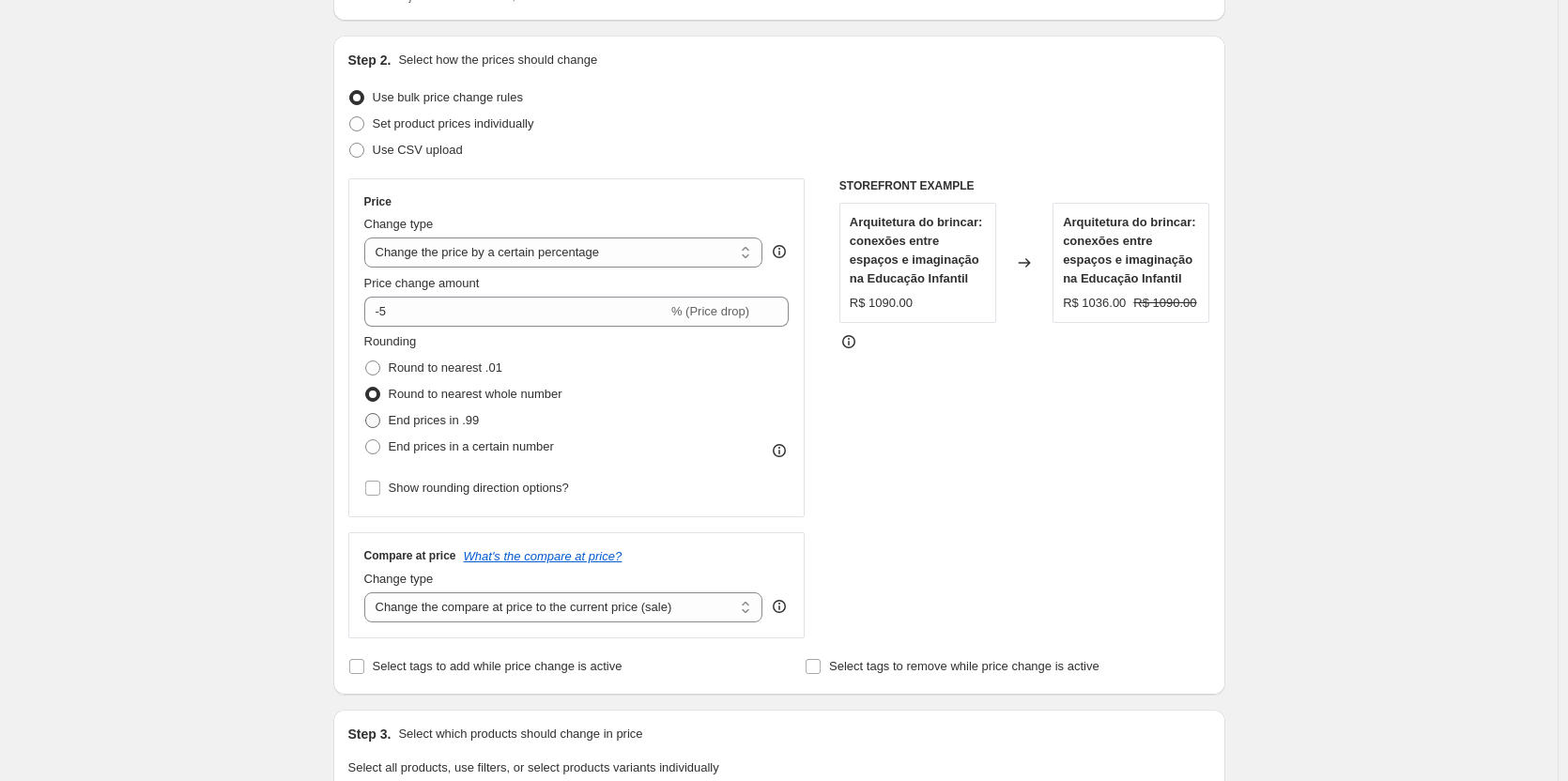
radio input "true"
click at [461, 445] on span "End prices in a certain number" at bounding box center [472, 446] width 165 height 14
click at [366, 440] on input "End prices in a certain number" at bounding box center [365, 439] width 1 height 1
radio input "true"
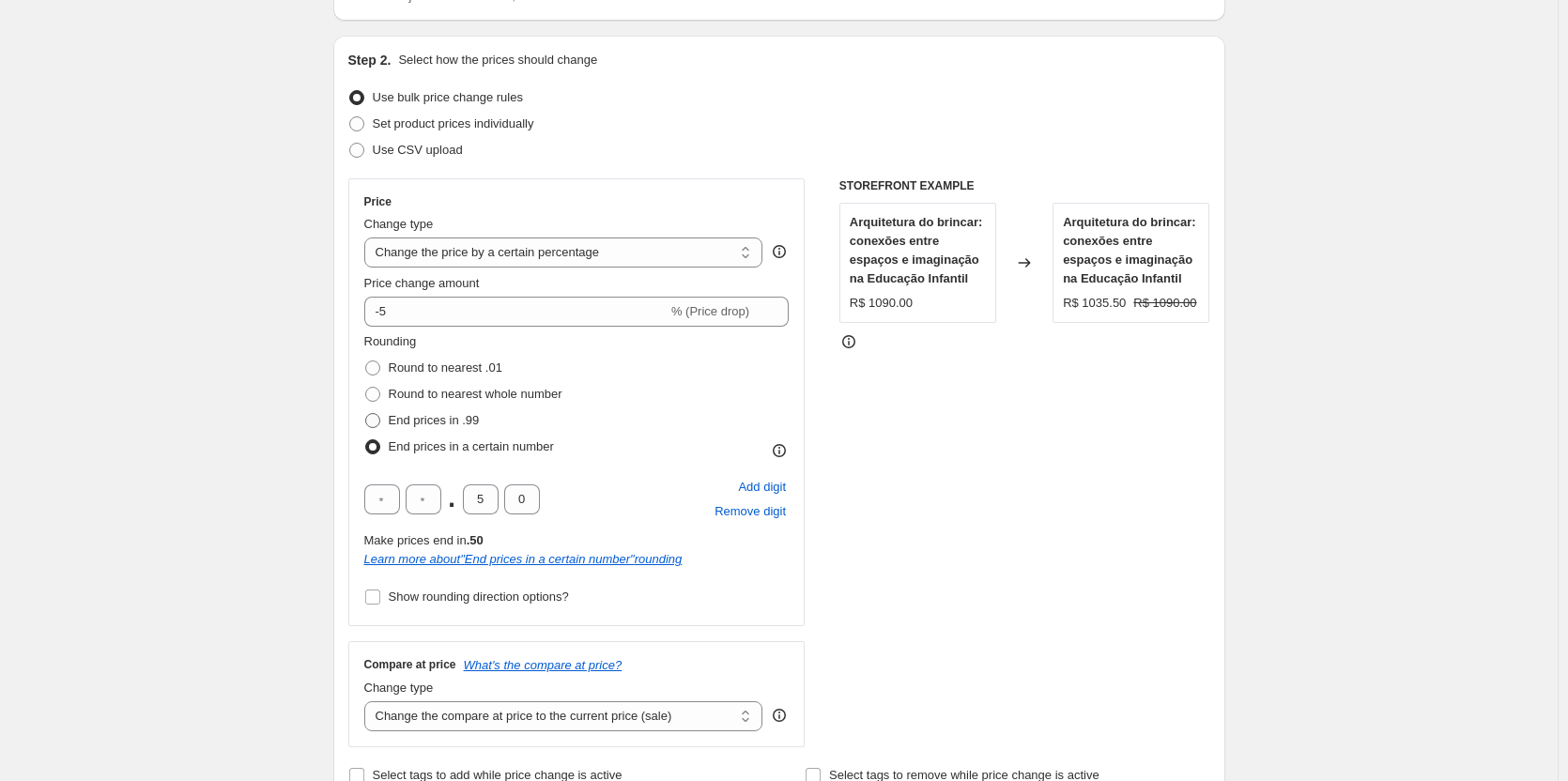
click at [457, 419] on span "End prices in .99" at bounding box center [435, 419] width 91 height 14
click at [366, 414] on input "End prices in .99" at bounding box center [365, 413] width 1 height 1
radio input "true"
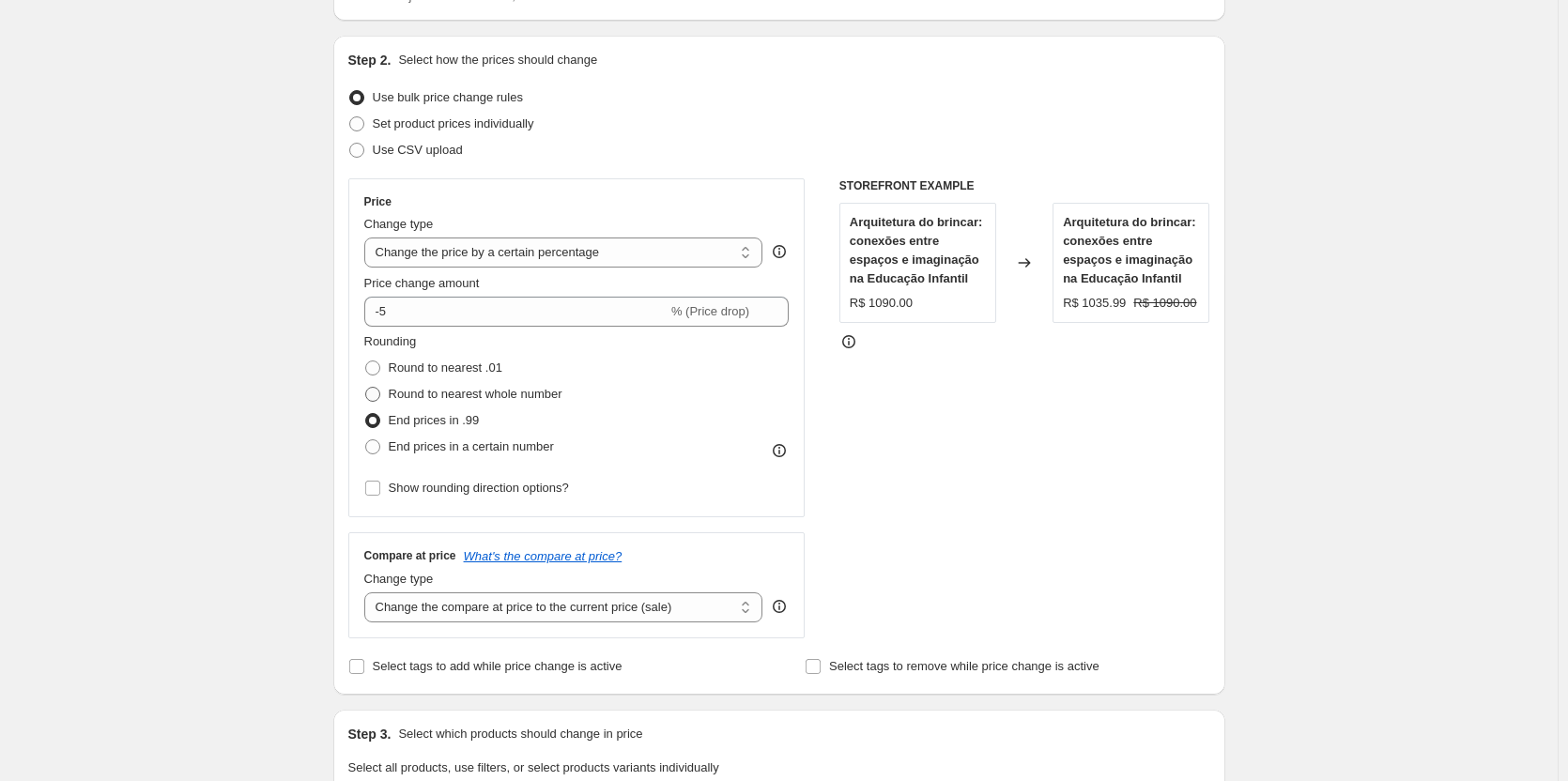
click at [463, 393] on span "Round to nearest whole number" at bounding box center [476, 394] width 174 height 14
click at [366, 388] on input "Round to nearest whole number" at bounding box center [365, 387] width 1 height 1
radio input "true"
click at [470, 369] on span "Round to nearest .01" at bounding box center [446, 367] width 114 height 14
click at [366, 362] on input "Round to nearest .01" at bounding box center [365, 361] width 1 height 1
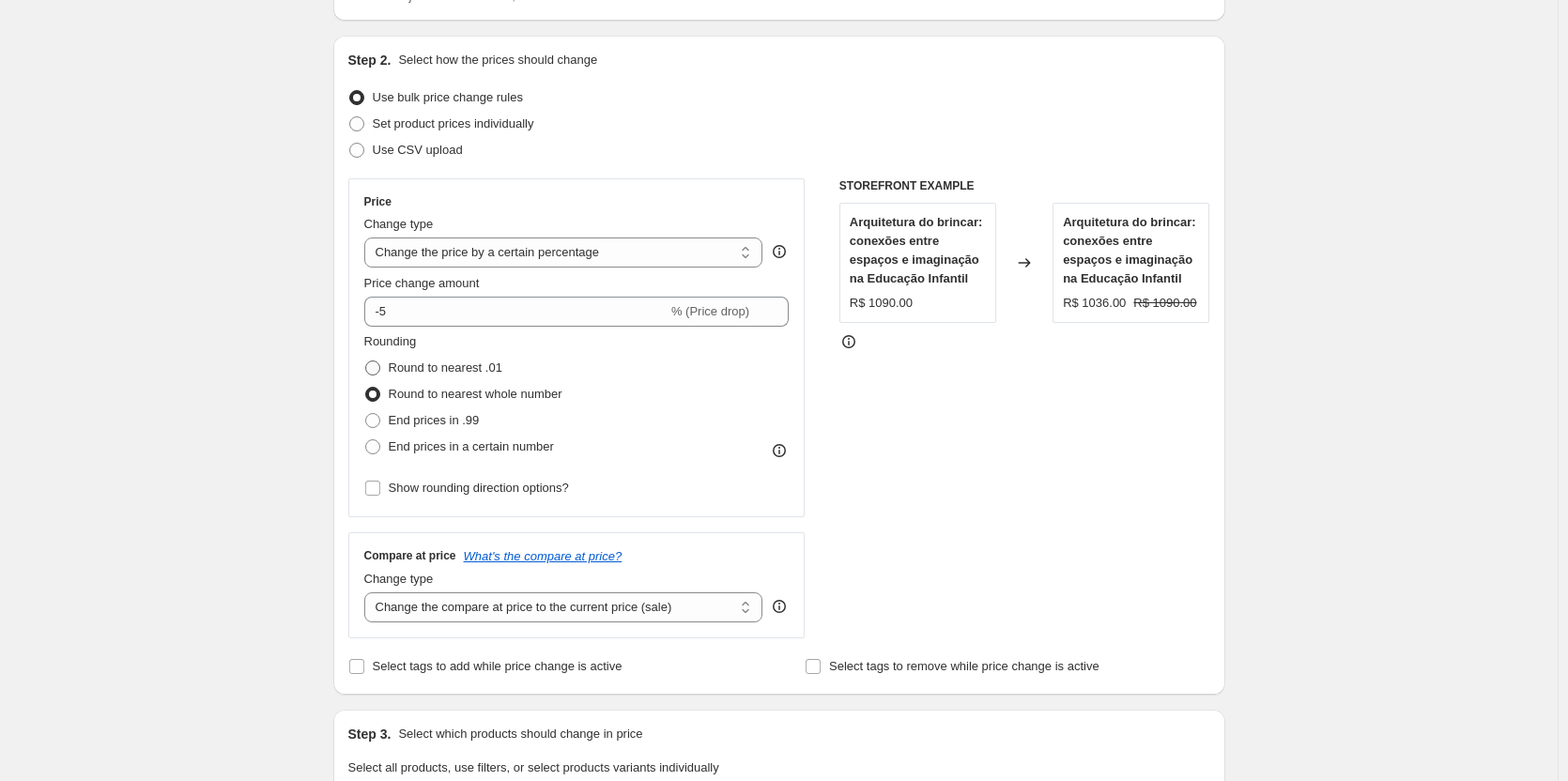
radio input "true"
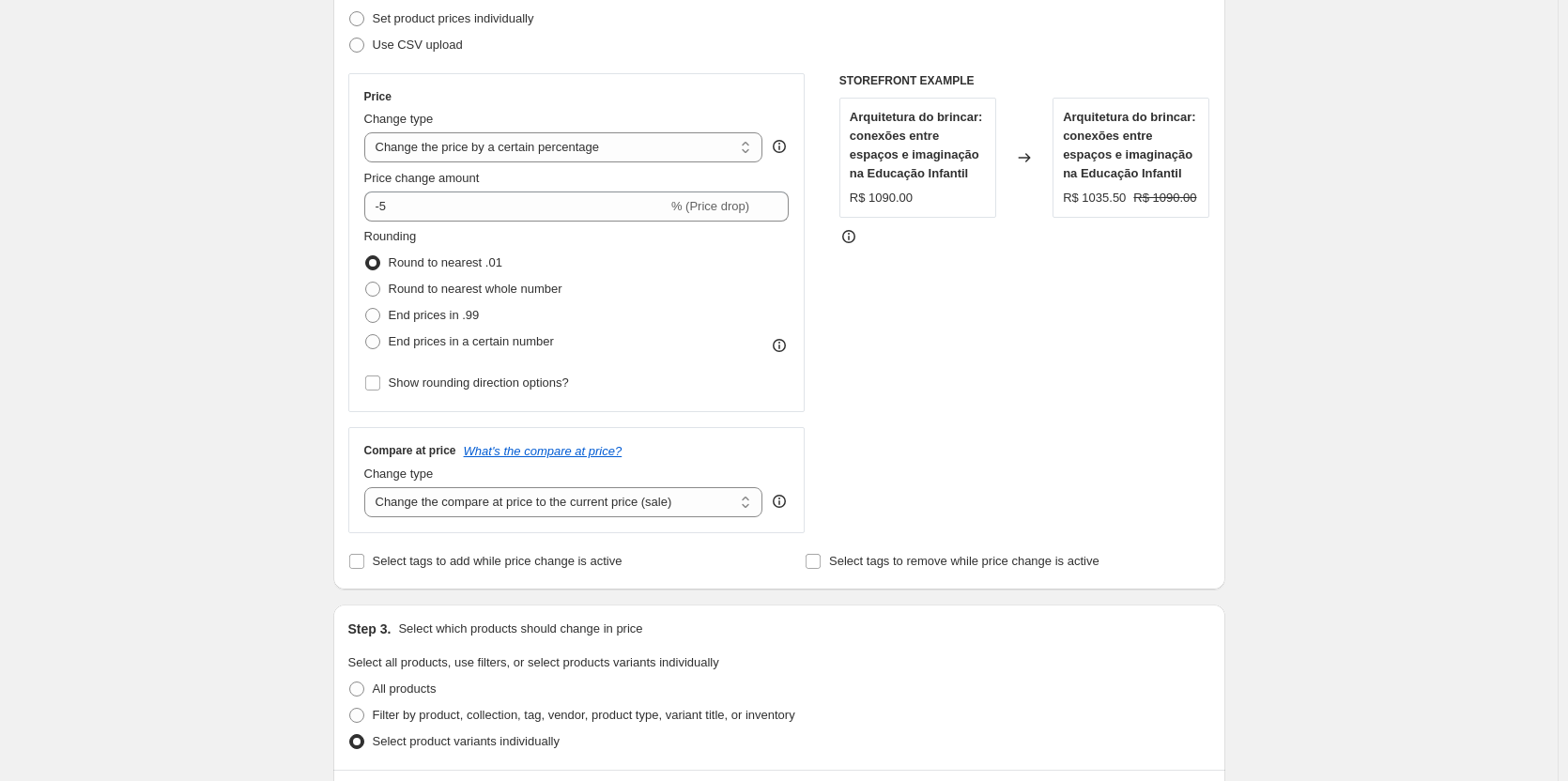
scroll to position [376, 0]
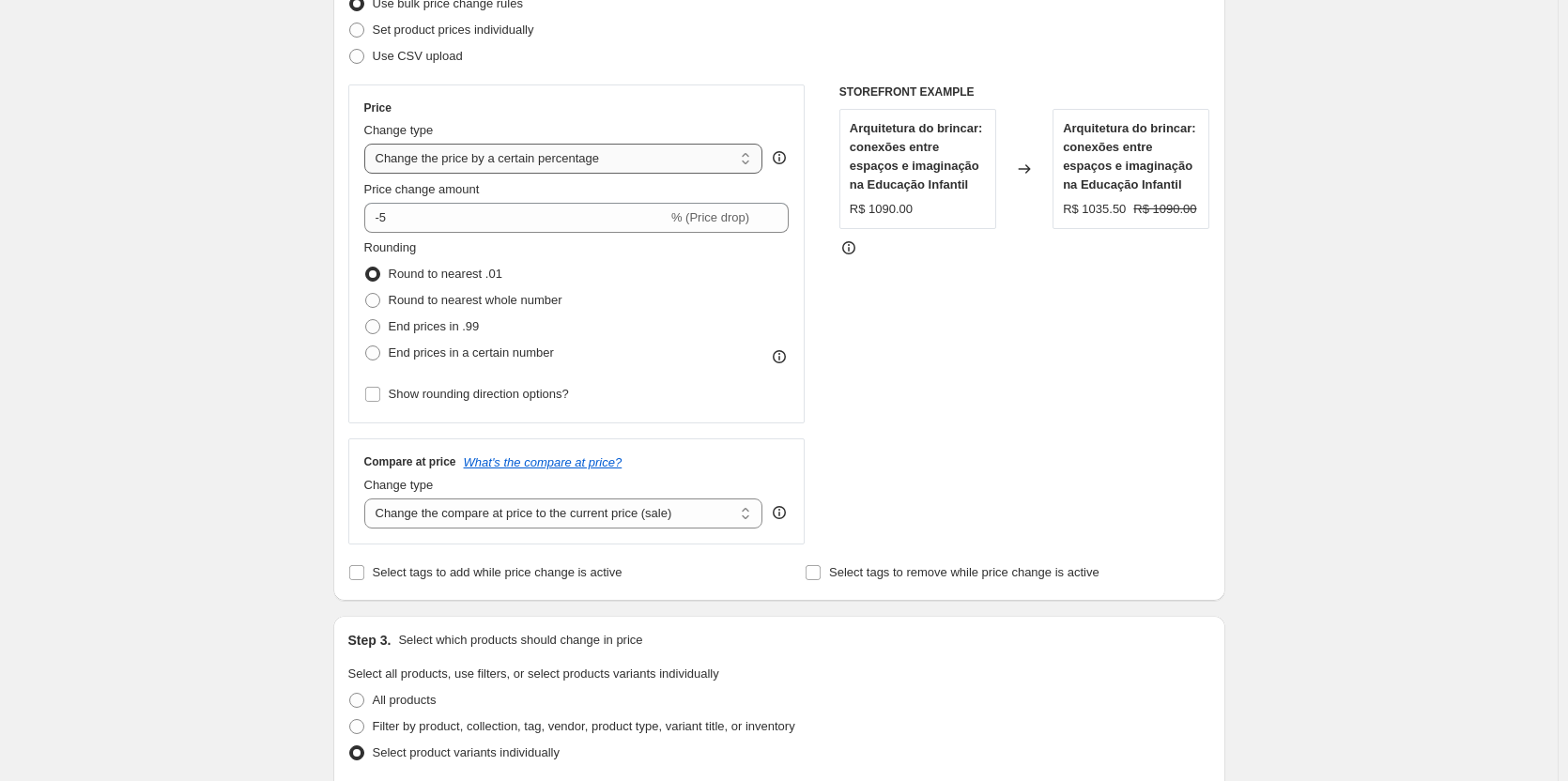
click at [650, 166] on select "Change the price to a certain amount Change the price by a certain amount Chang…" at bounding box center [564, 158] width 399 height 30
select select "pcap"
click at [368, 143] on select "Change the price to a certain amount Change the price by a certain amount Chang…" at bounding box center [564, 158] width 399 height 30
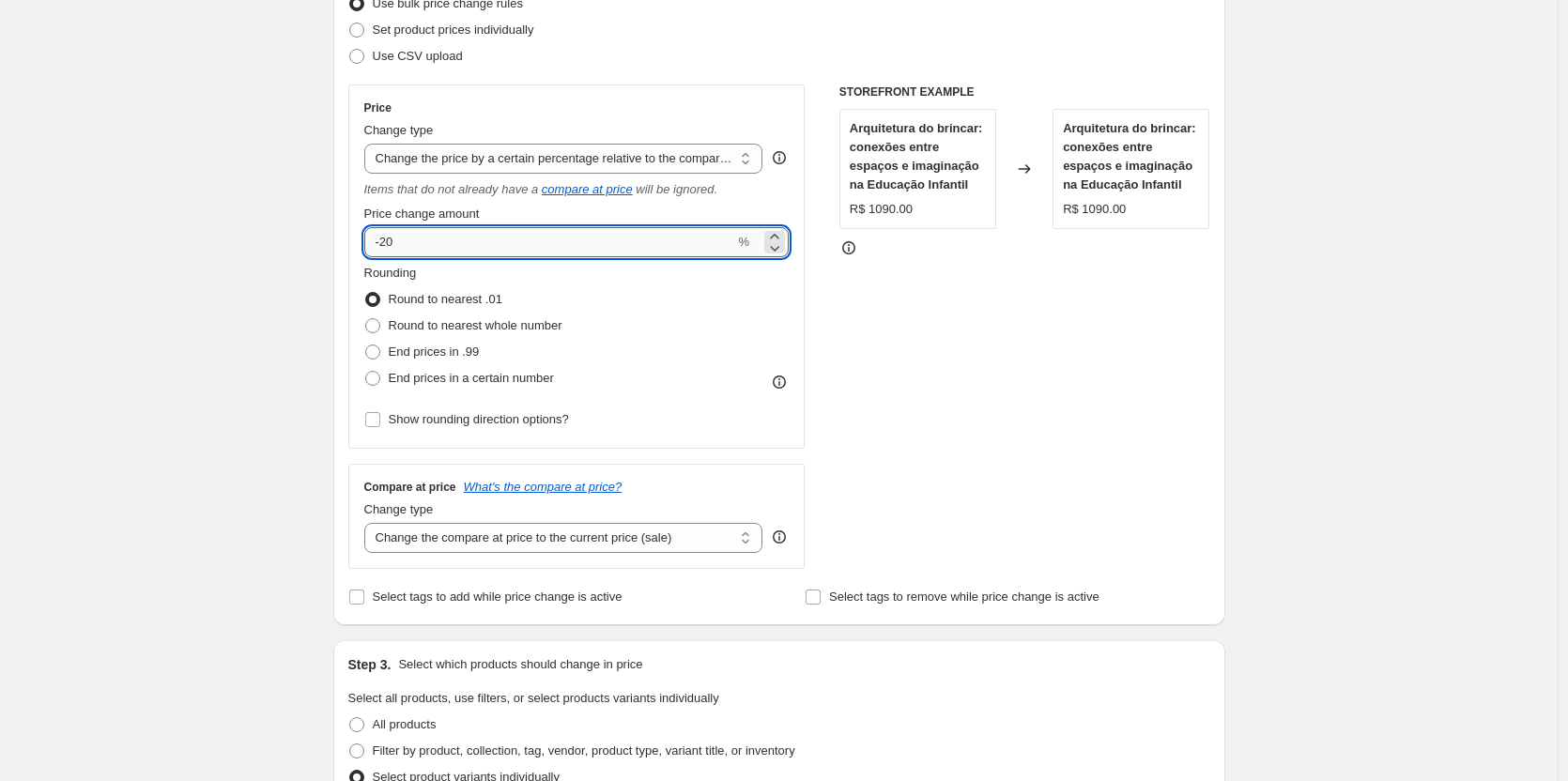
click at [555, 239] on input "-20" at bounding box center [550, 242] width 371 height 30
click at [780, 248] on icon at bounding box center [775, 248] width 19 height 19
click at [778, 238] on icon at bounding box center [775, 248] width 19 height 19
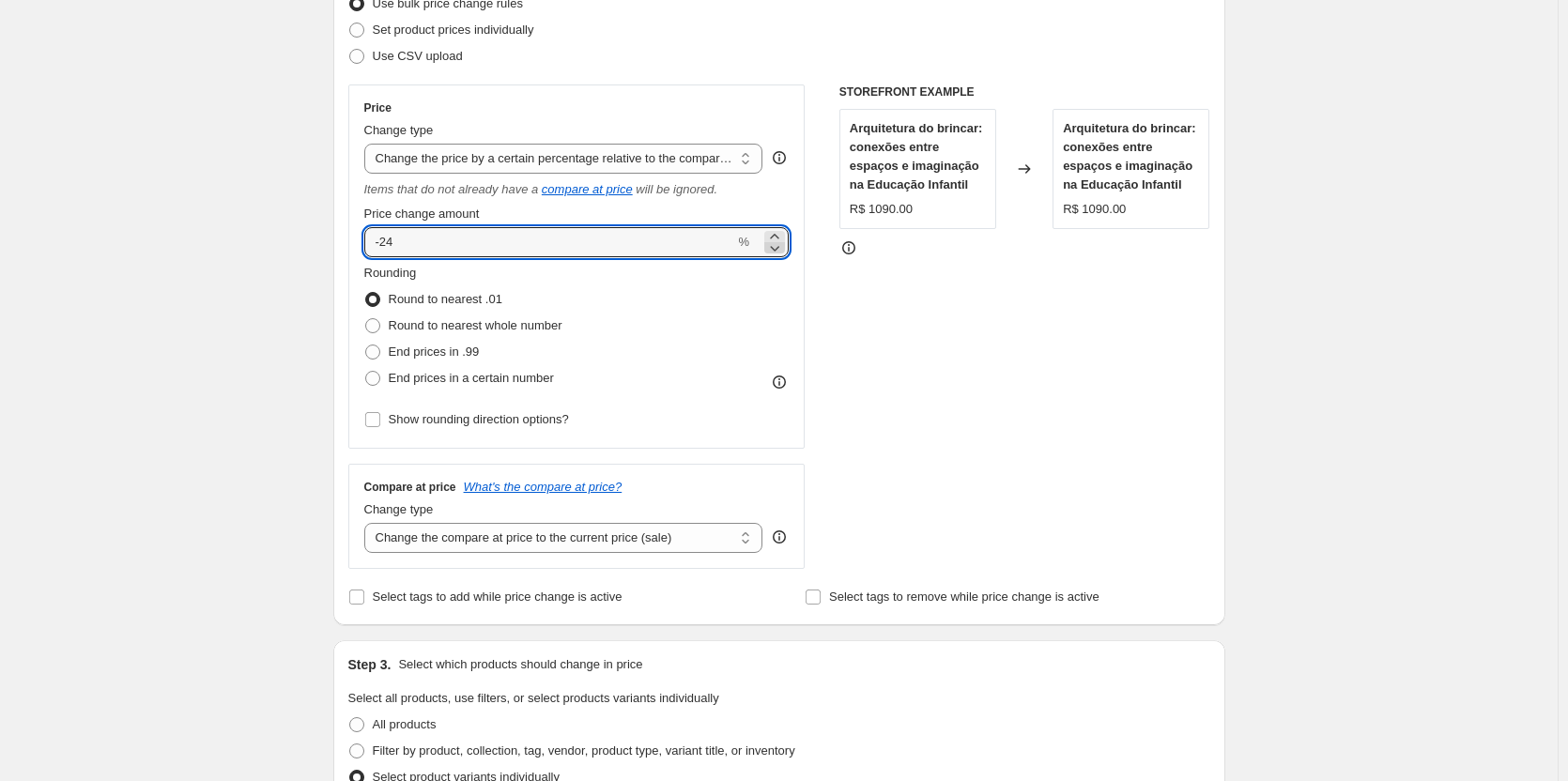
click at [778, 238] on icon at bounding box center [775, 248] width 19 height 19
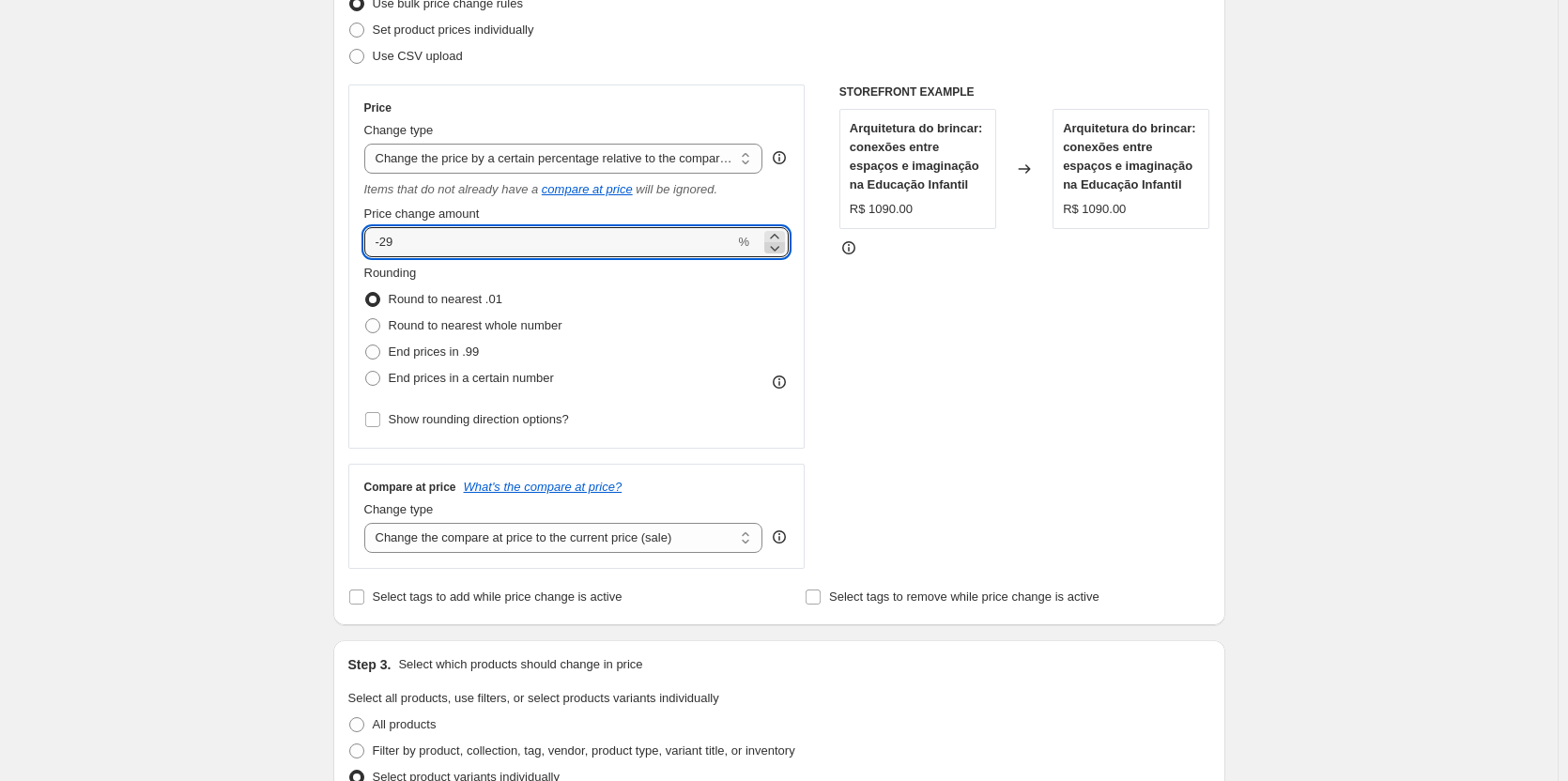
click at [778, 238] on icon at bounding box center [775, 248] width 19 height 19
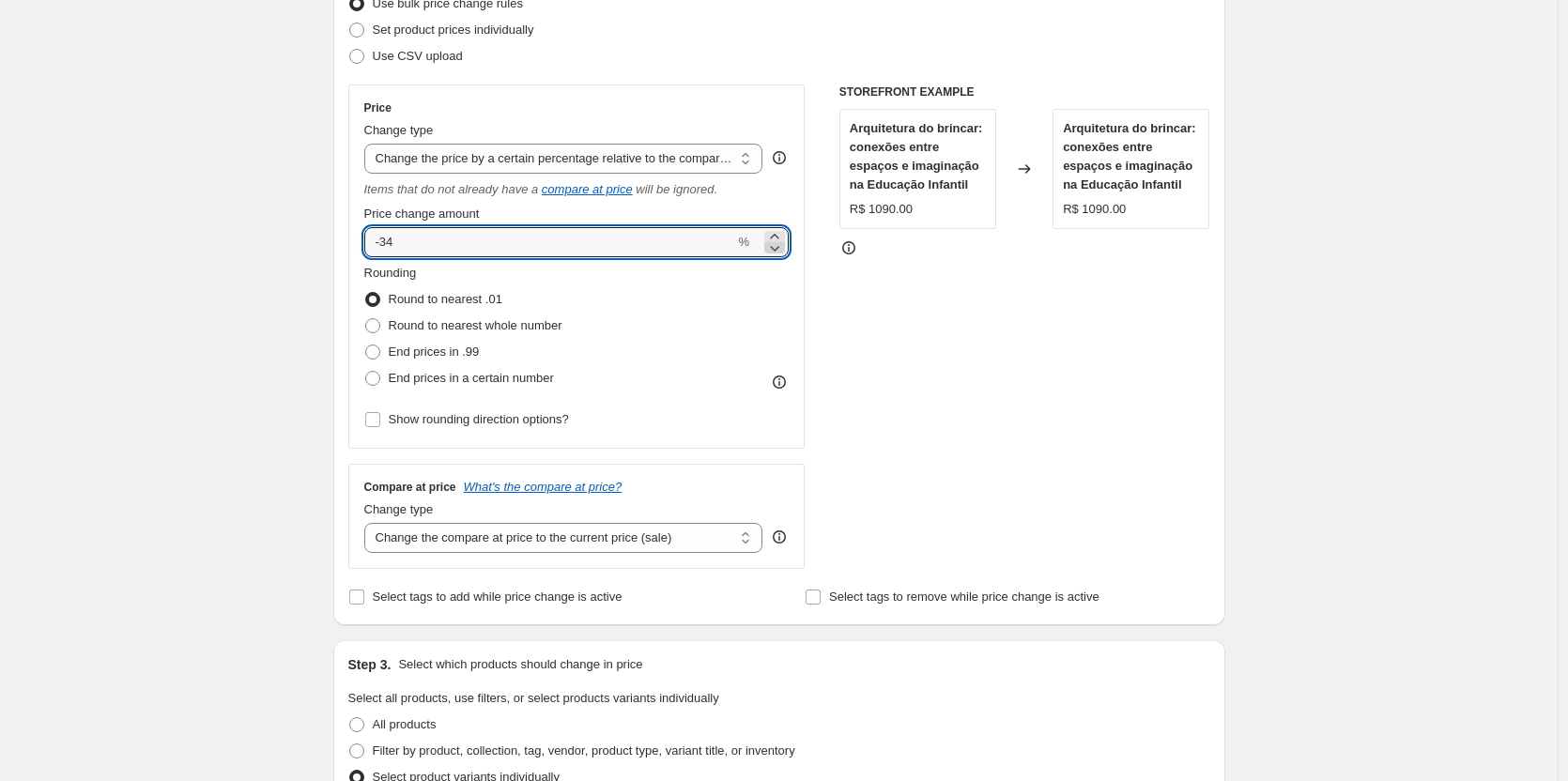
click at [778, 238] on icon at bounding box center [775, 248] width 19 height 19
drag, startPoint x: 383, startPoint y: 243, endPoint x: 405, endPoint y: 247, distance: 22.4
click at [405, 247] on input "-36" at bounding box center [550, 242] width 371 height 30
type input "-5"
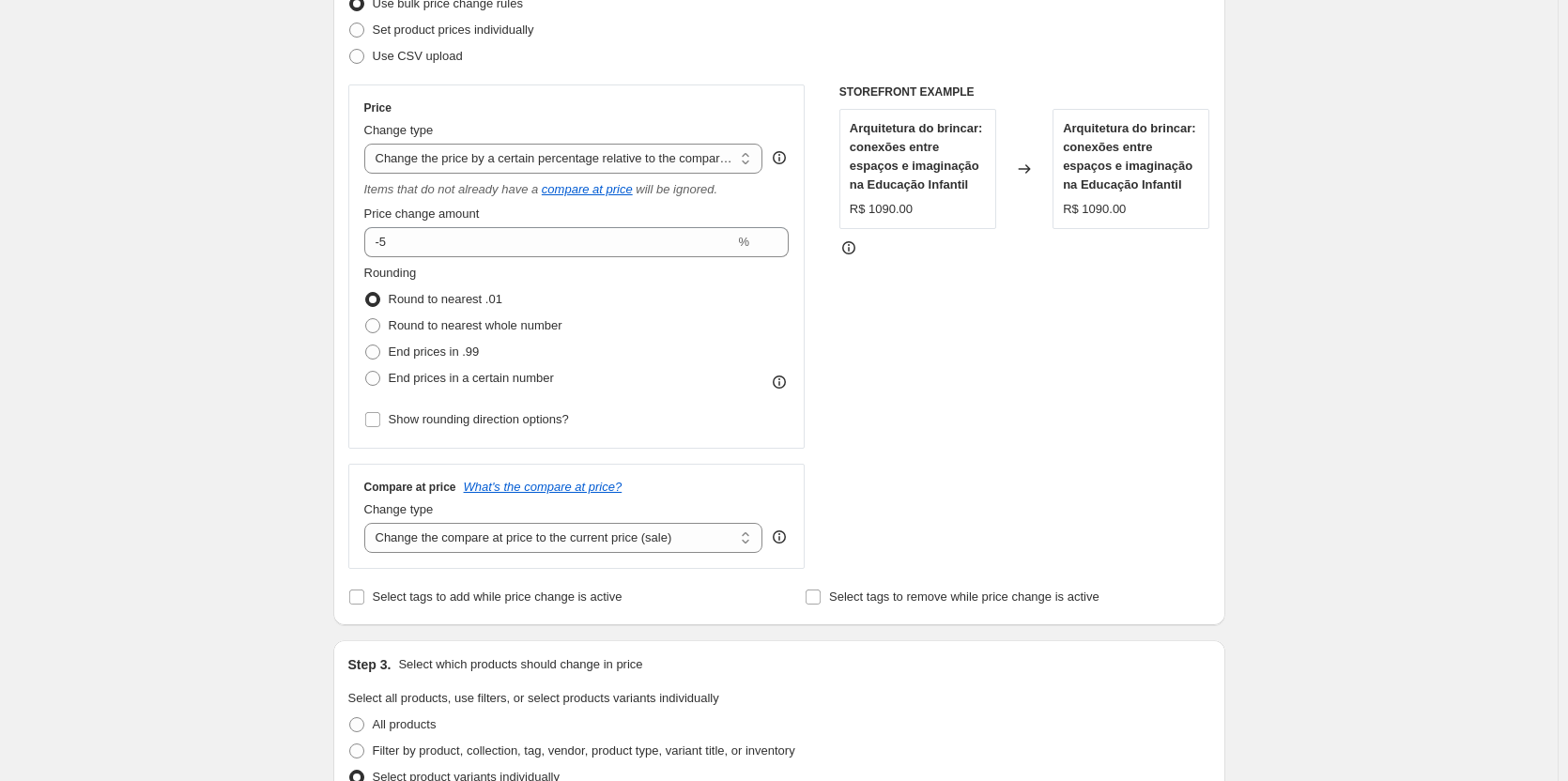
click at [719, 156] on select "Change the price to a certain amount Change the price by a certain amount Chang…" at bounding box center [564, 158] width 399 height 30
select select "percentage"
click at [368, 143] on select "Change the price to a certain amount Change the price by a certain amount Chang…" at bounding box center [564, 158] width 399 height 30
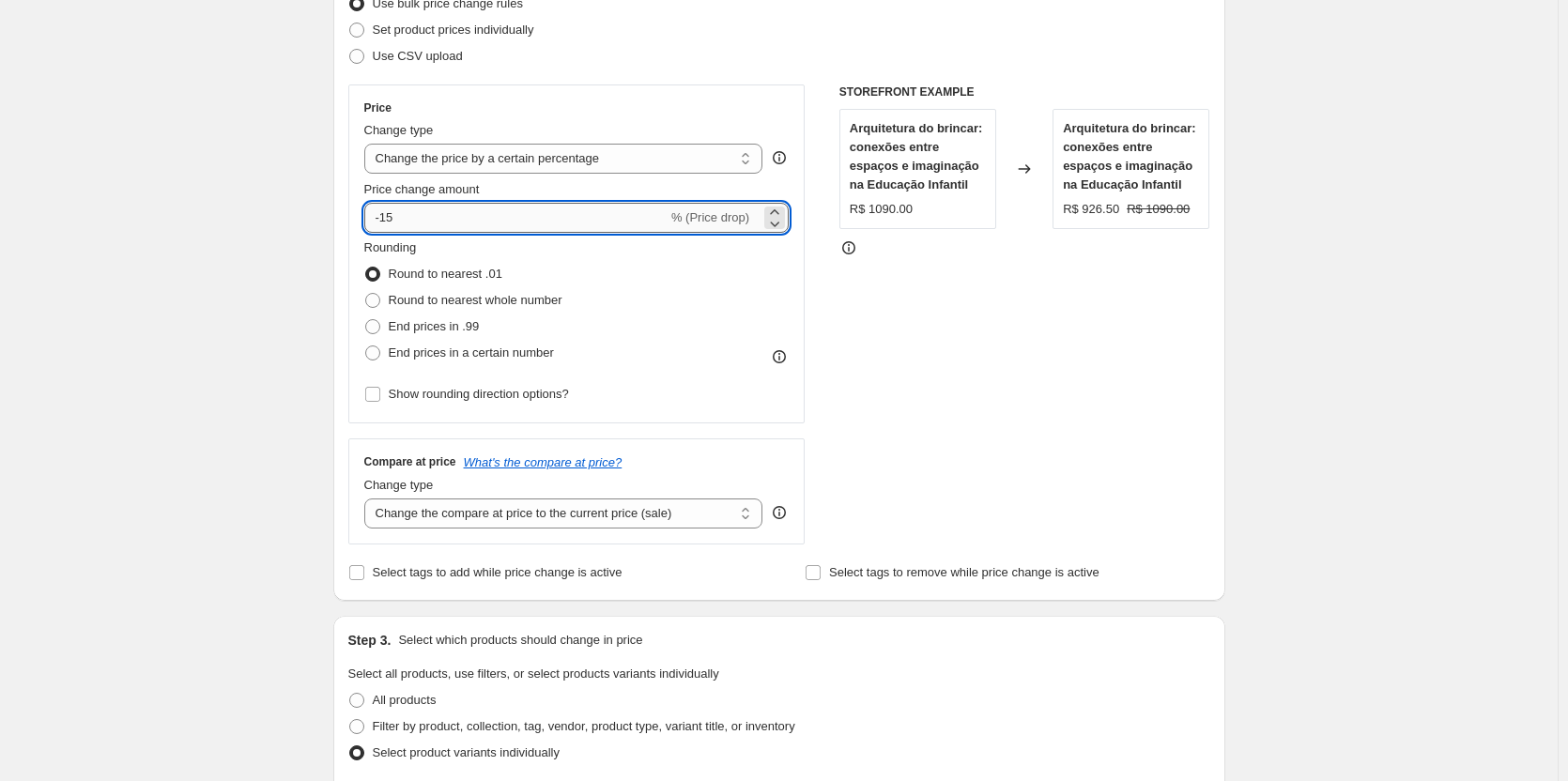
drag, startPoint x: 388, startPoint y: 215, endPoint x: 407, endPoint y: 218, distance: 19.2
click at [407, 218] on input "-15" at bounding box center [516, 218] width 304 height 30
type input "-5"
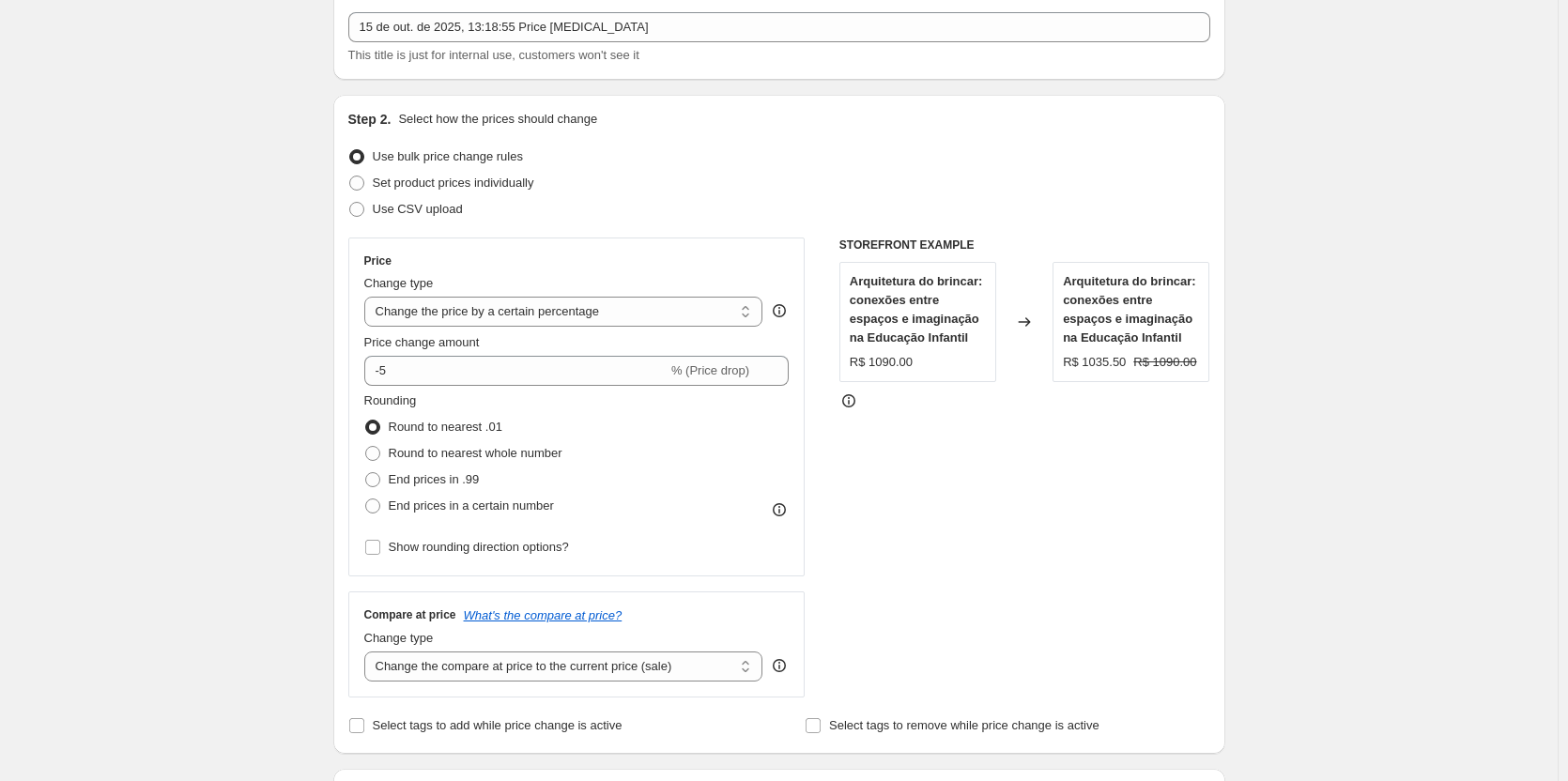
scroll to position [185, 0]
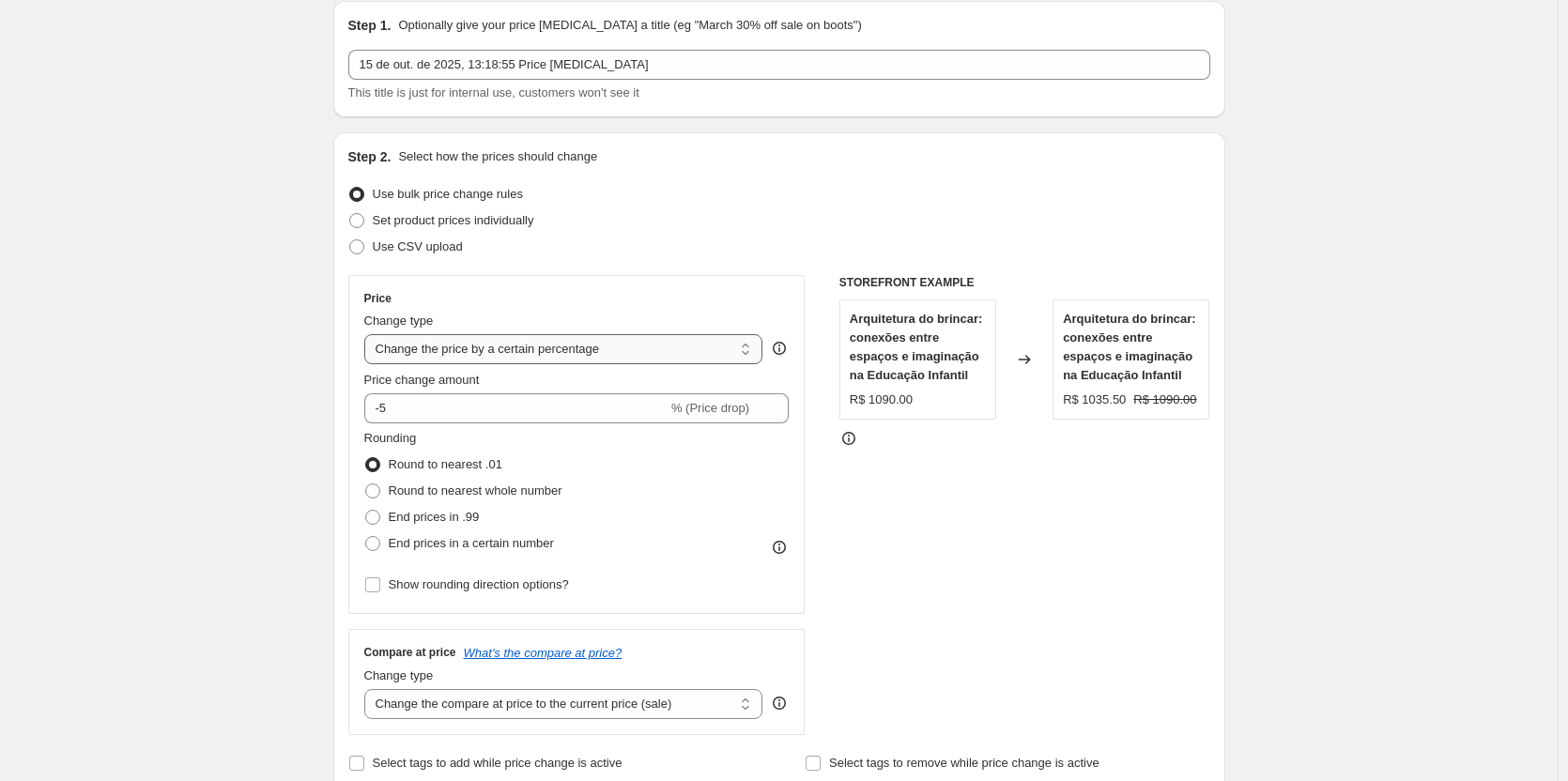
click at [504, 346] on select "Change the price to a certain amount Change the price by a certain amount Chang…" at bounding box center [564, 349] width 399 height 30
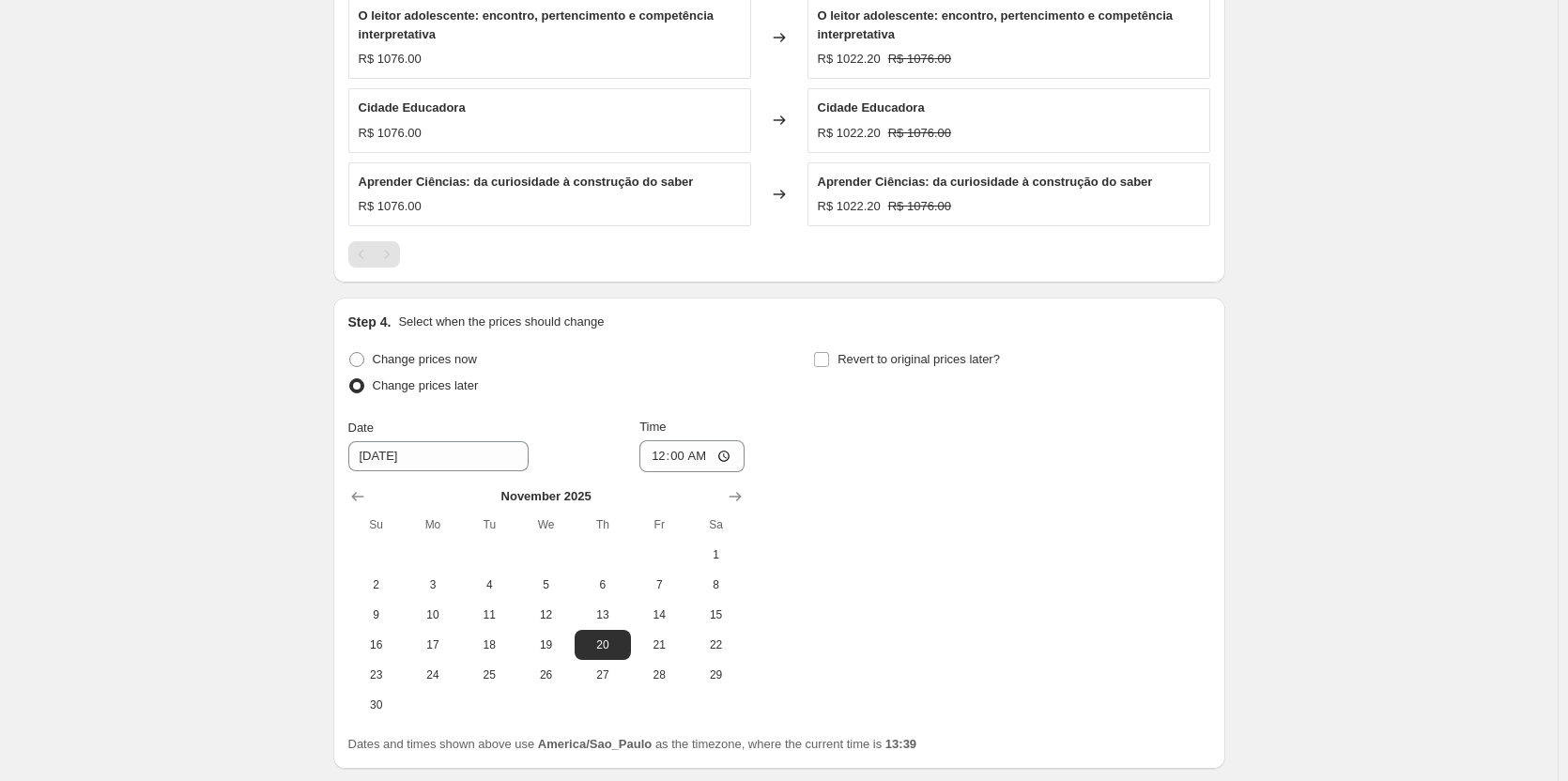
scroll to position [1593, 0]
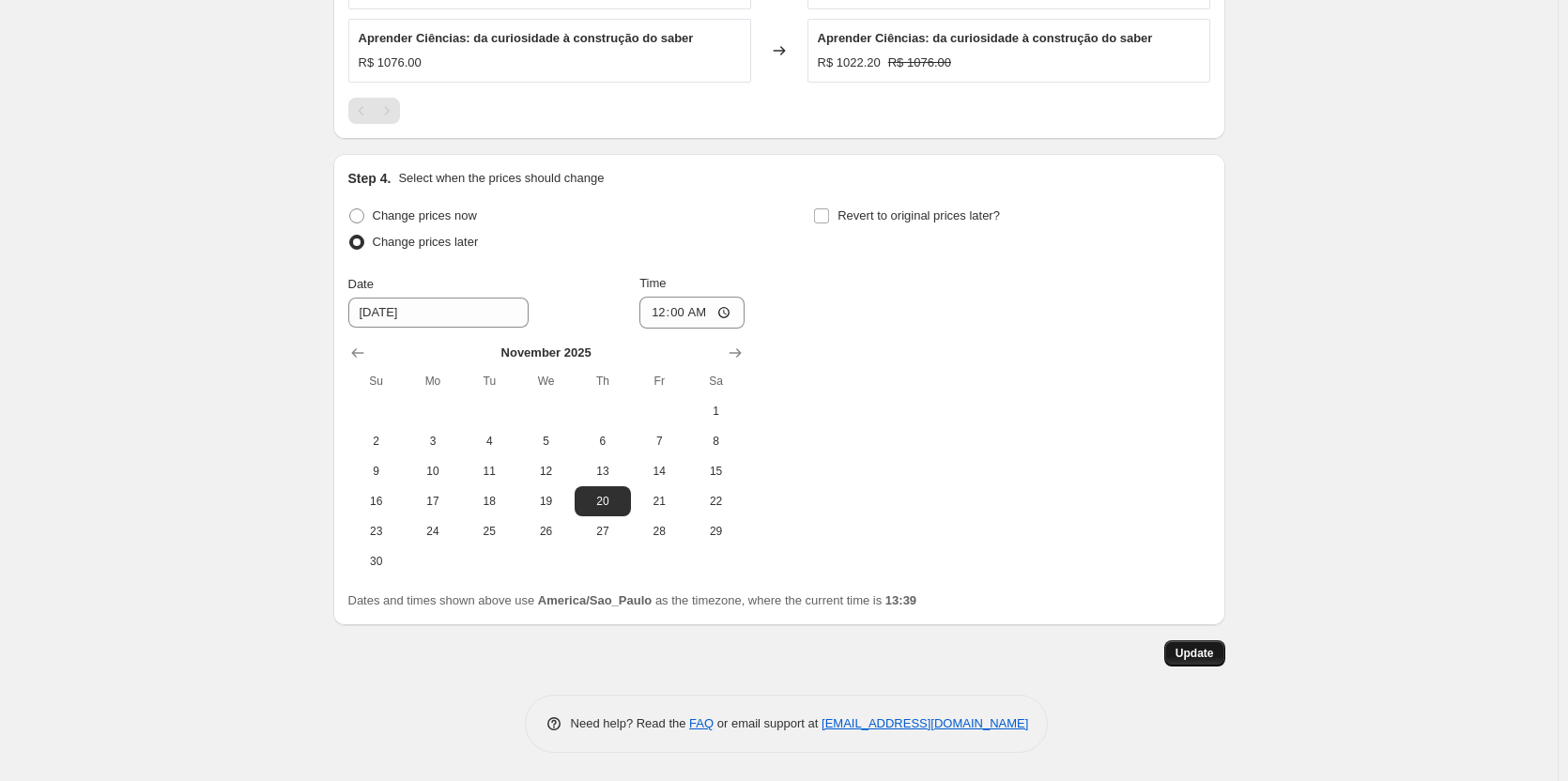
click at [1186, 655] on span "Update" at bounding box center [1195, 654] width 39 height 15
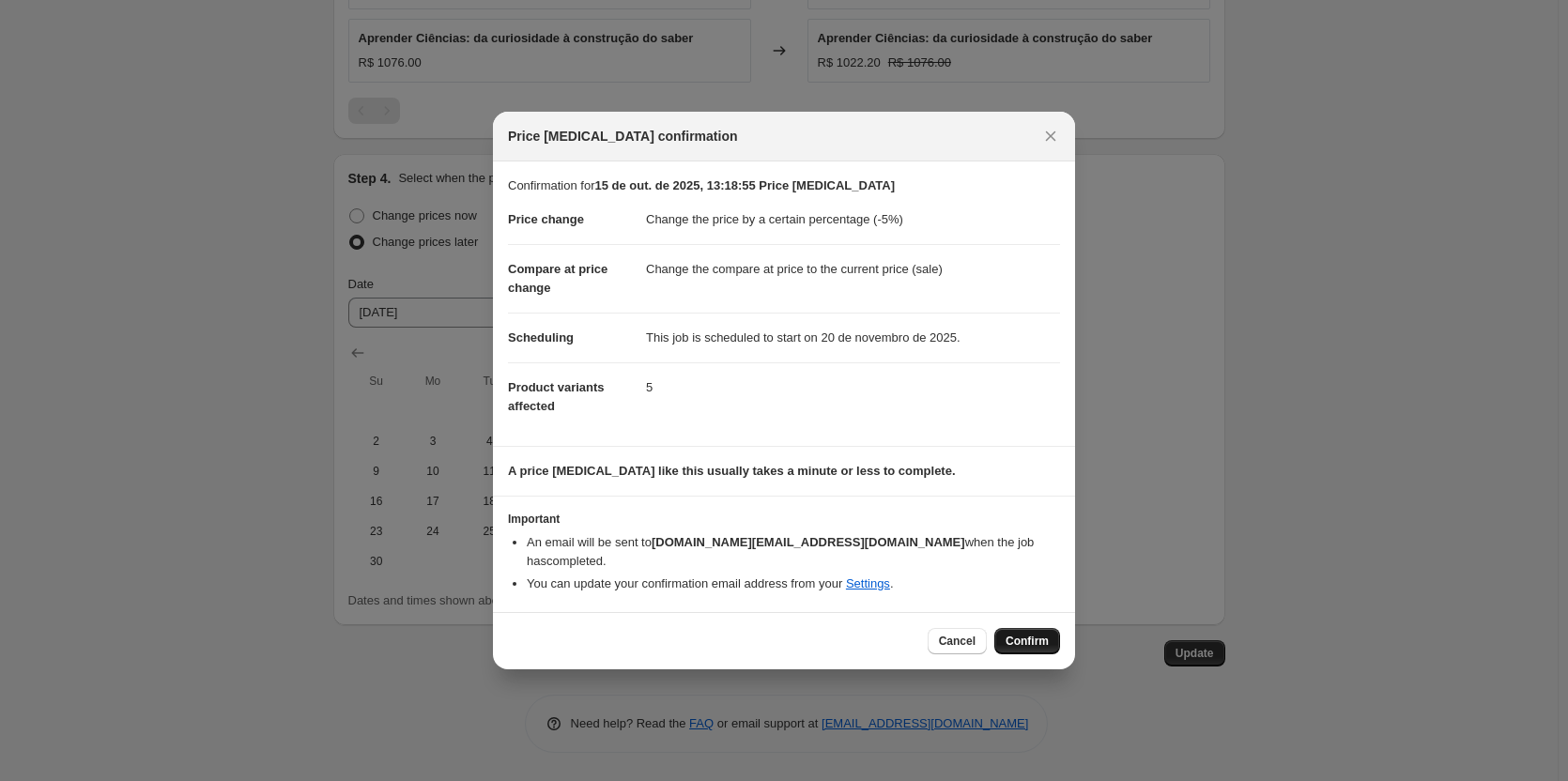
click at [1023, 640] on button "Confirm" at bounding box center [1027, 642] width 65 height 27
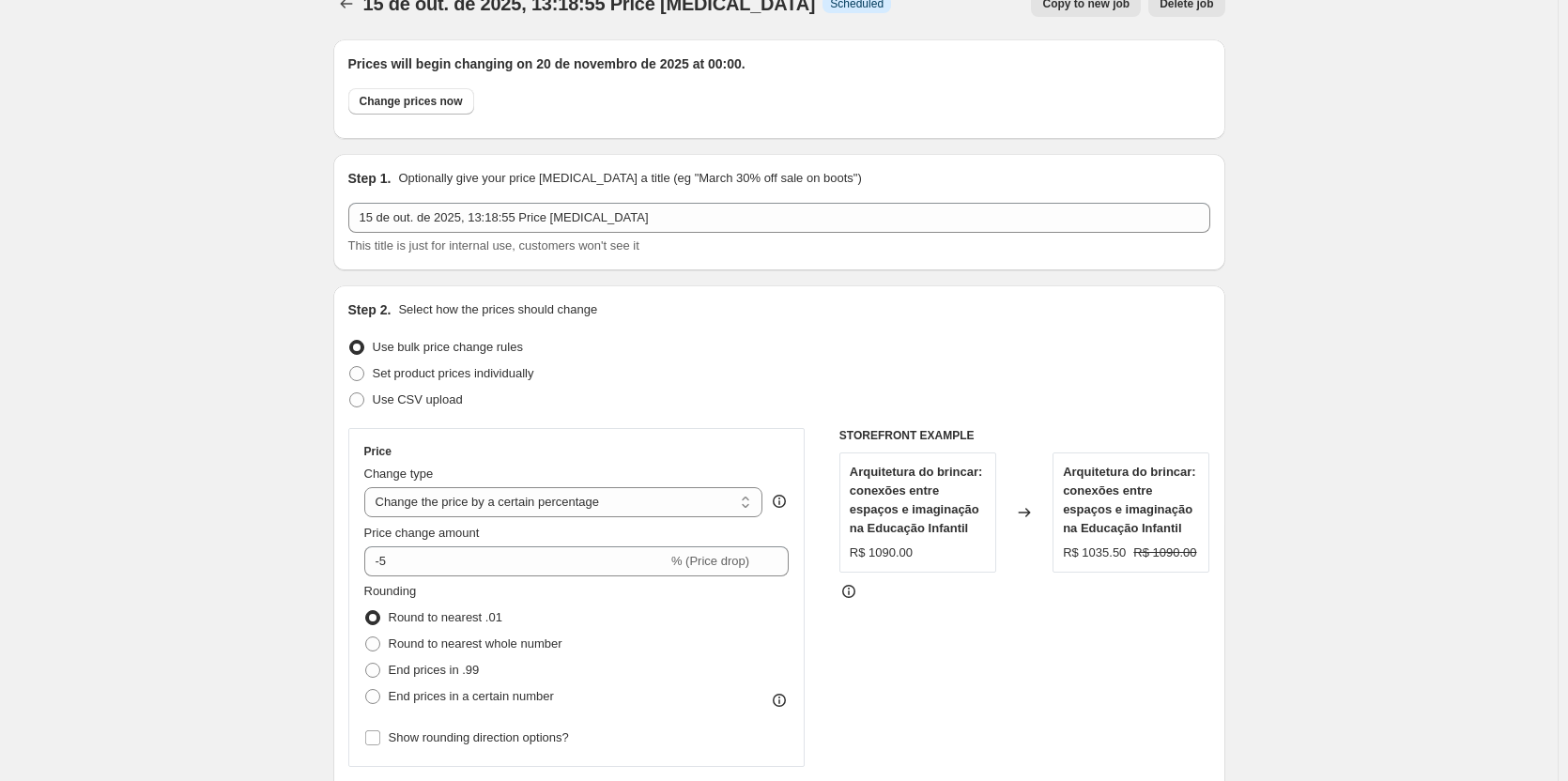
scroll to position [0, 0]
